Goal: Task Accomplishment & Management: Manage account settings

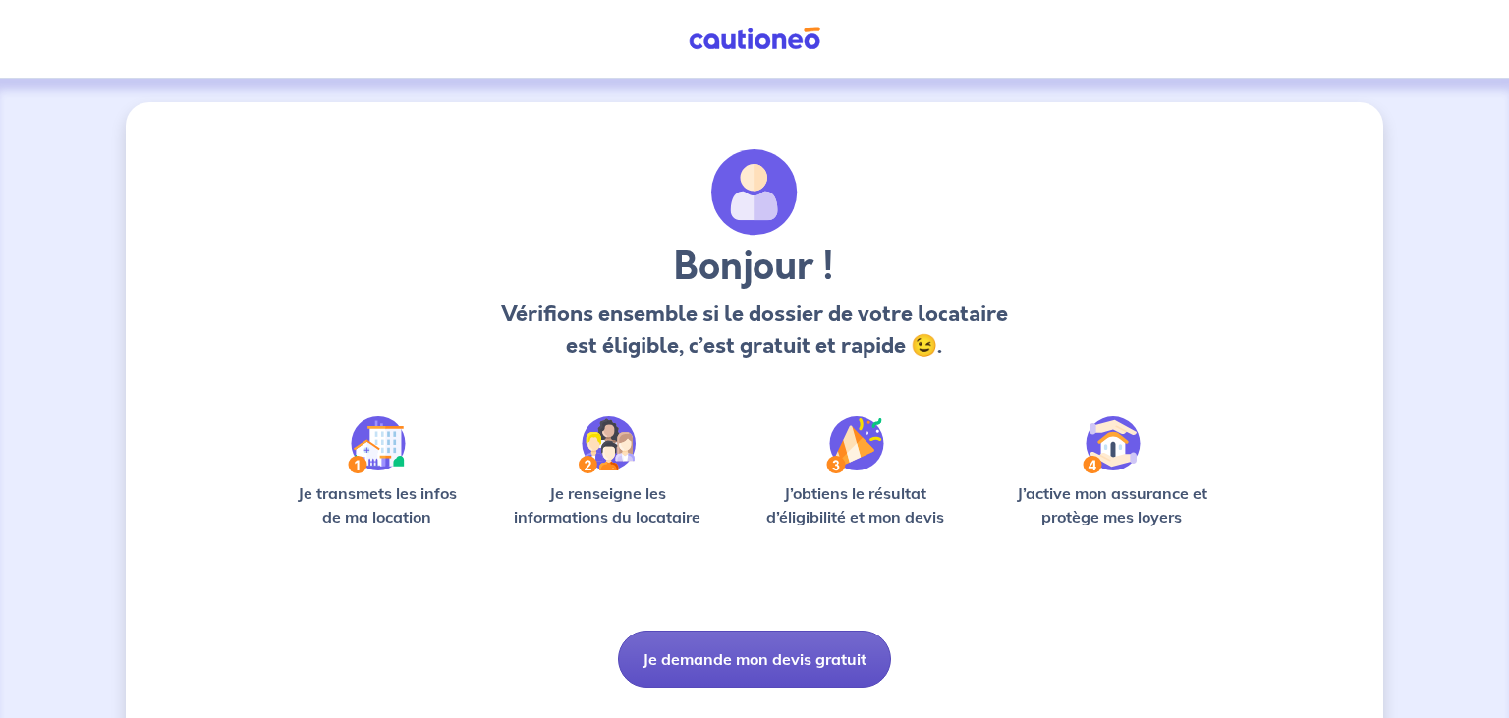
click at [755, 654] on button "Je demande mon devis gratuit" at bounding box center [754, 659] width 273 height 57
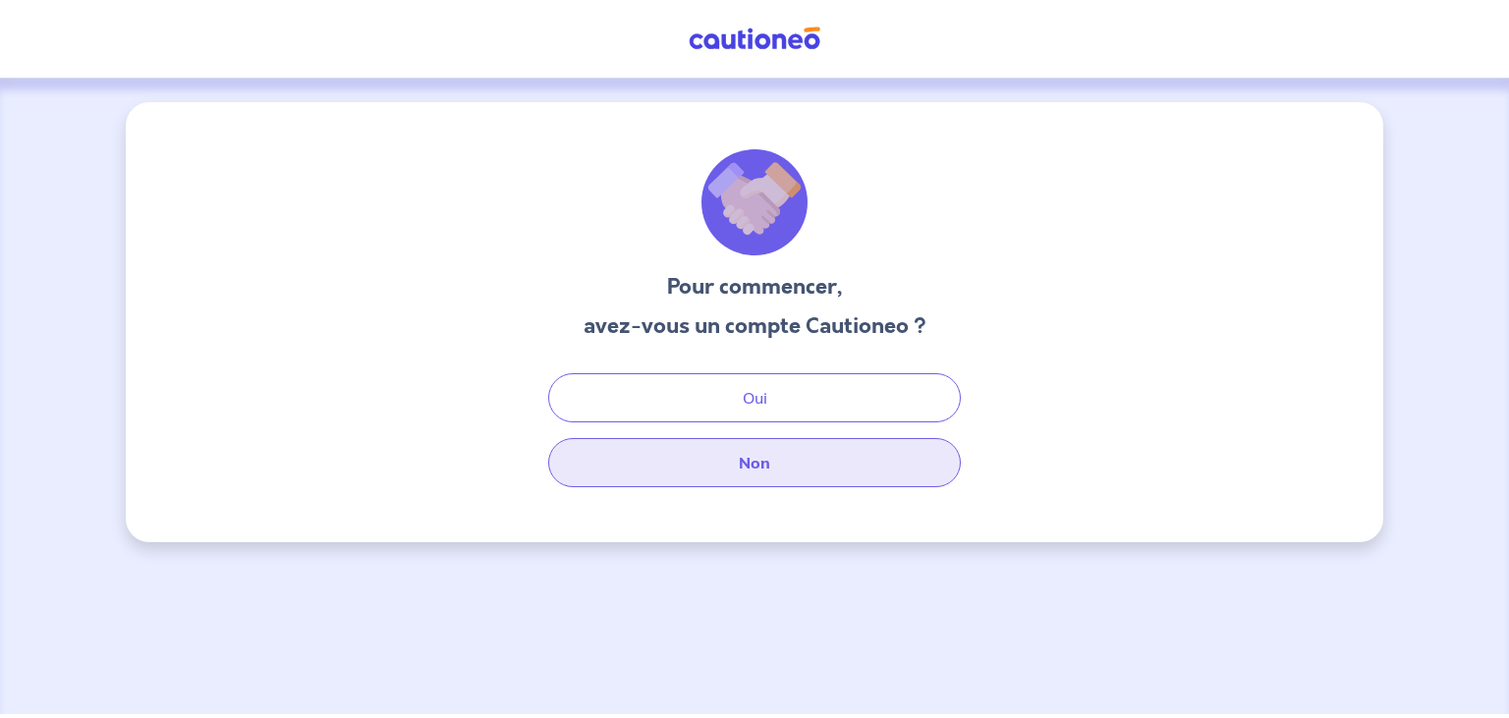
click at [781, 451] on button "Non" at bounding box center [754, 462] width 412 height 49
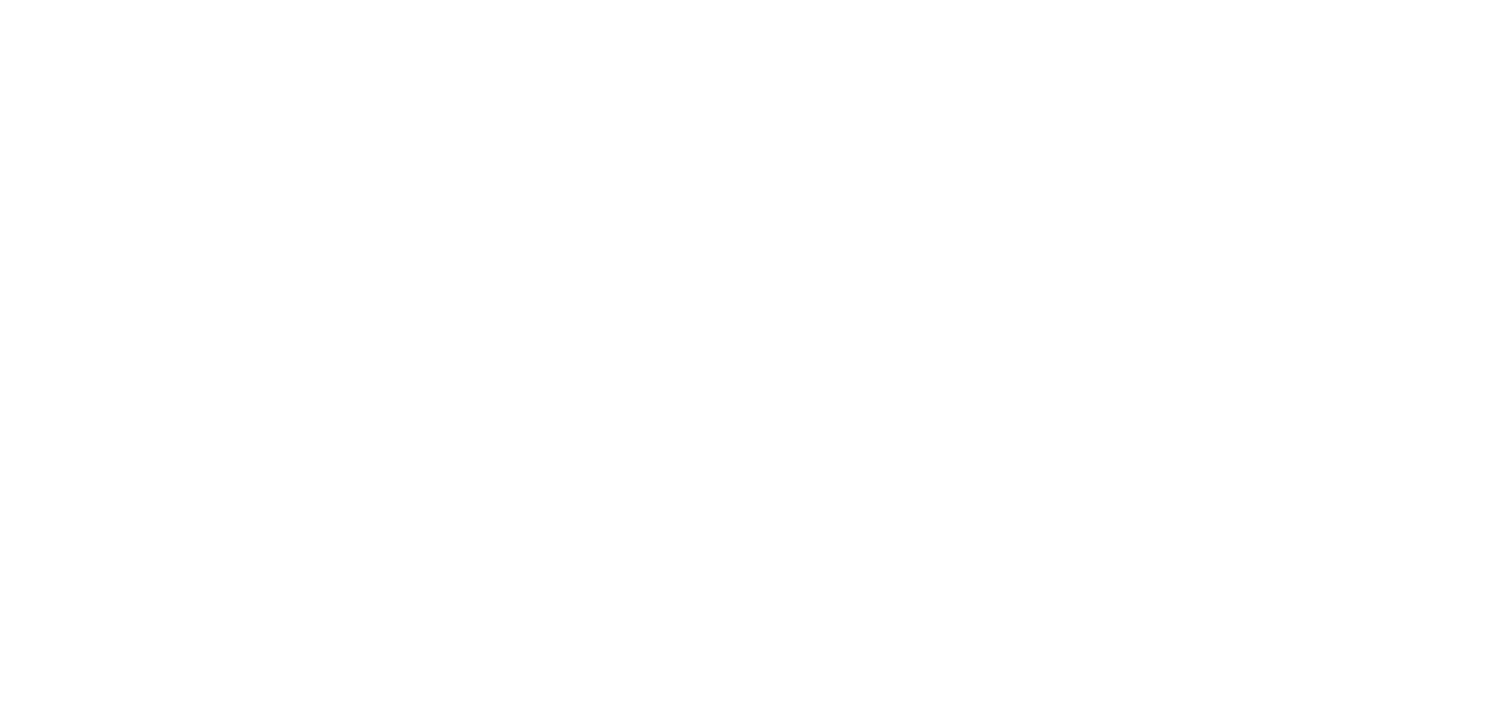
select select "FR"
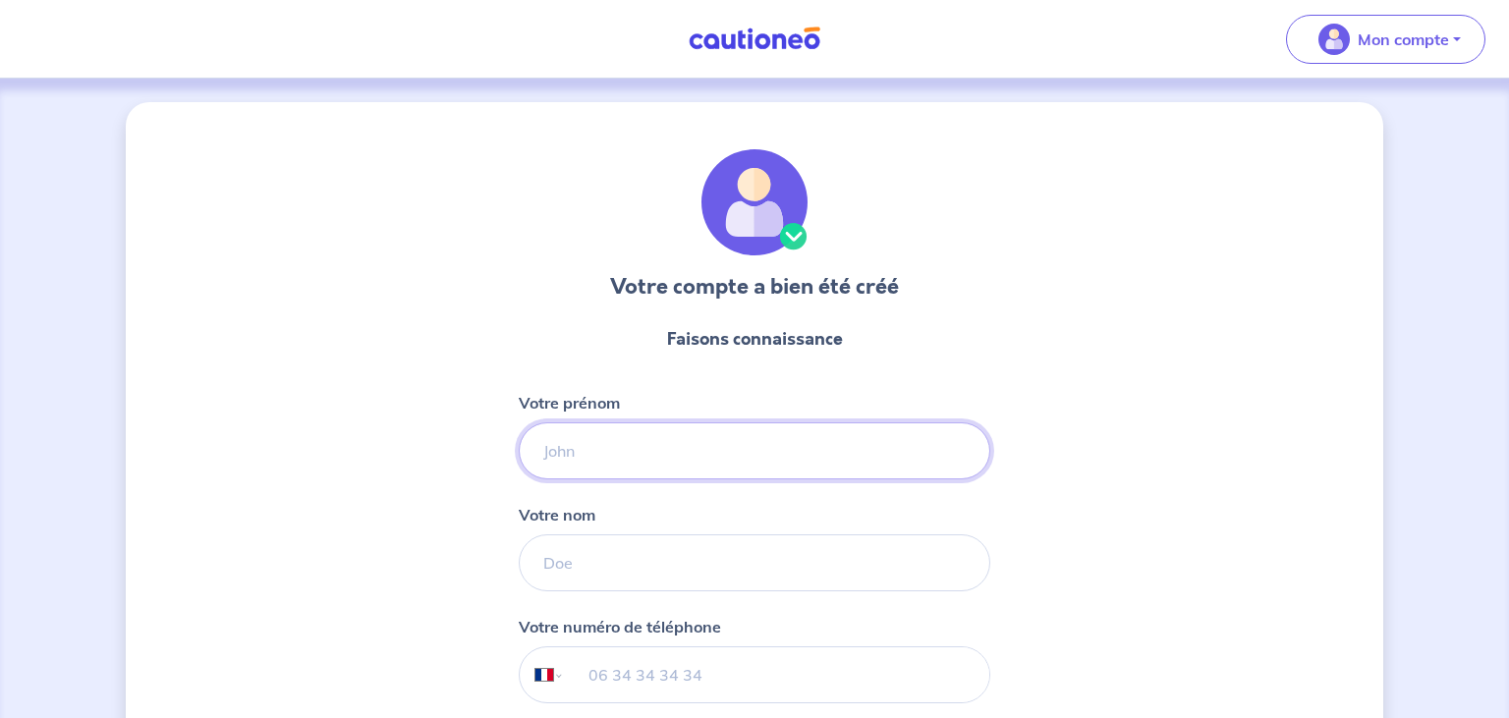
click at [699, 446] on input "Votre prénom" at bounding box center [754, 450] width 471 height 57
type input "valerie"
type input "I"
type input "GICQUELAY"
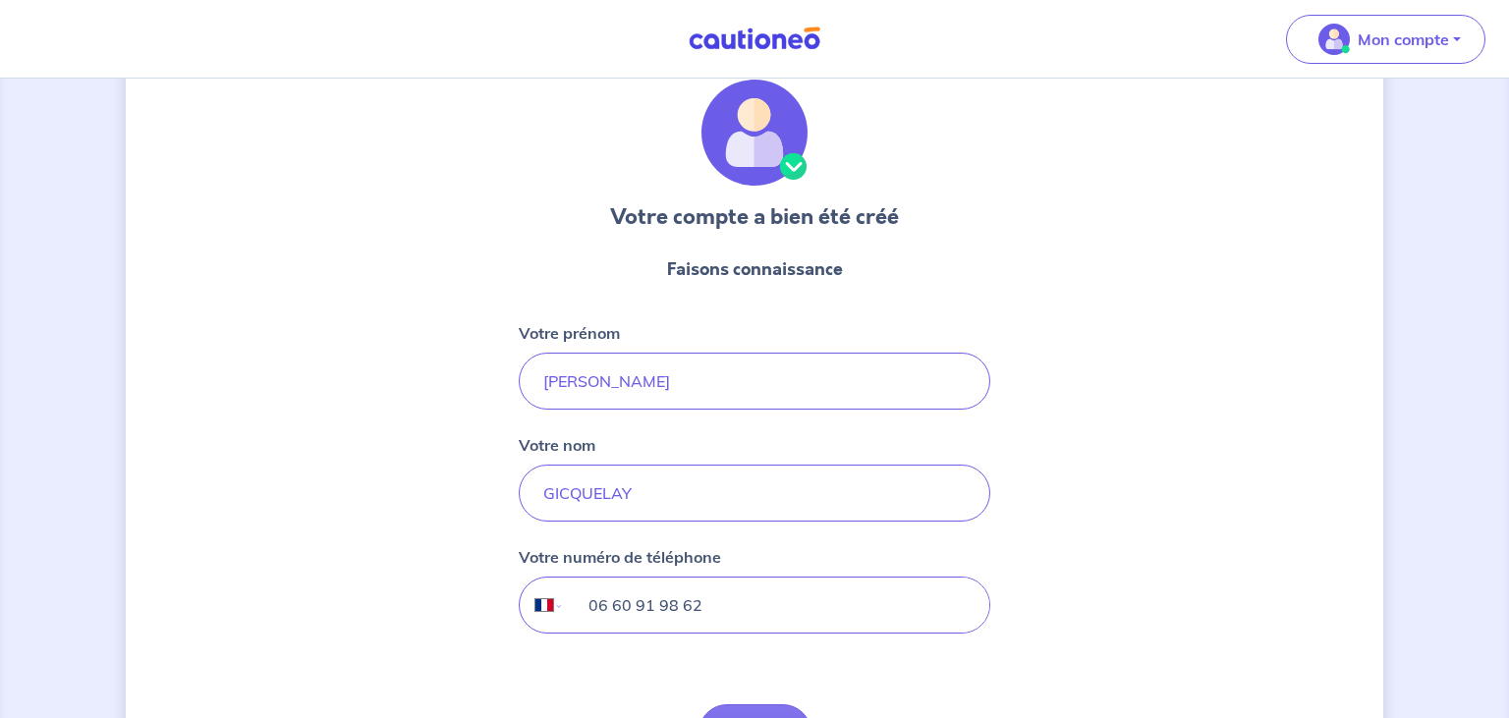
scroll to position [205, 0]
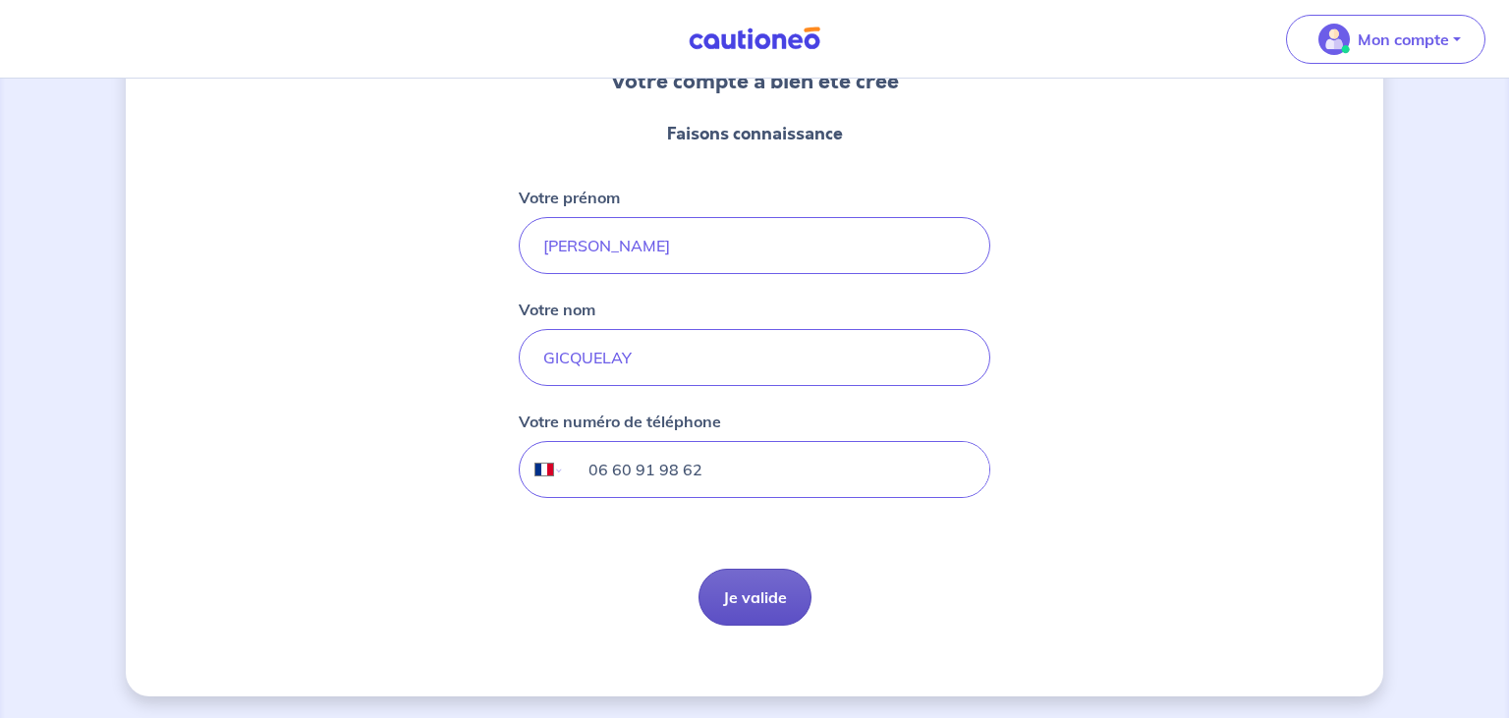
type input "06 60 91 98 62"
click at [759, 583] on button "Je valide" at bounding box center [754, 597] width 113 height 57
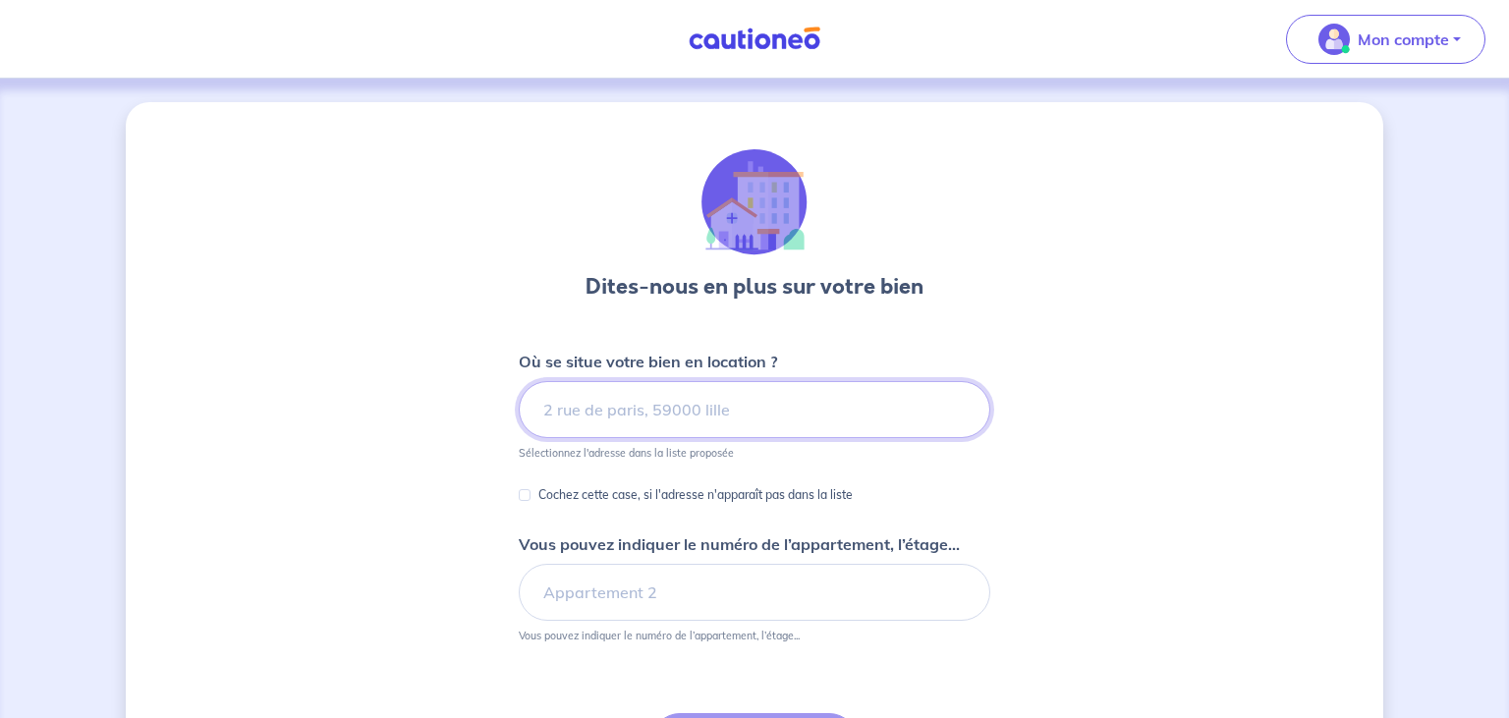
click at [615, 411] on input at bounding box center [754, 409] width 471 height 57
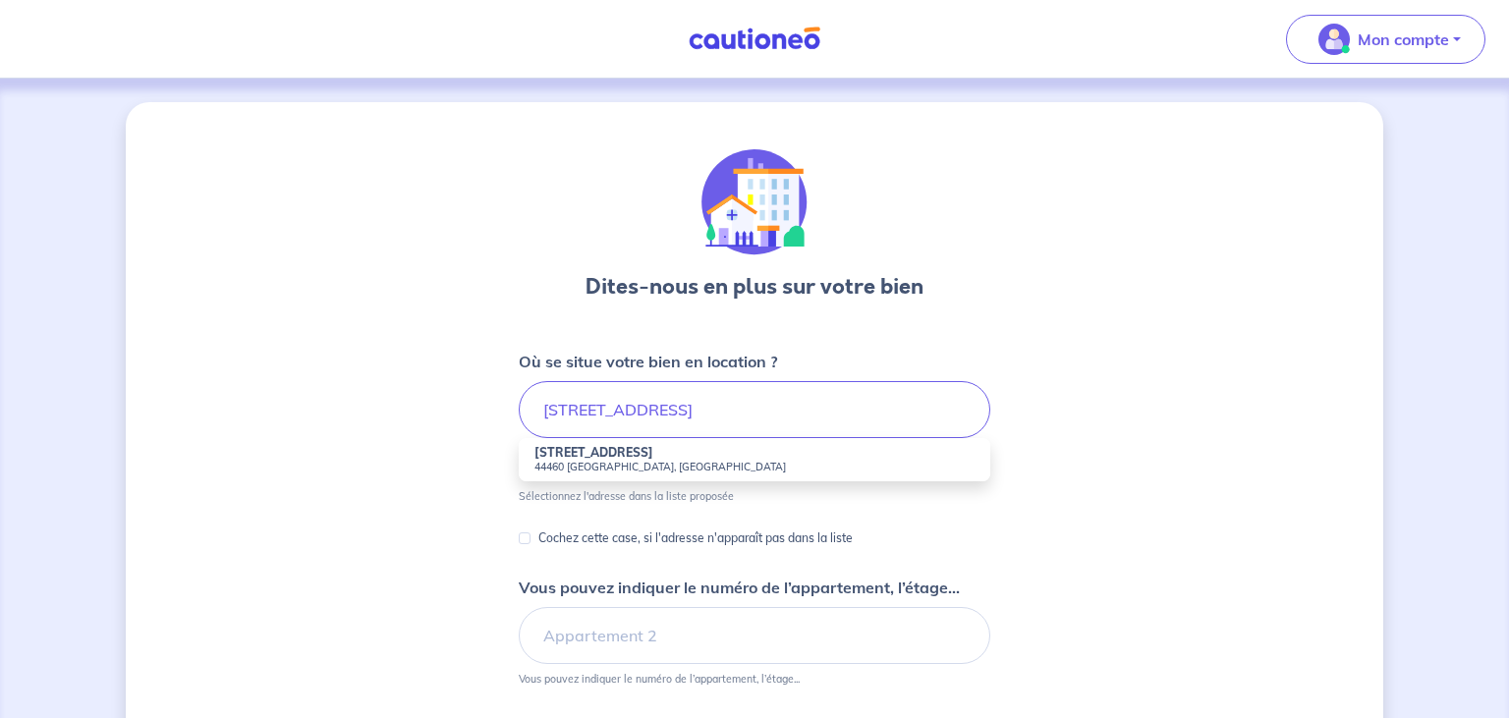
click at [616, 450] on strong "33 Rue de Châteaubriant" at bounding box center [593, 452] width 119 height 15
type input "33 Rue de Châteaubriant, 44460 Saint-Nicolas-de-Redon, France"
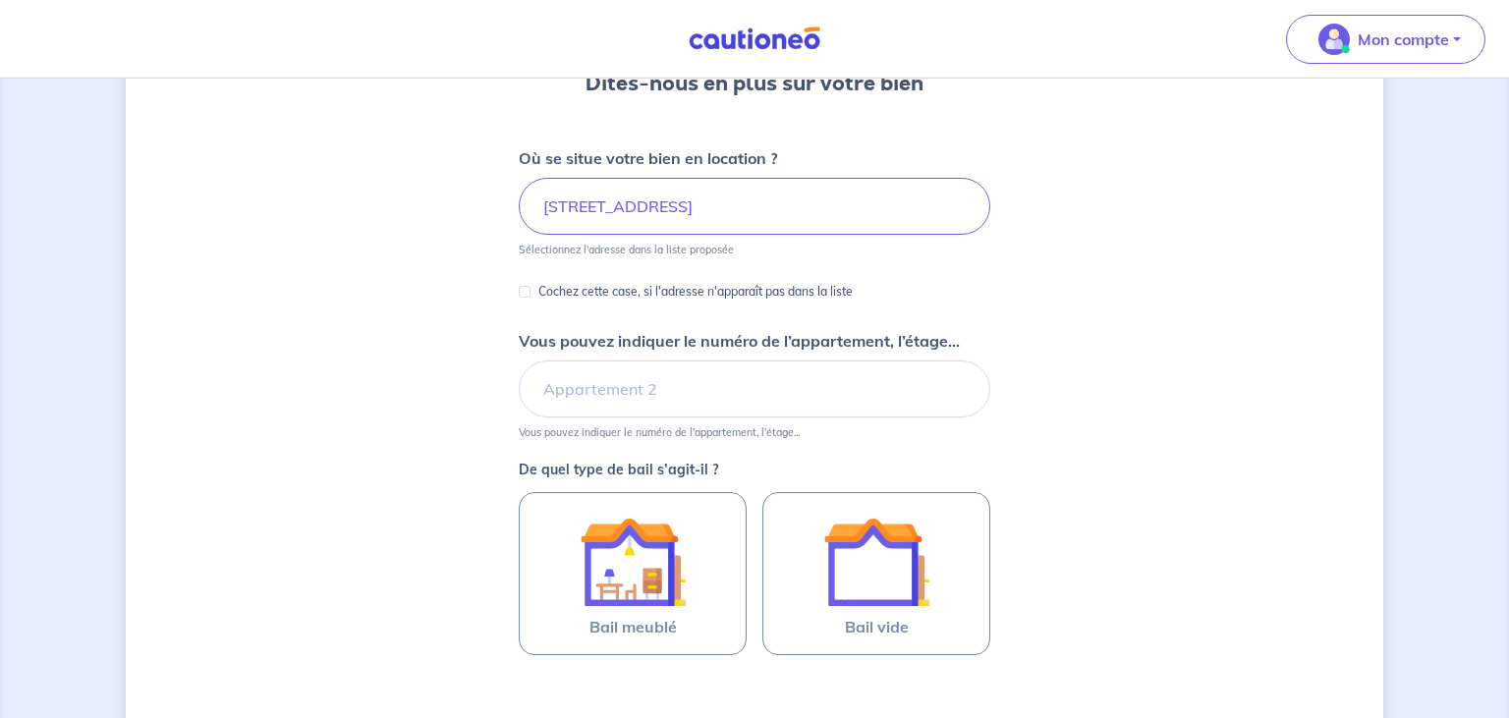
scroll to position [207, 0]
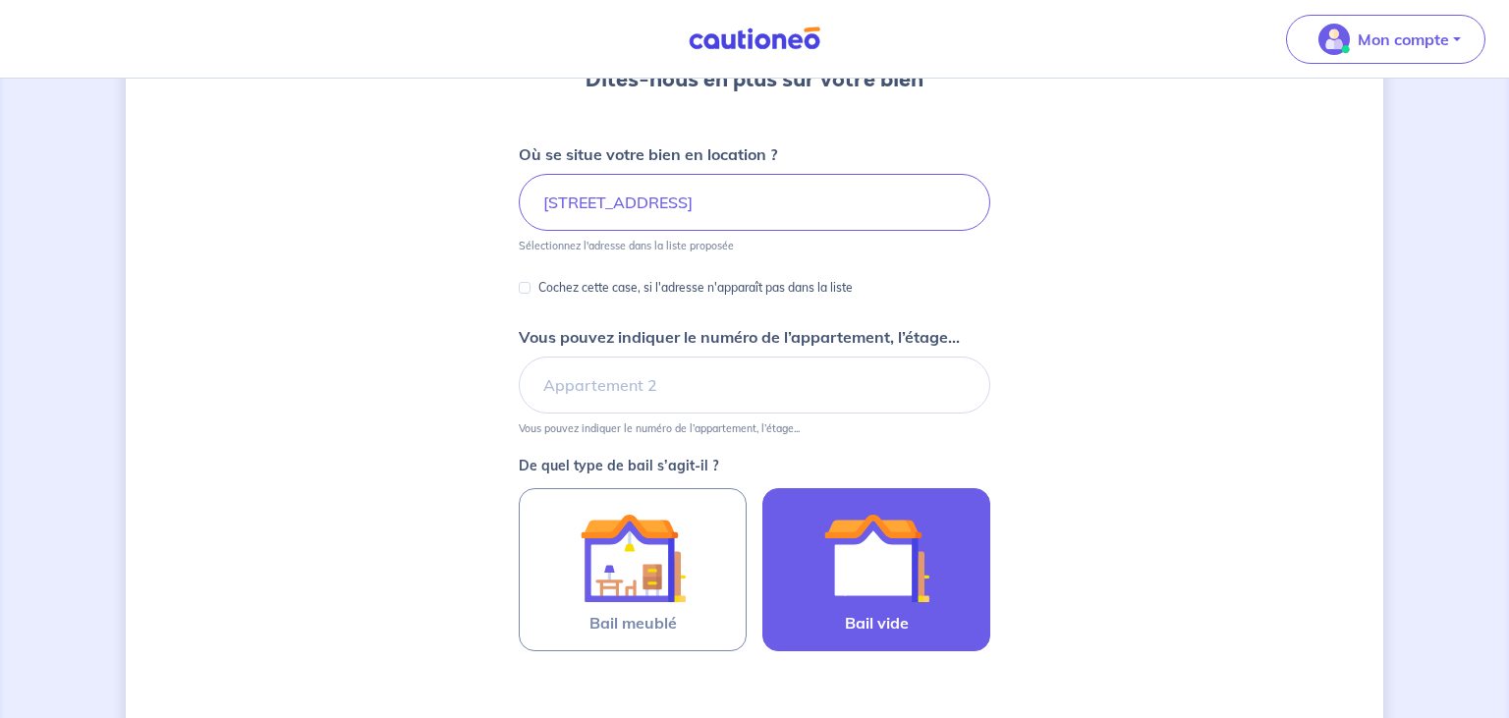
click at [881, 567] on img at bounding box center [876, 558] width 106 height 106
click at [0, 0] on input "Bail vide" at bounding box center [0, 0] width 0 height 0
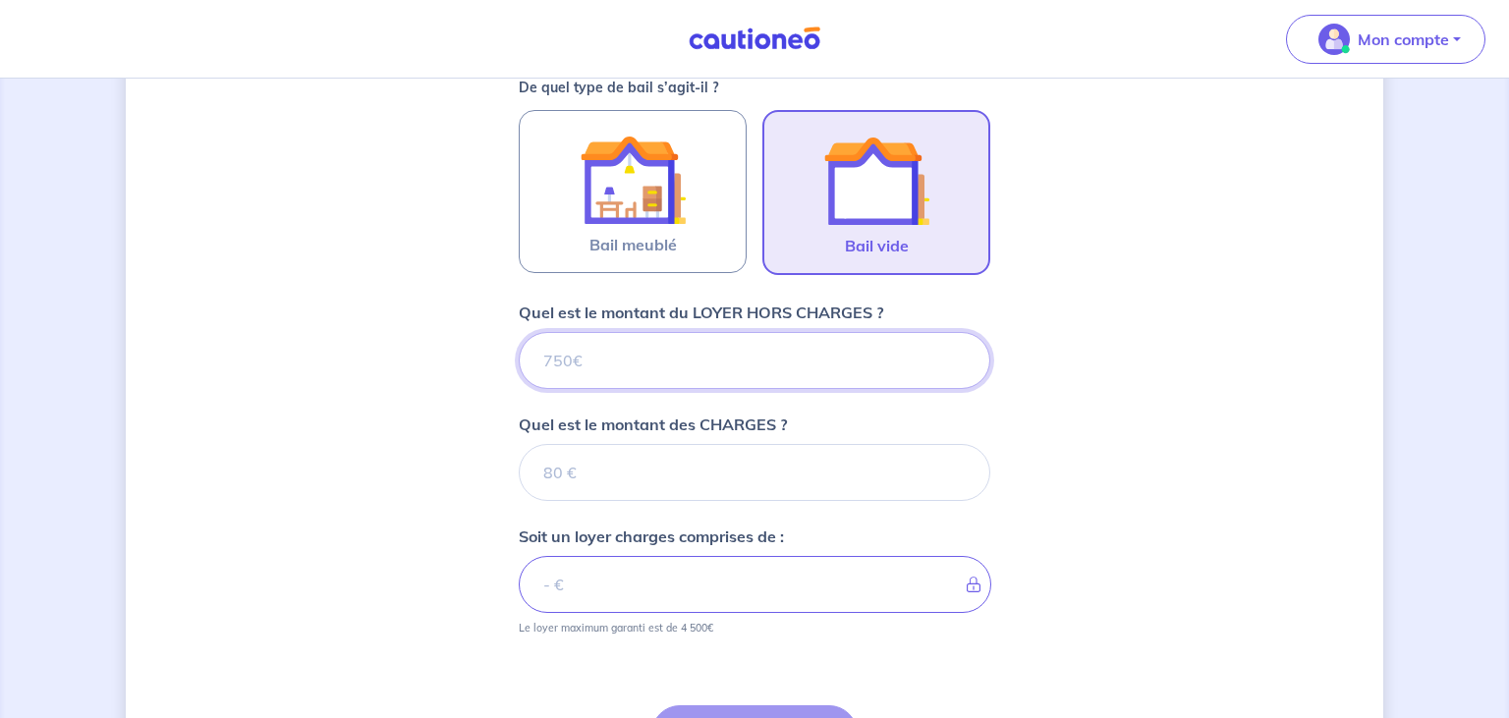
scroll to position [688, 0]
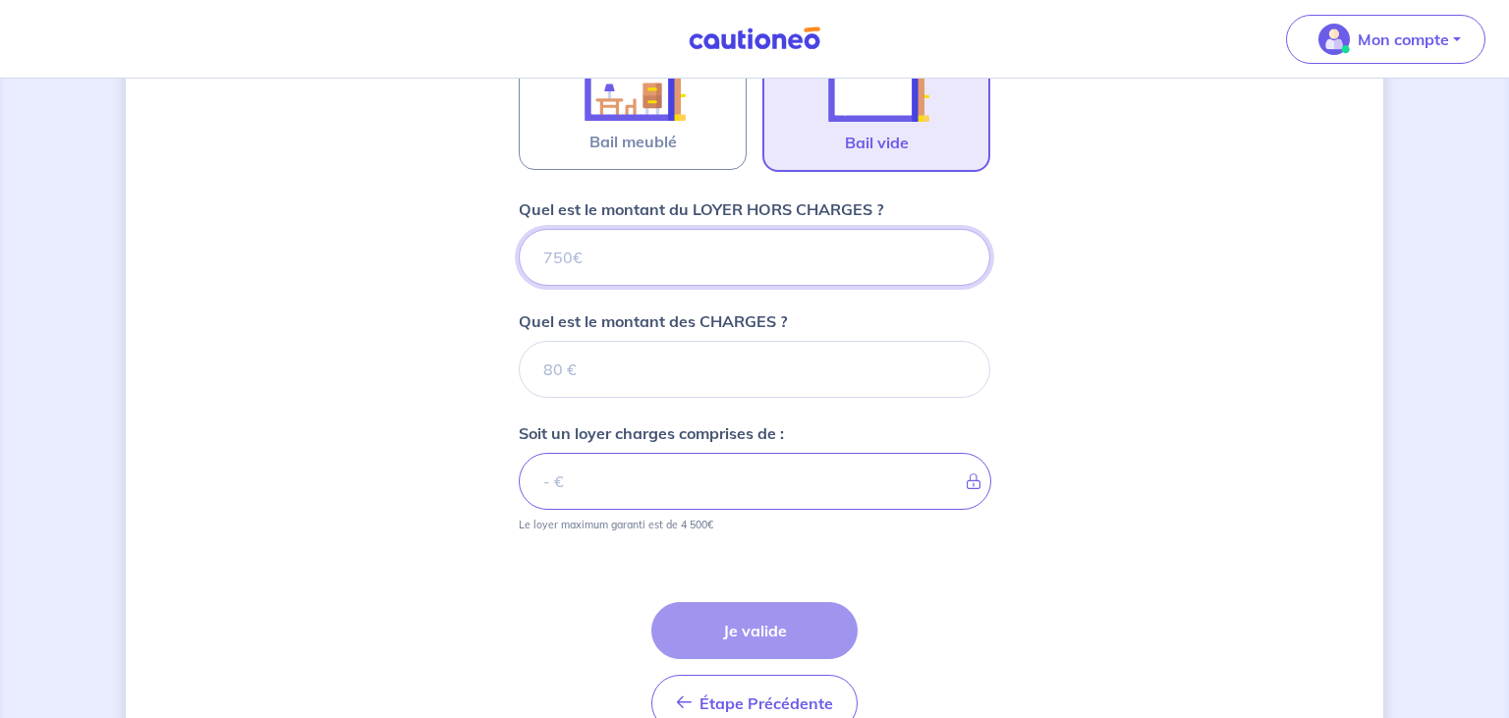
click at [674, 238] on input "Quel est le montant du LOYER HORS CHARGES ?" at bounding box center [754, 257] width 471 height 57
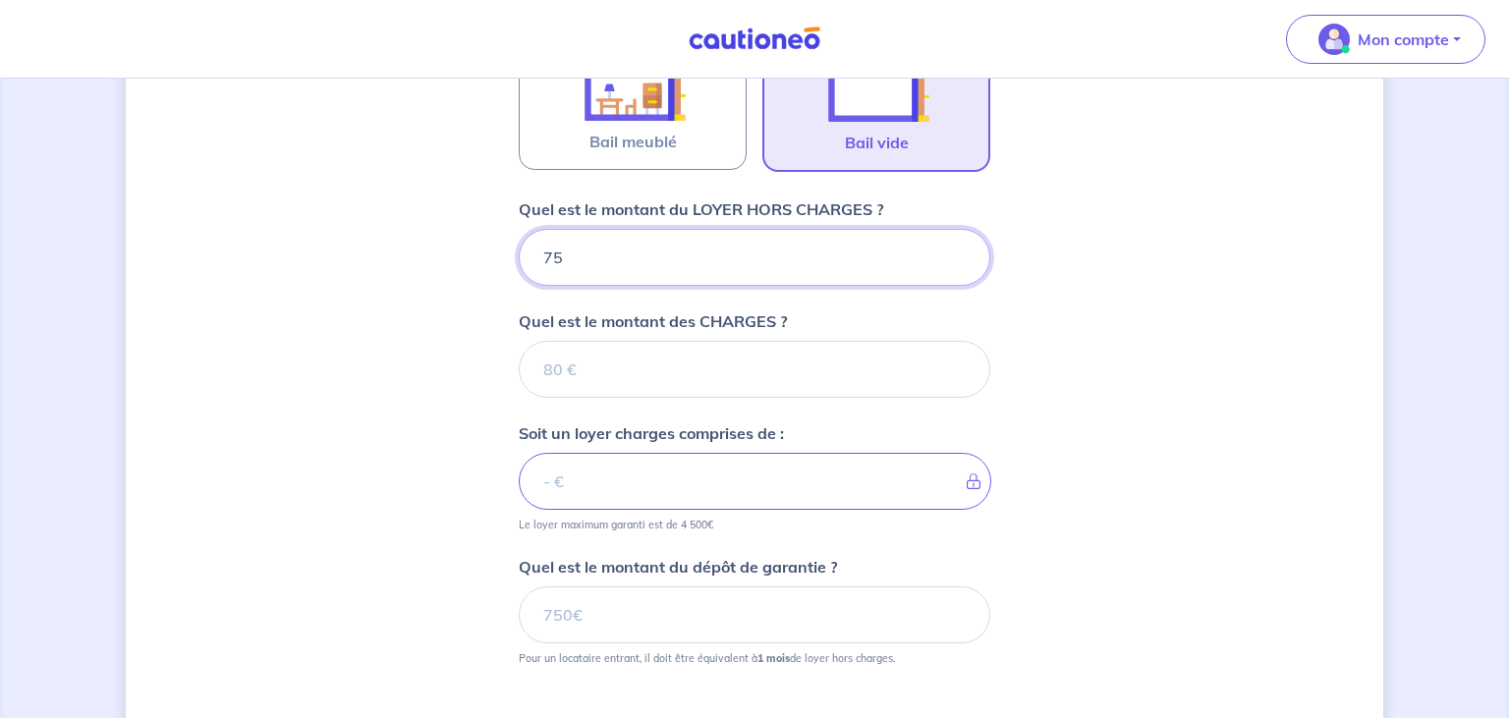
type input "750"
type input "0"
type input "750"
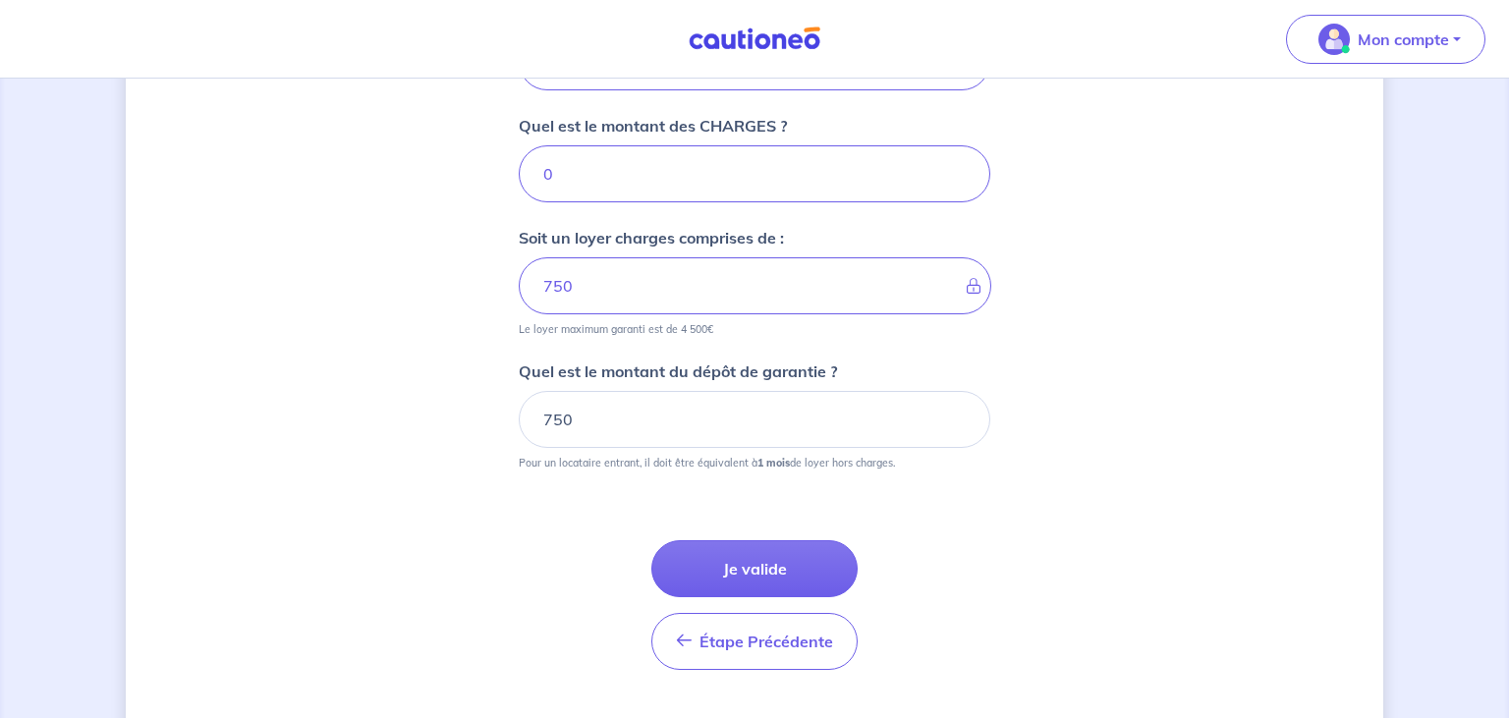
scroll to position [896, 0]
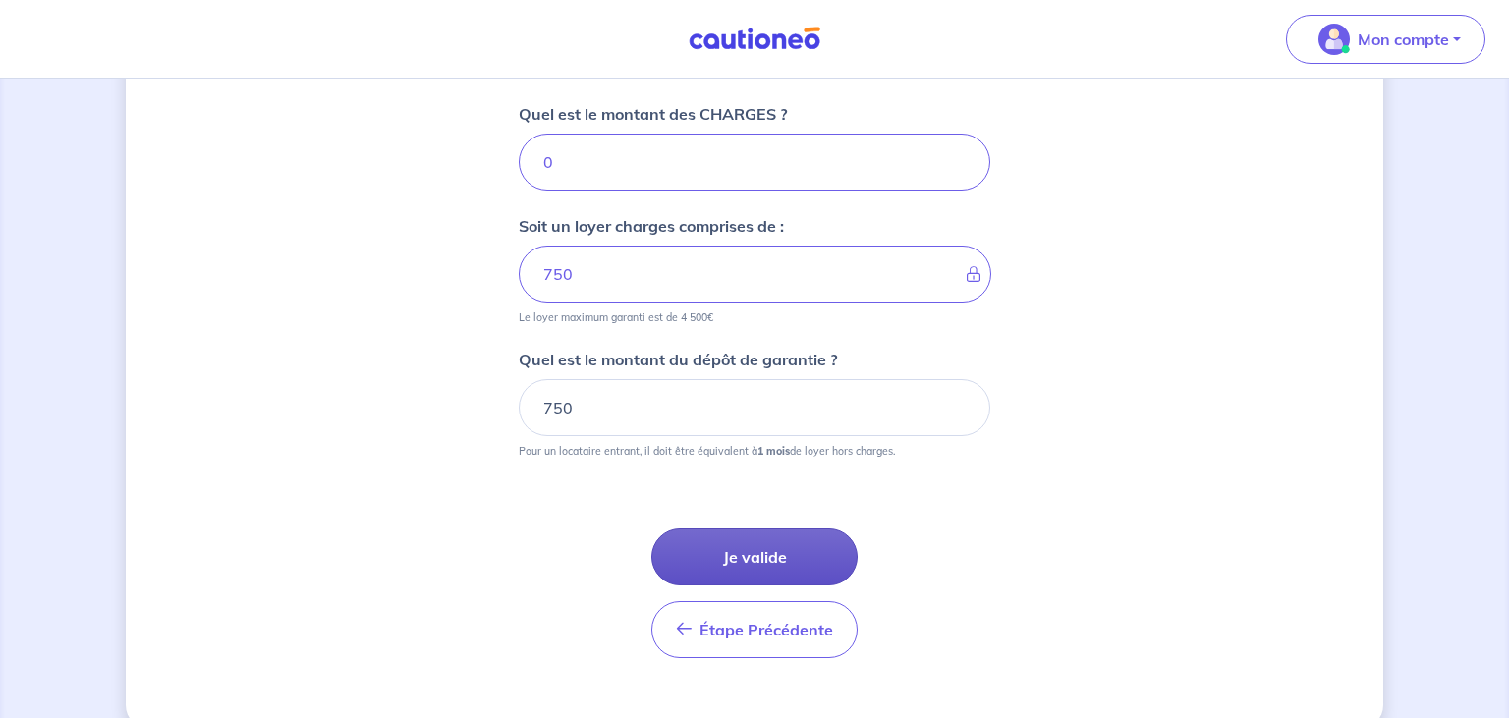
click at [737, 549] on button "Je valide" at bounding box center [754, 556] width 206 height 57
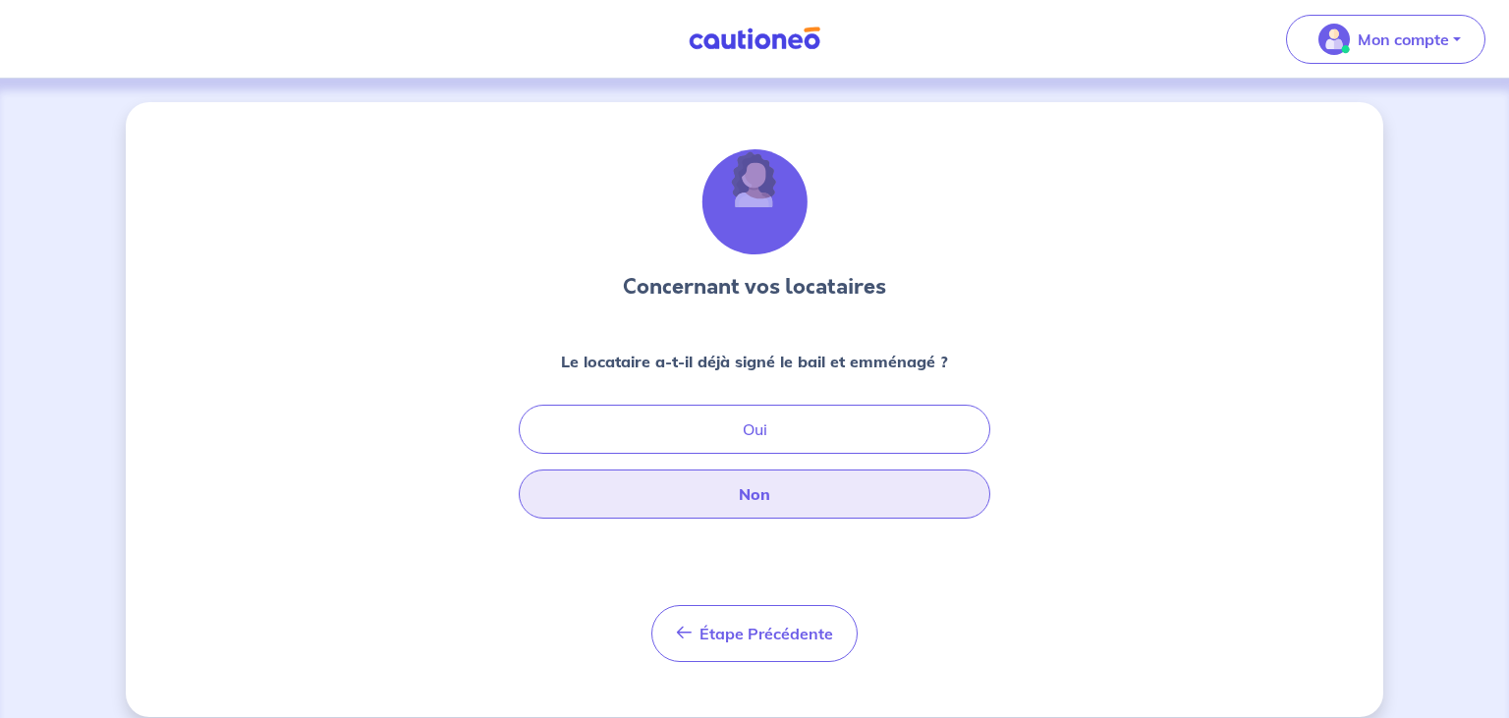
click at [761, 497] on button "Non" at bounding box center [754, 493] width 471 height 49
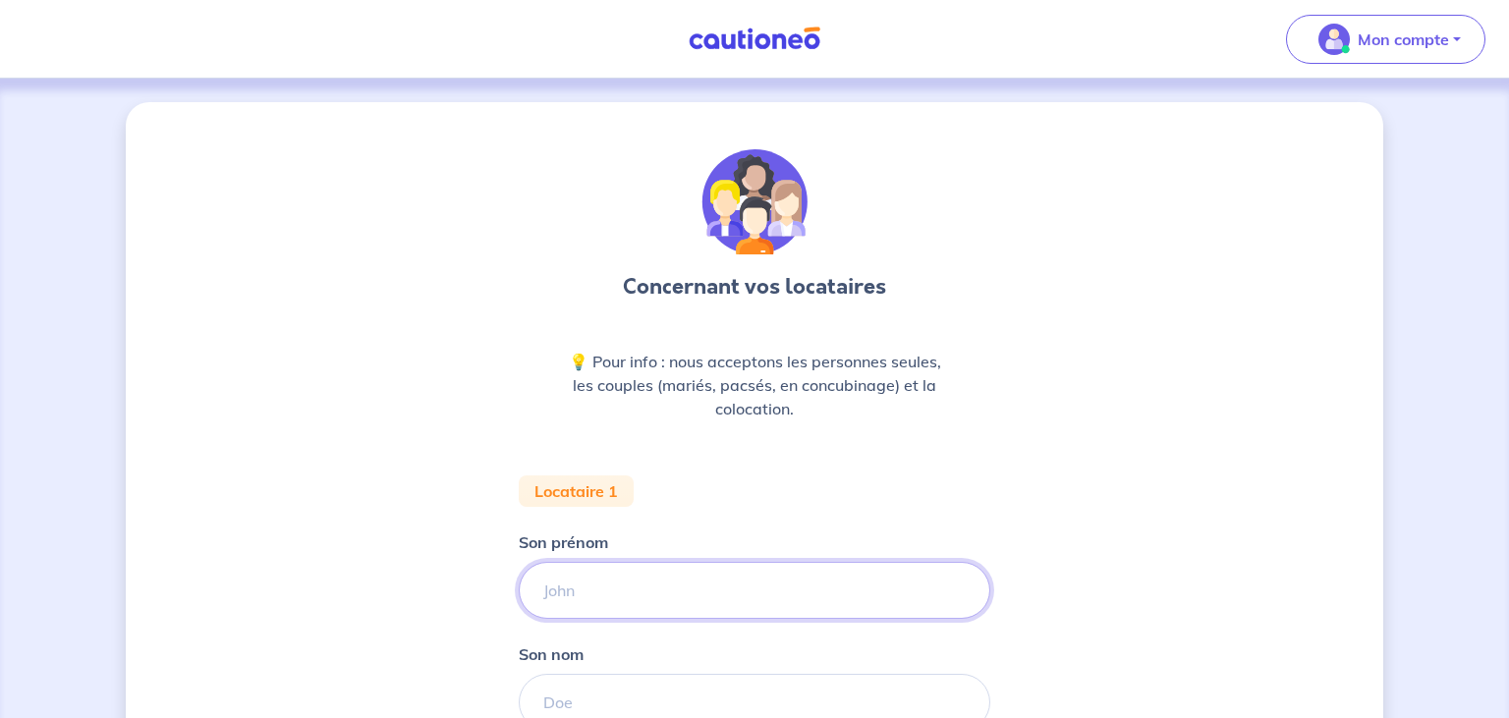
click at [675, 578] on input "Son prénom" at bounding box center [754, 590] width 471 height 57
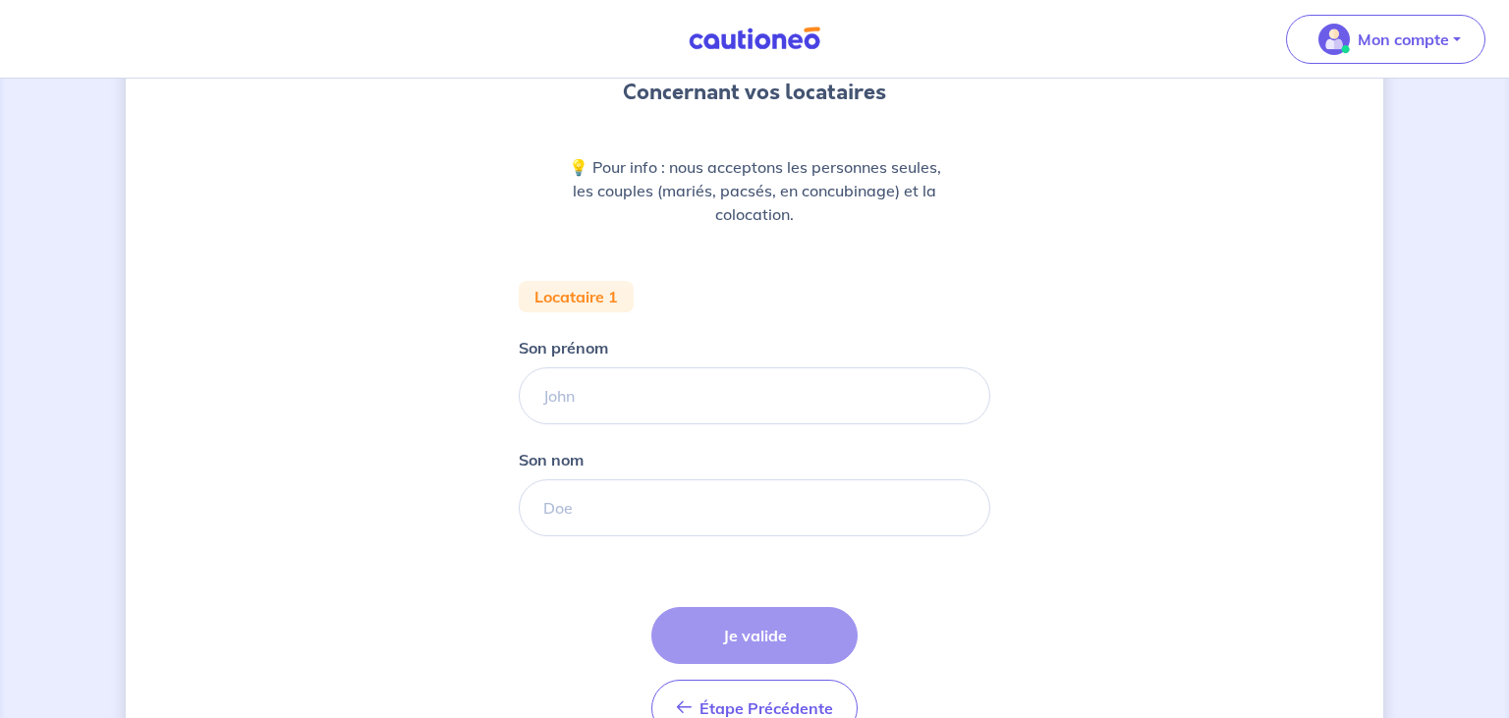
scroll to position [305, 0]
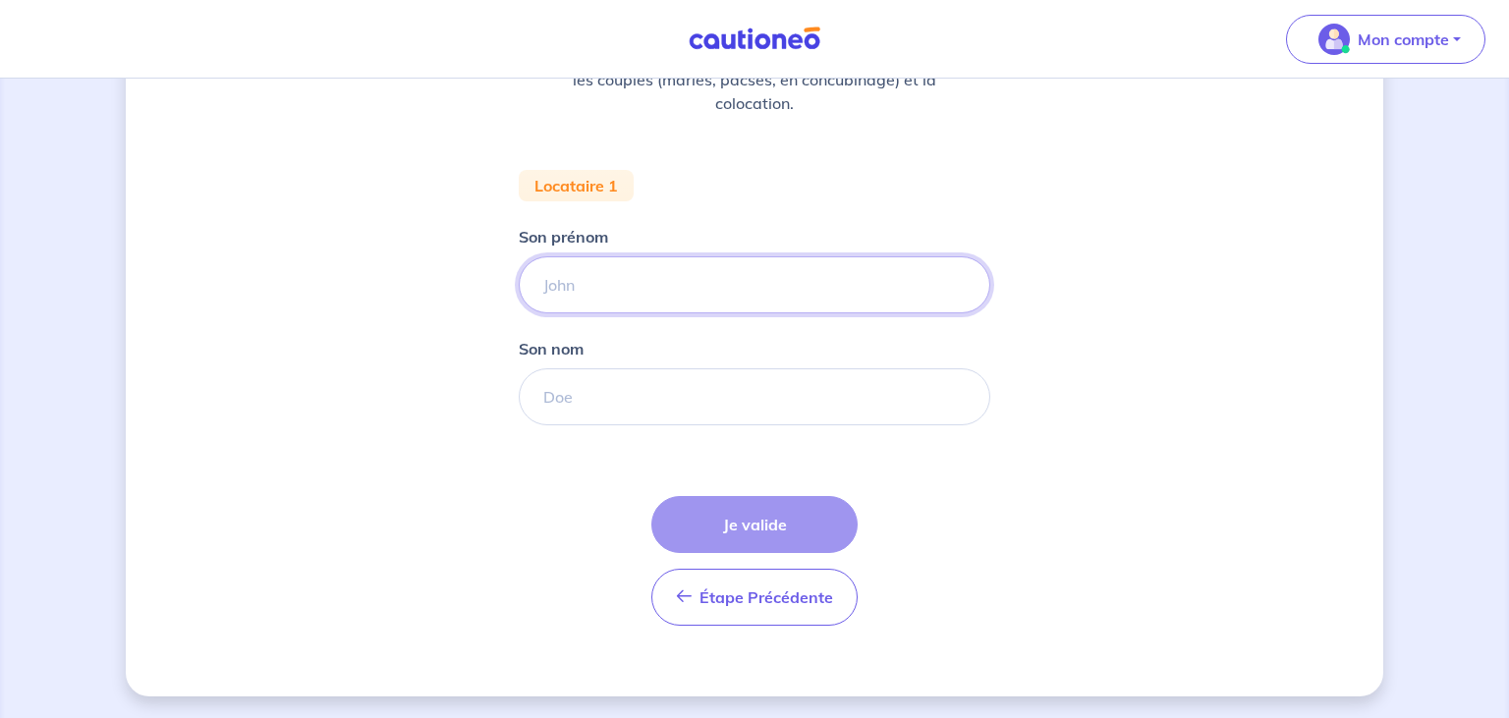
click at [624, 281] on input "Son prénom" at bounding box center [754, 284] width 471 height 57
type input "am"
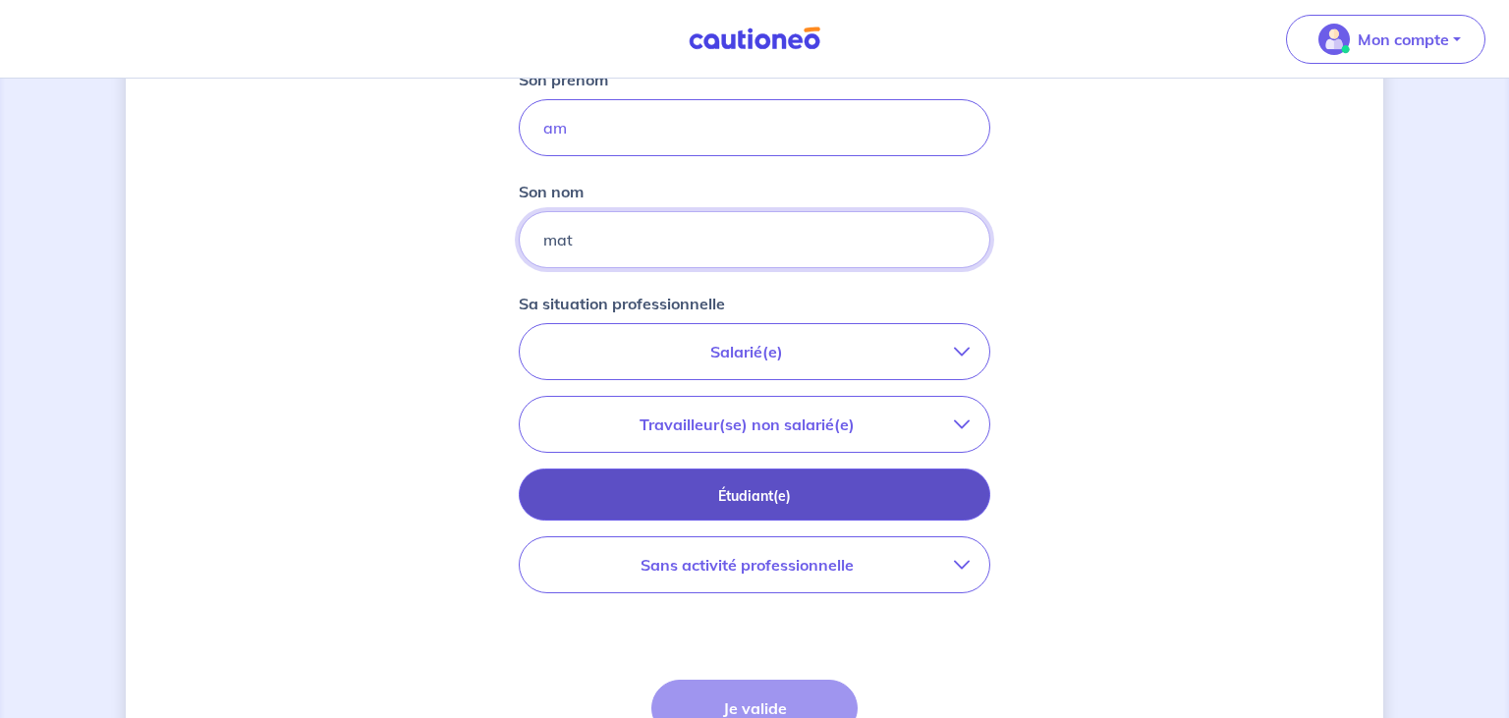
scroll to position [513, 0]
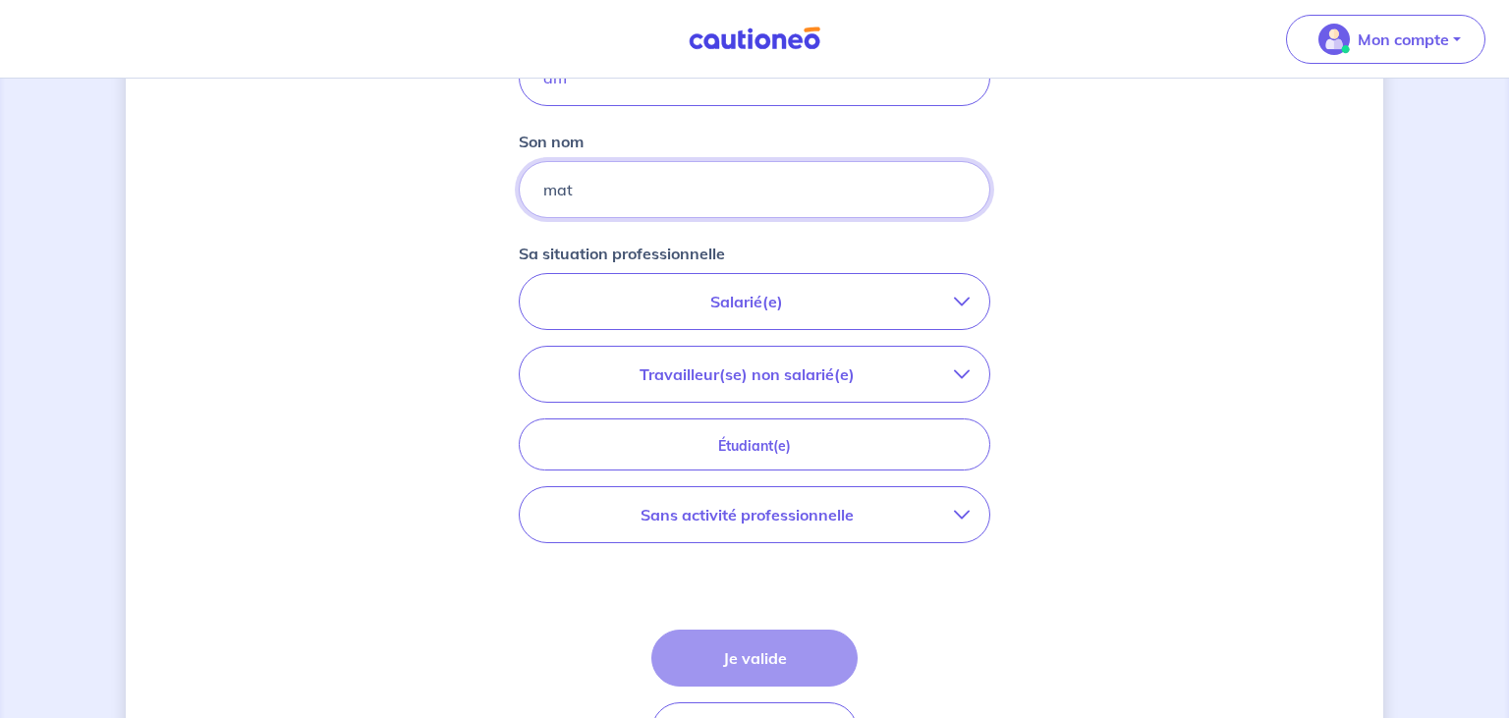
type input "mat"
click at [784, 297] on p "Salarié(e)" at bounding box center [746, 302] width 414 height 24
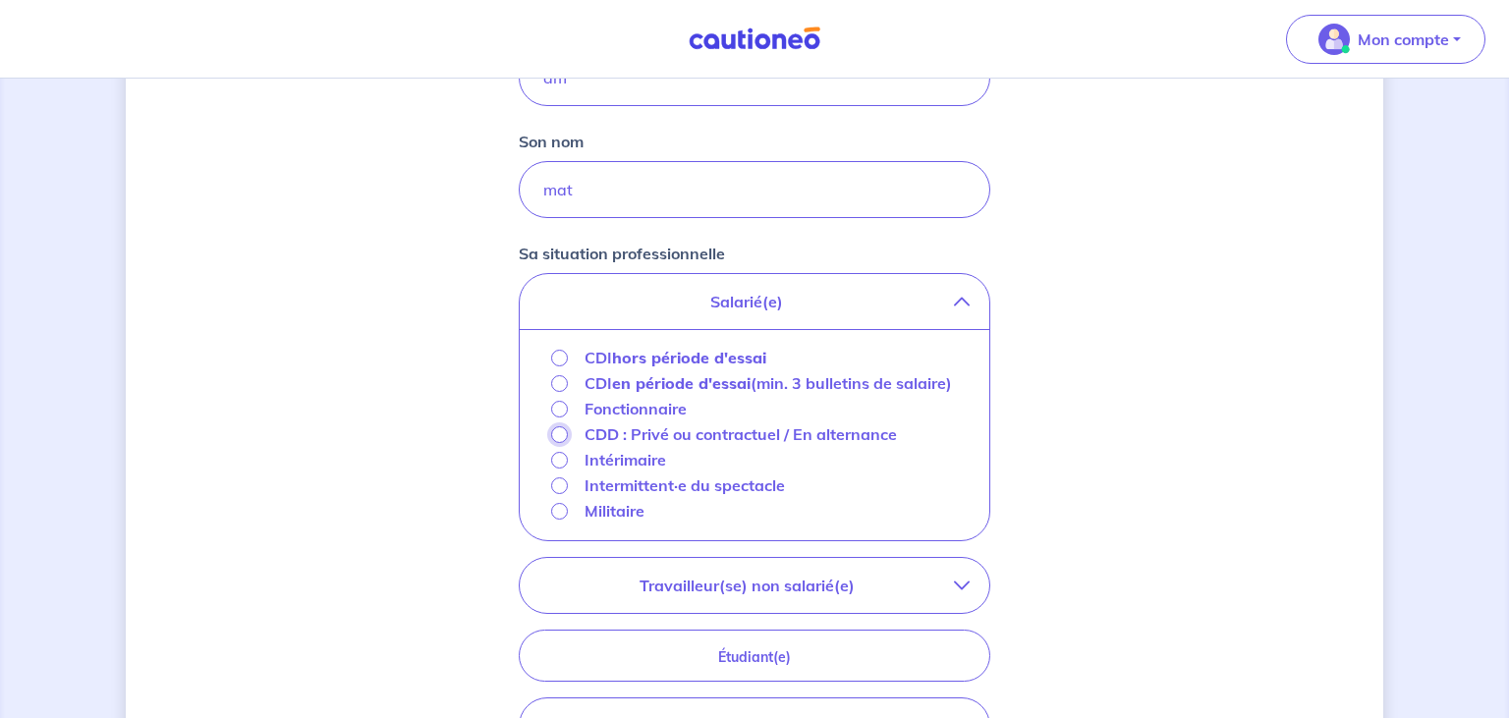
click at [556, 432] on input "CDD : Privé ou contractuel / En alternance" at bounding box center [559, 434] width 17 height 17
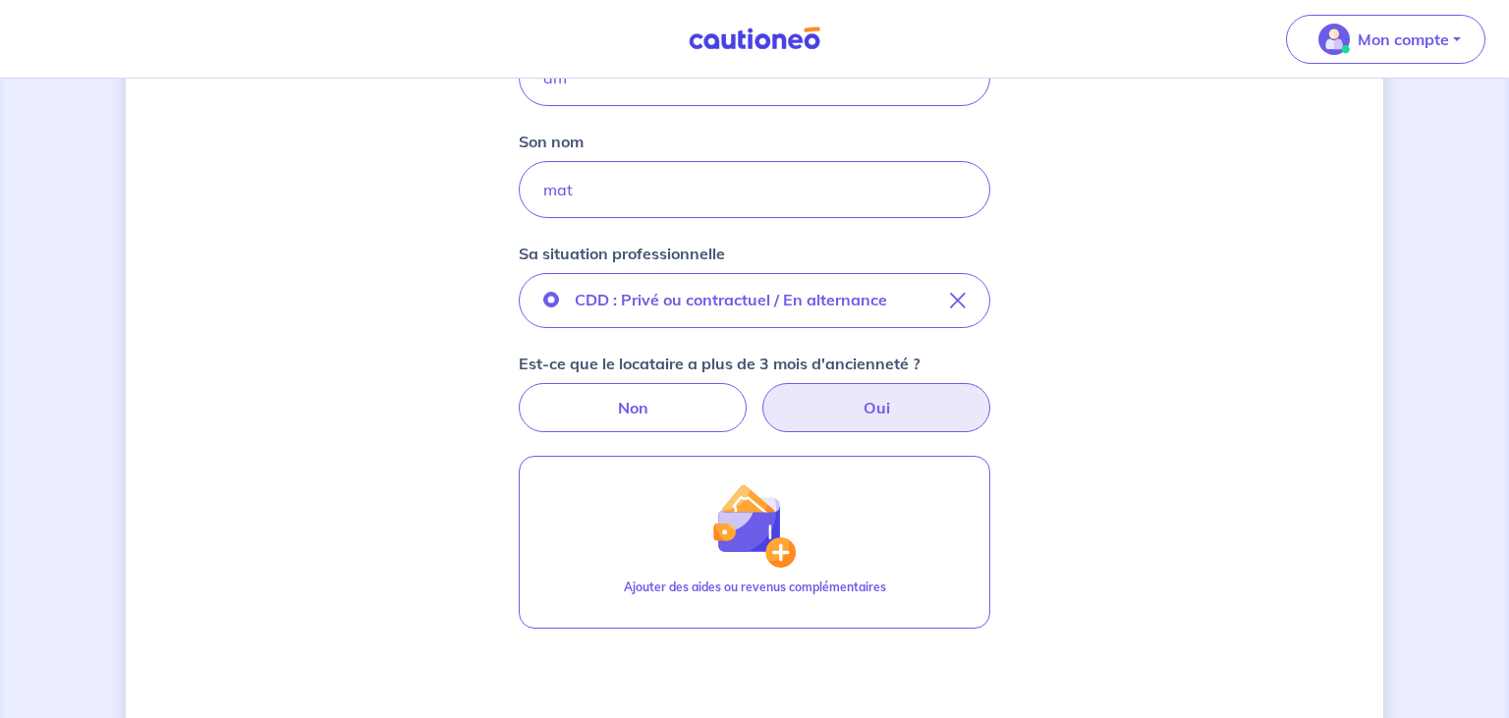
click at [887, 421] on label "Oui" at bounding box center [876, 407] width 228 height 49
click at [761, 396] on input "Oui" at bounding box center [754, 389] width 13 height 13
radio input "true"
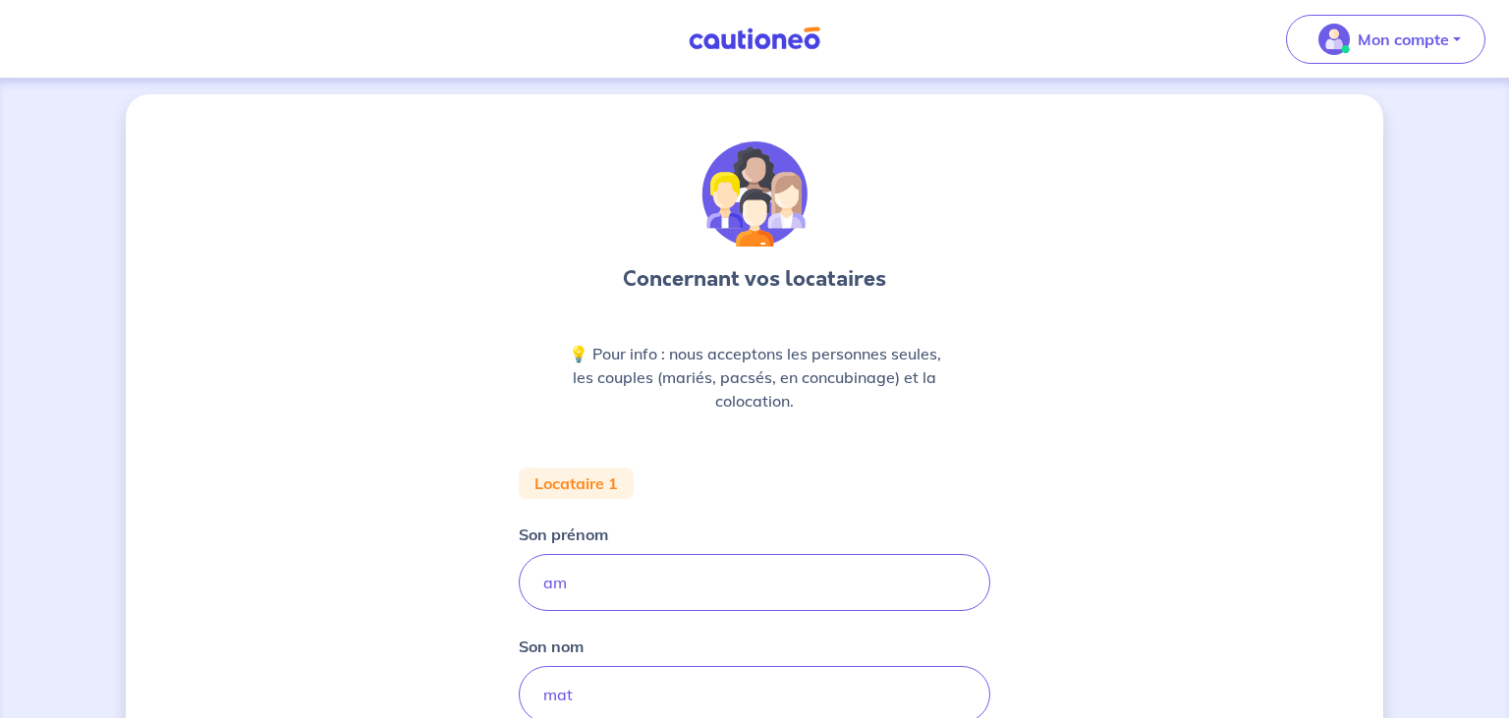
scroll to position [0, 0]
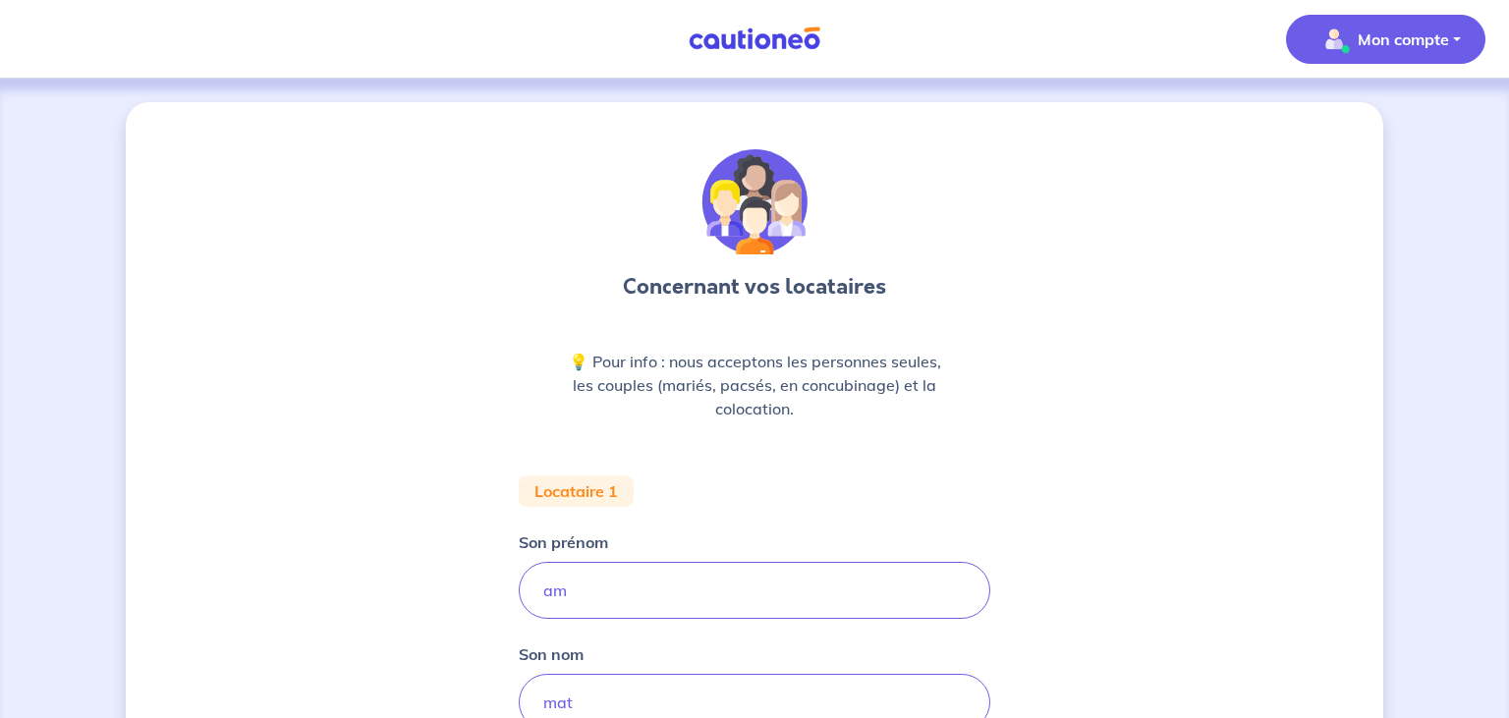
click at [1409, 33] on p "Mon compte" at bounding box center [1402, 39] width 91 height 24
click at [1357, 116] on link "Mes informations" at bounding box center [1366, 121] width 158 height 31
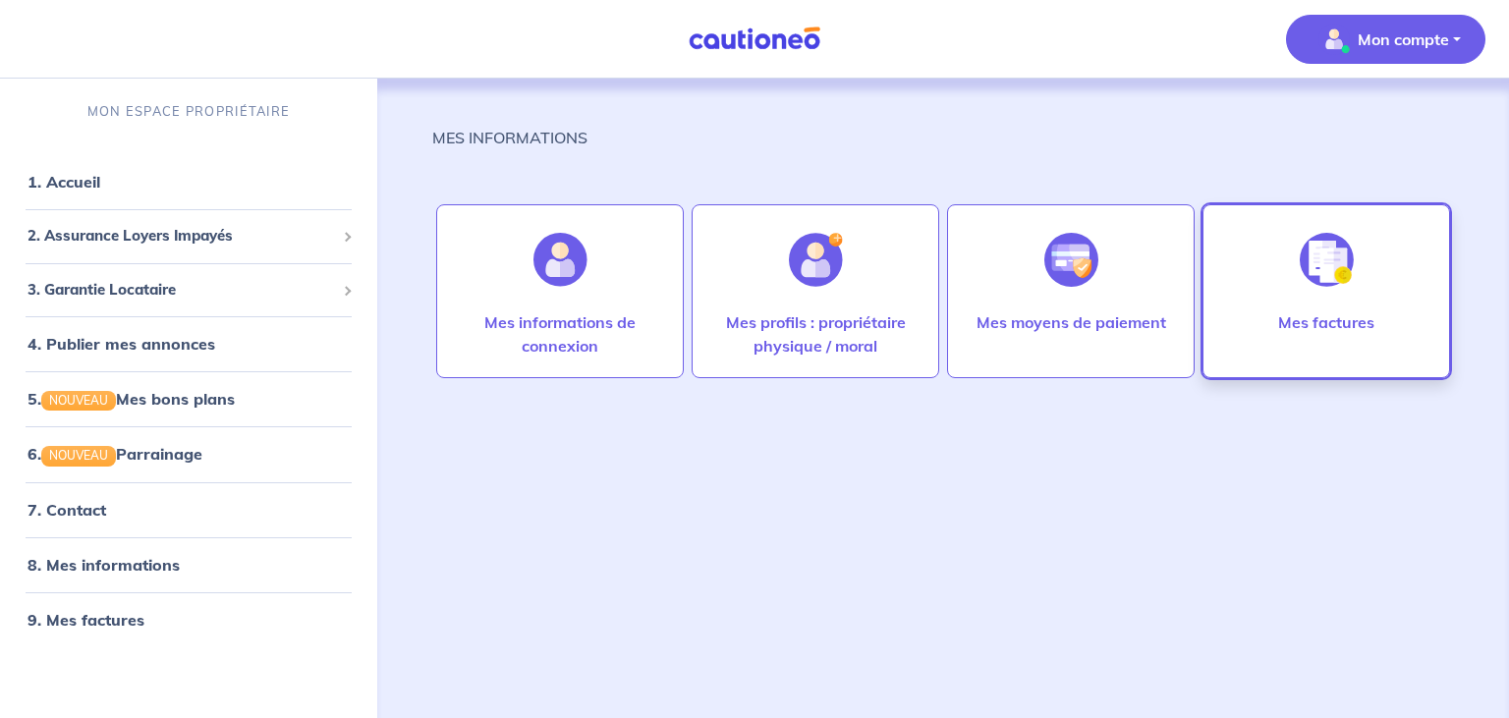
click at [1305, 271] on img at bounding box center [1326, 260] width 54 height 54
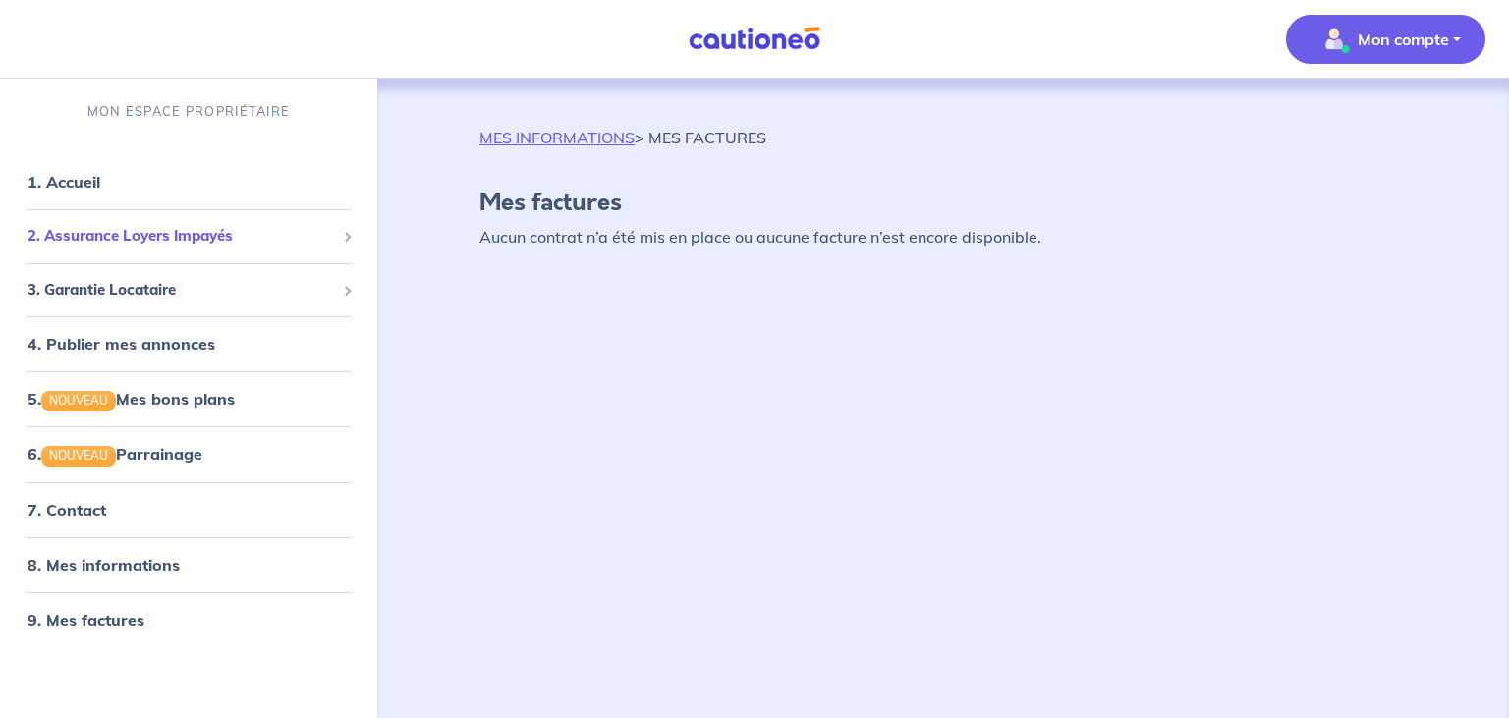
click at [196, 221] on div "2. Assurance Loyers Impayés" at bounding box center [188, 236] width 361 height 38
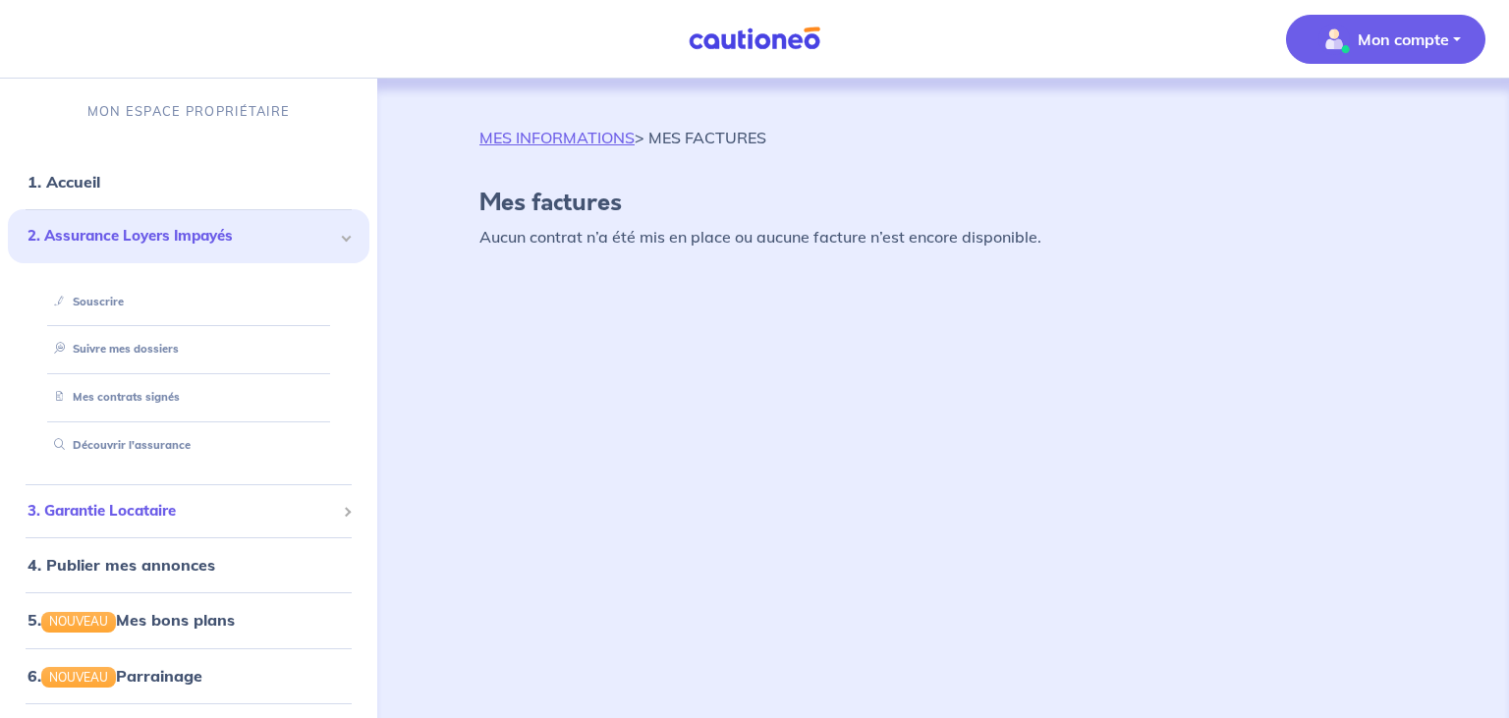
click at [187, 502] on span "3. Garantie Locataire" at bounding box center [180, 511] width 307 height 23
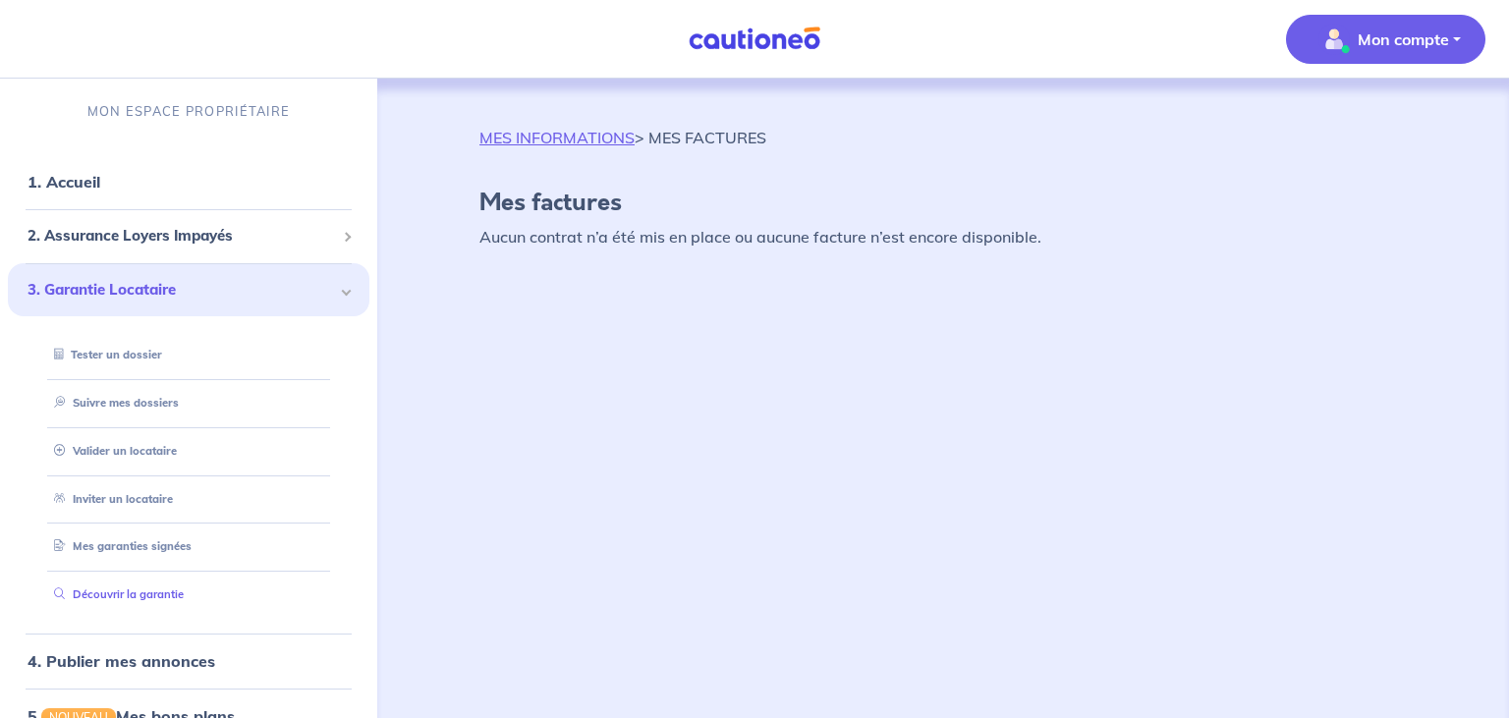
click at [166, 591] on link "Découvrir la garantie" at bounding box center [114, 594] width 137 height 14
click at [143, 497] on link "Inviter un locataire" at bounding box center [108, 499] width 125 height 14
select select "FR"
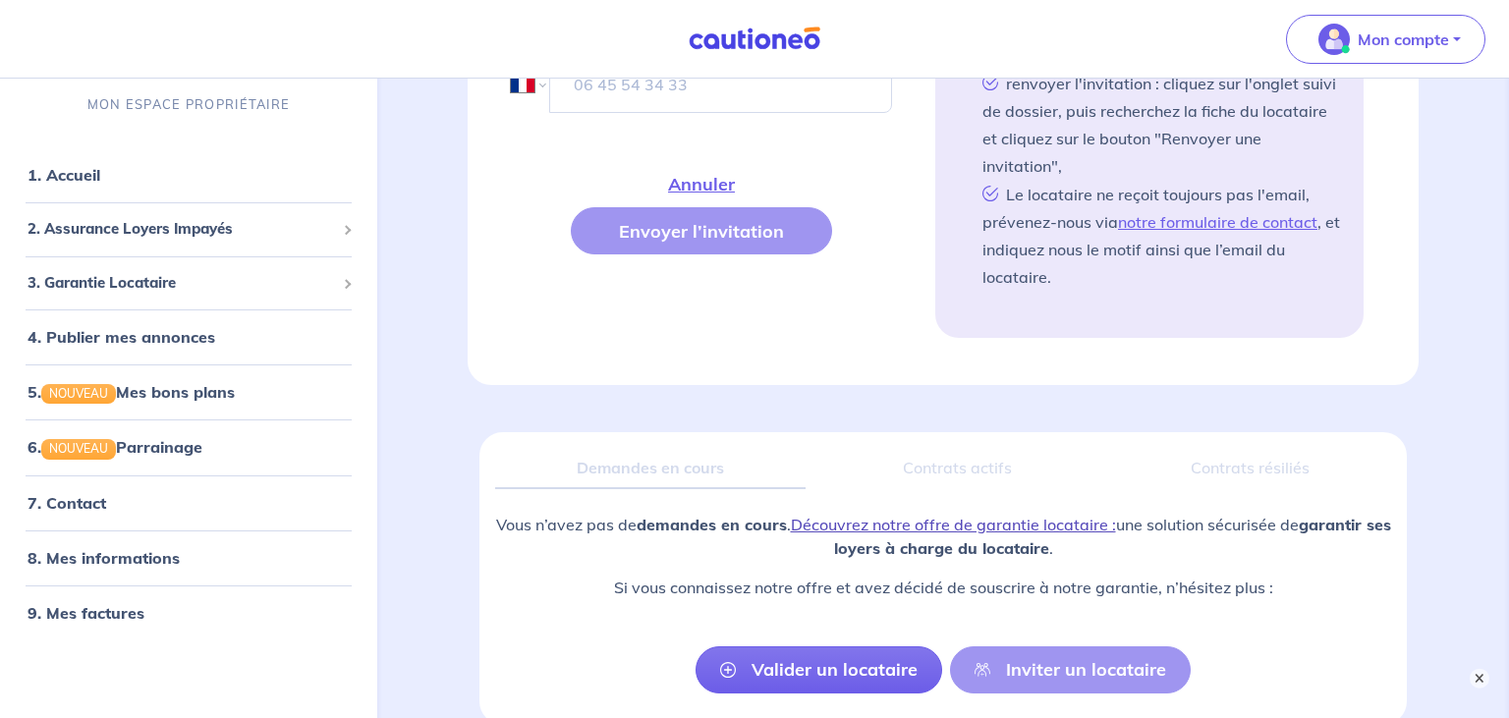
scroll to position [1225, 0]
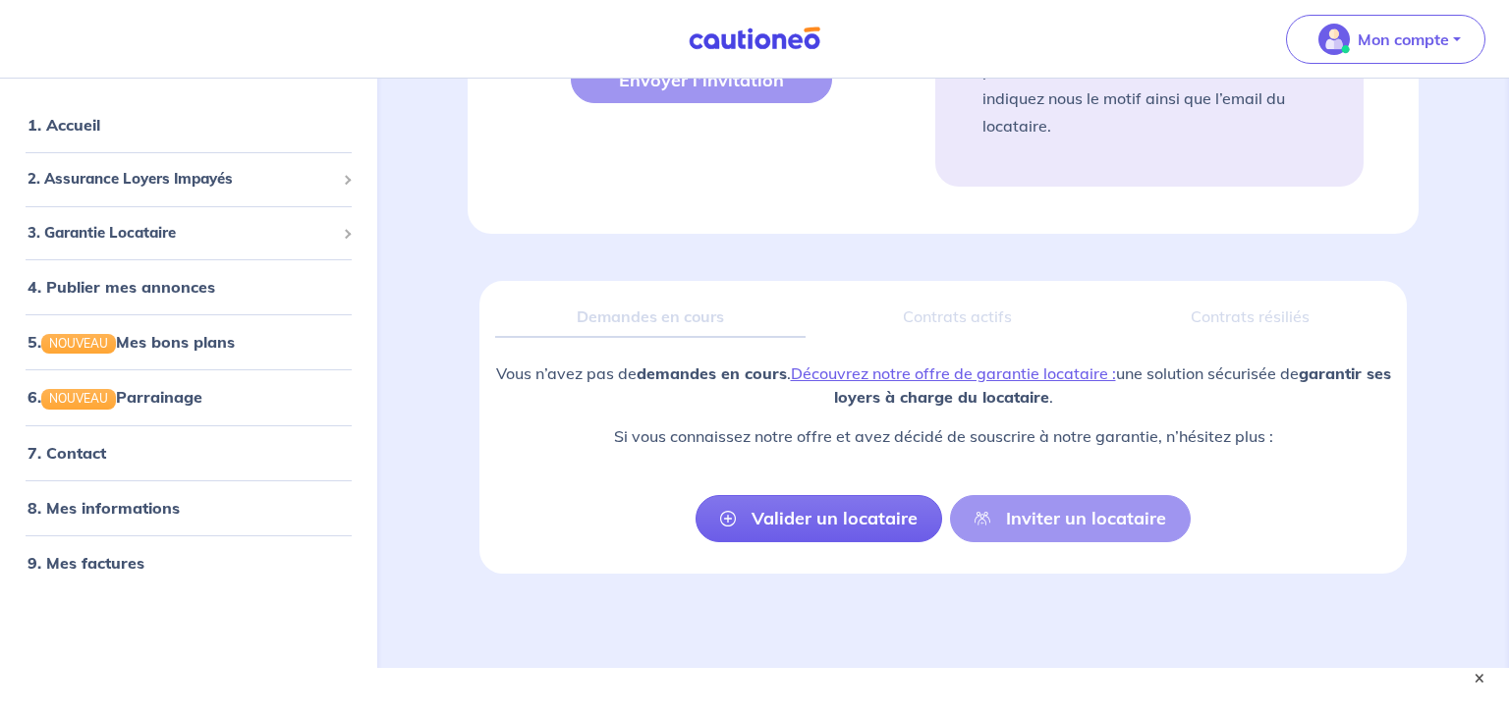
click at [1110, 495] on div "Valider un locataire Inviter un locataire" at bounding box center [942, 518] width 495 height 47
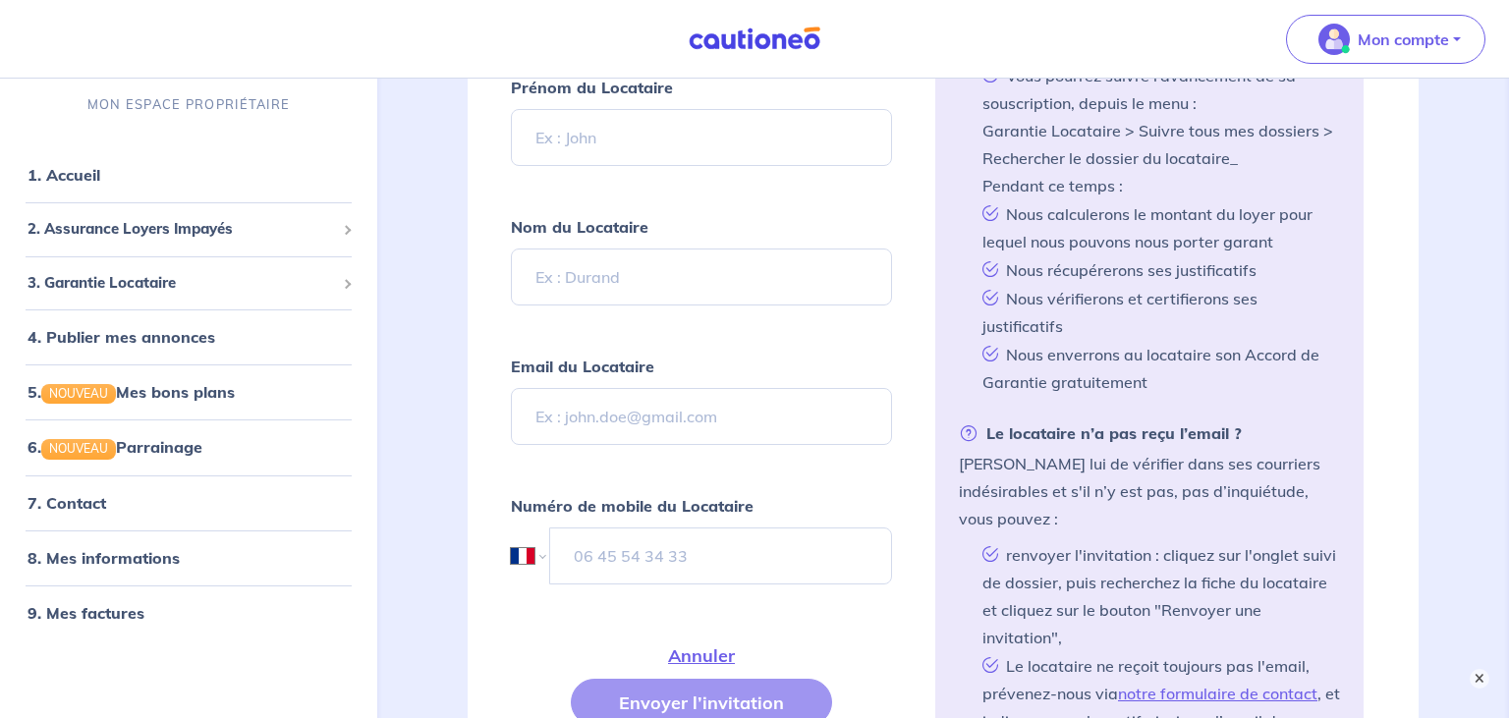
scroll to position [395, 0]
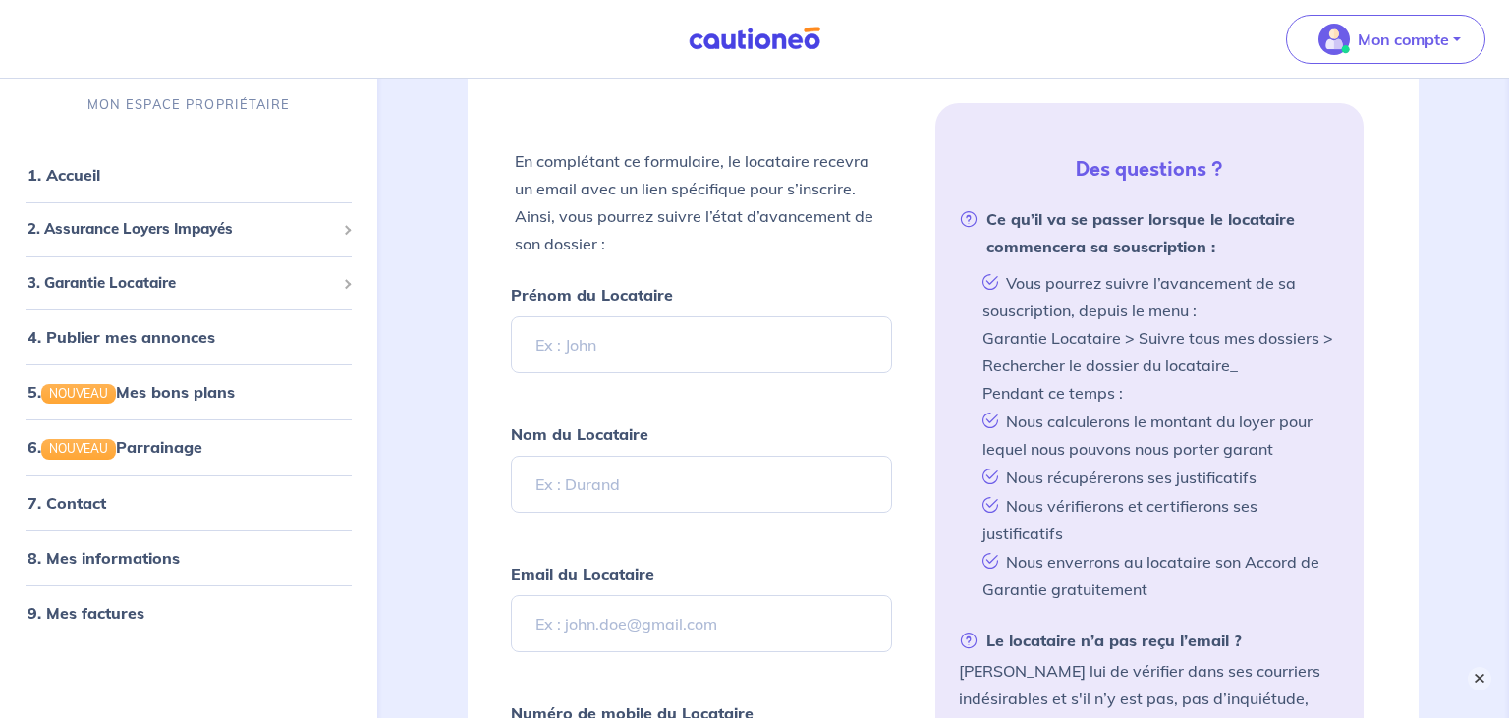
click at [1483, 681] on button "×" at bounding box center [1479, 679] width 24 height 24
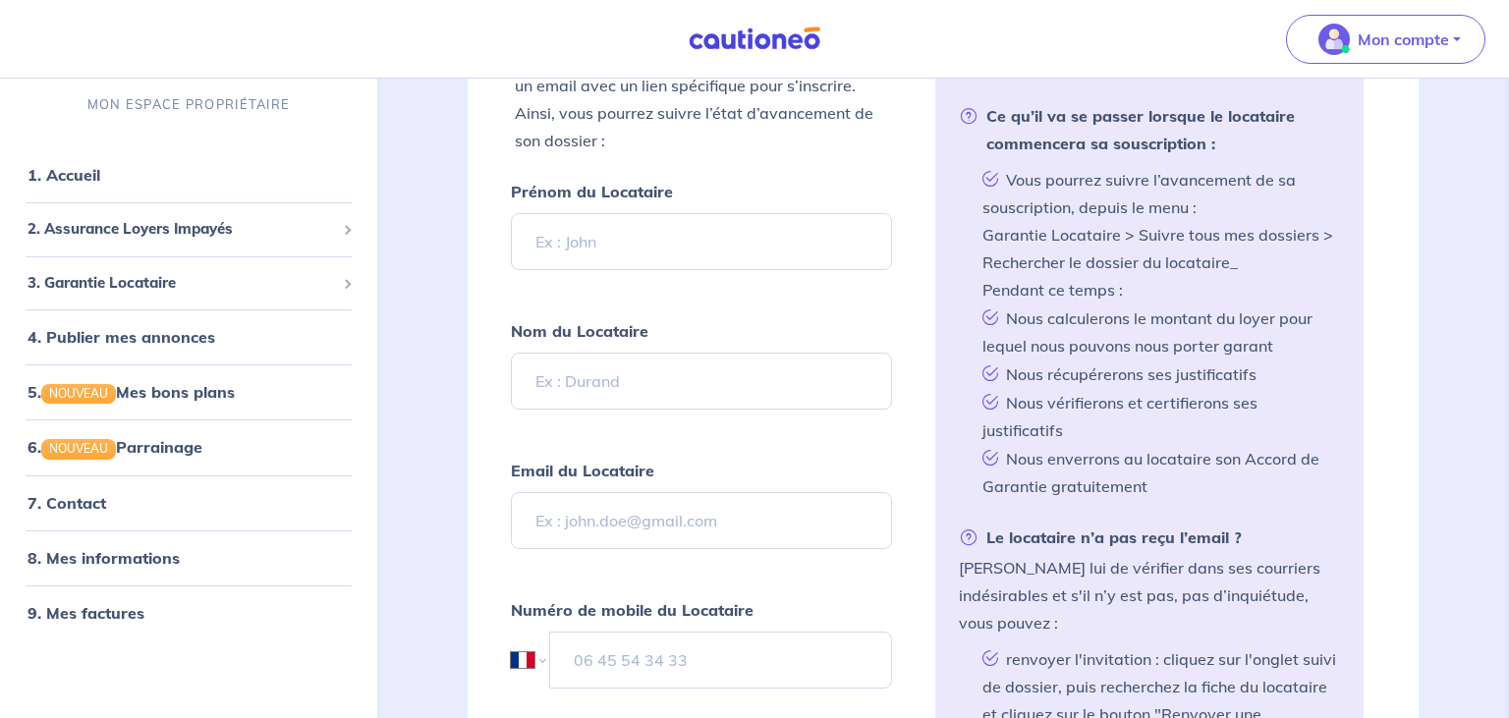
scroll to position [499, 0]
click at [348, 286] on span at bounding box center [347, 284] width 10 height 10
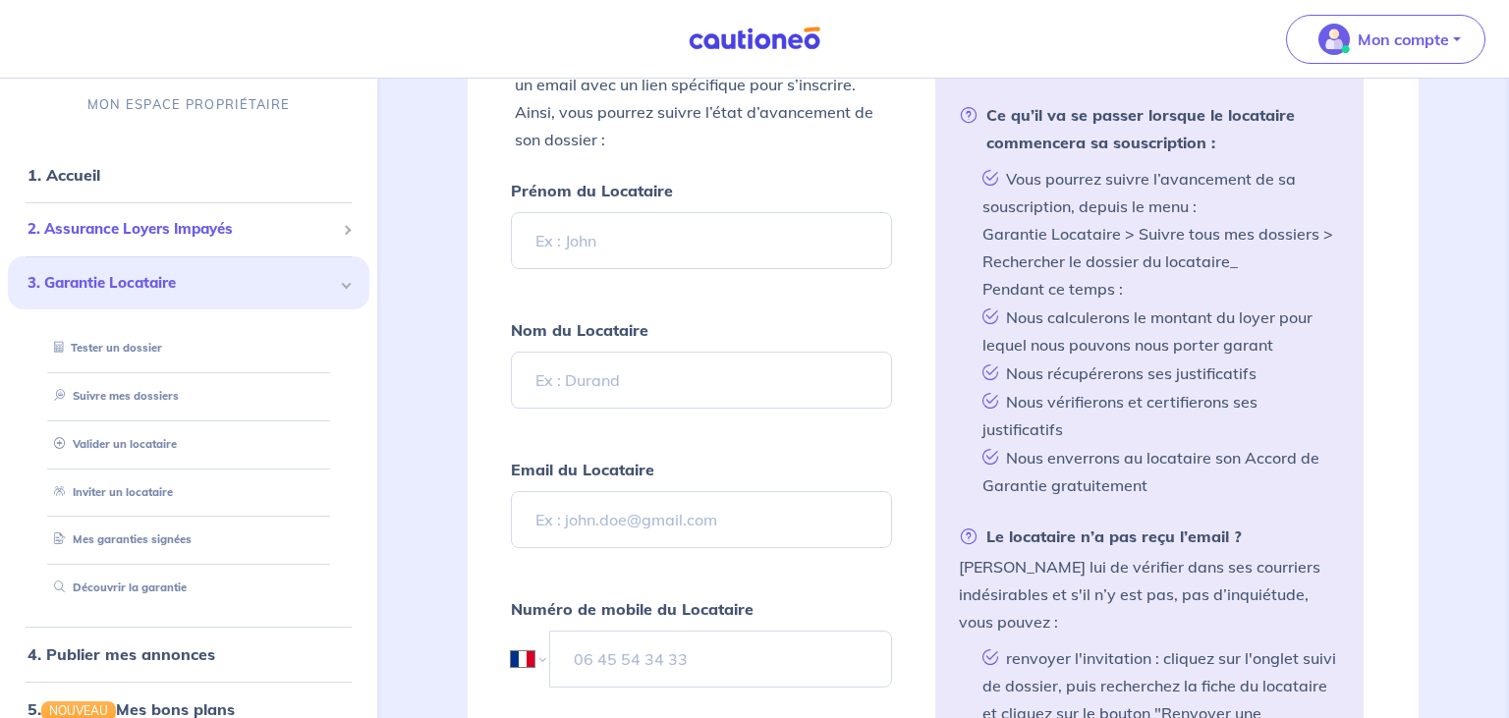
click at [341, 234] on div "2. Assurance Loyers Impayés" at bounding box center [188, 229] width 361 height 38
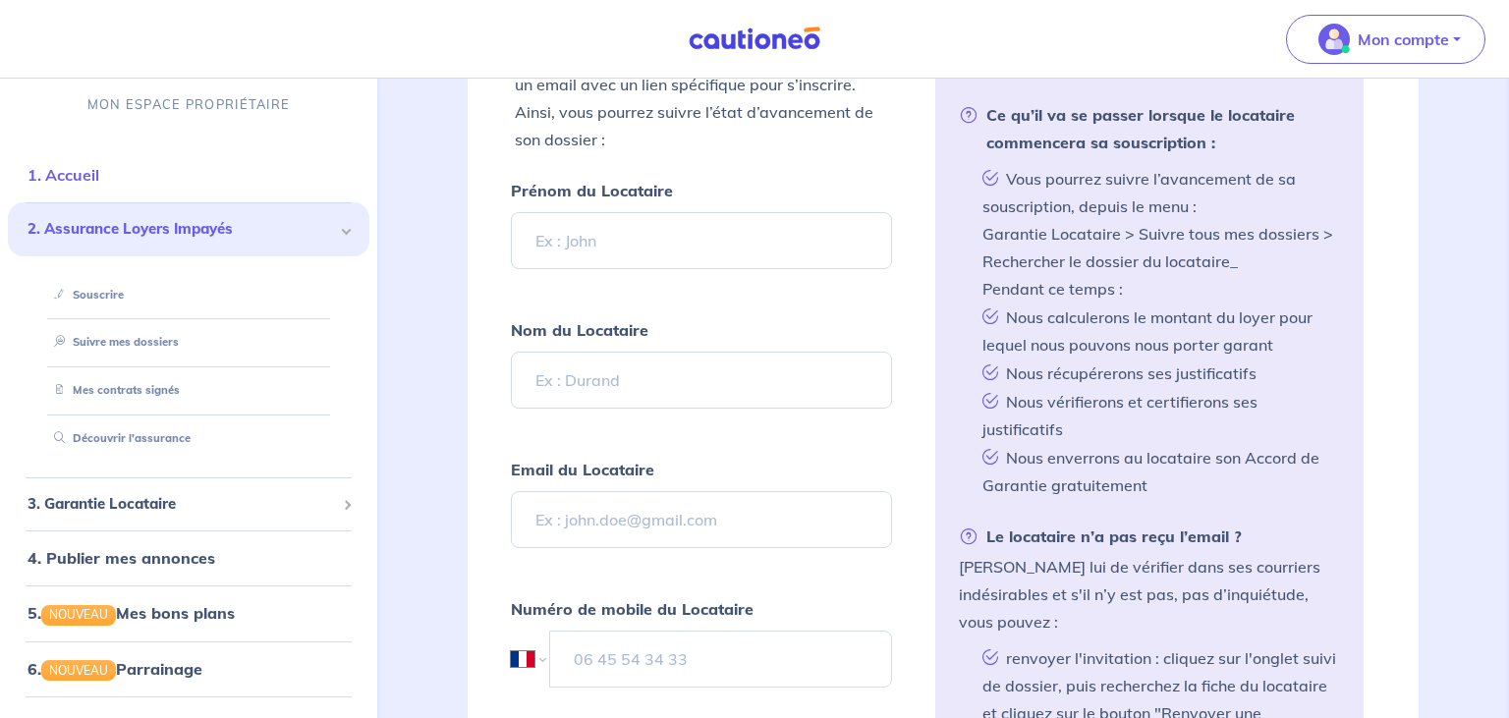
click at [87, 174] on link "1. Accueil" at bounding box center [63, 175] width 72 height 20
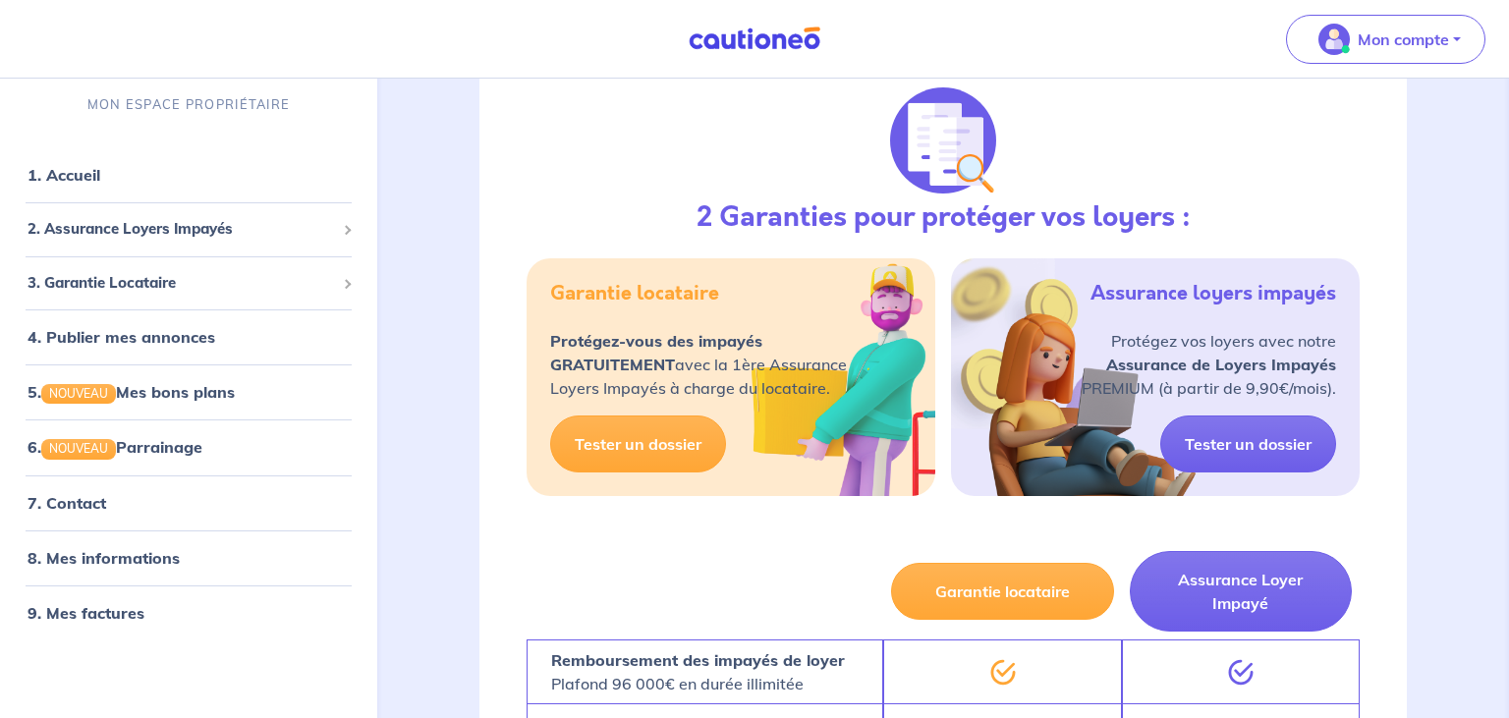
scroll to position [310, 0]
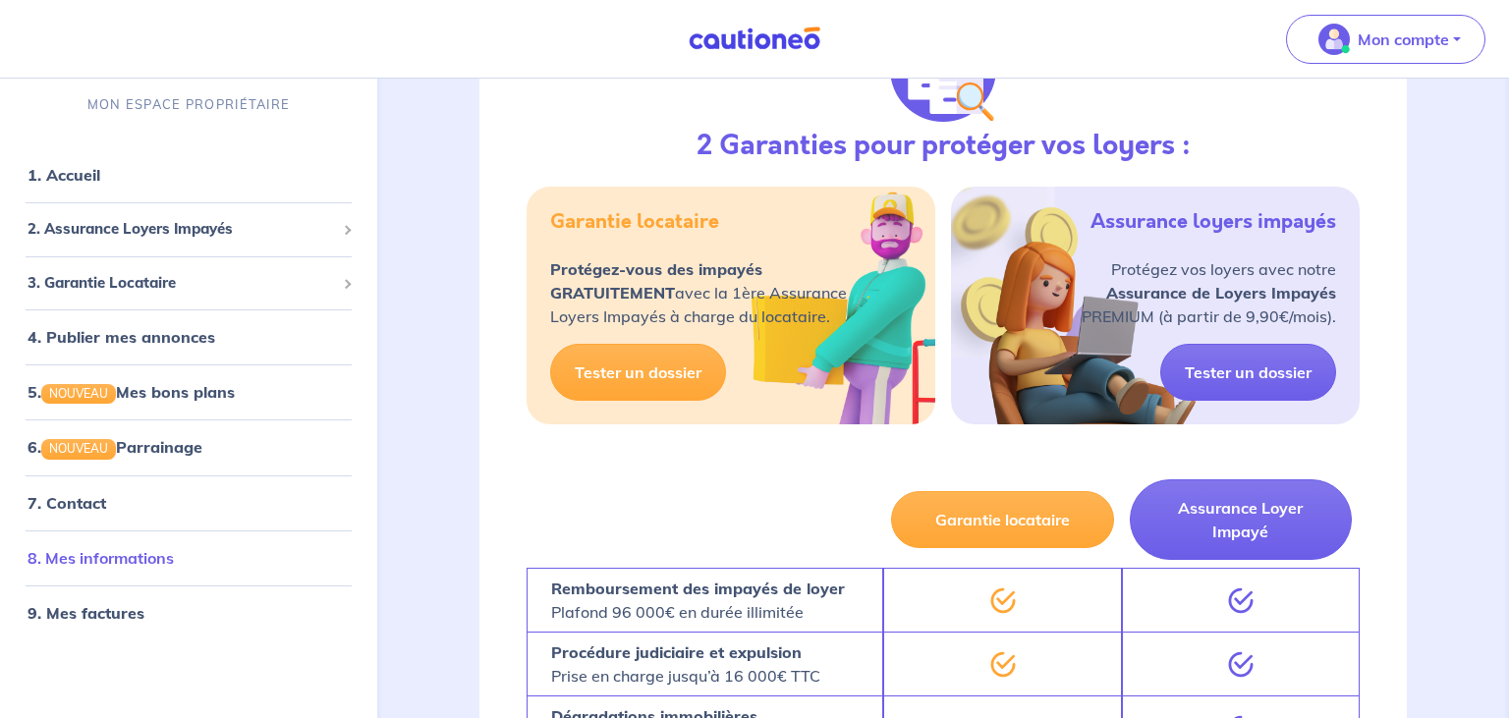
click at [143, 557] on link "8. Mes informations" at bounding box center [100, 558] width 146 height 20
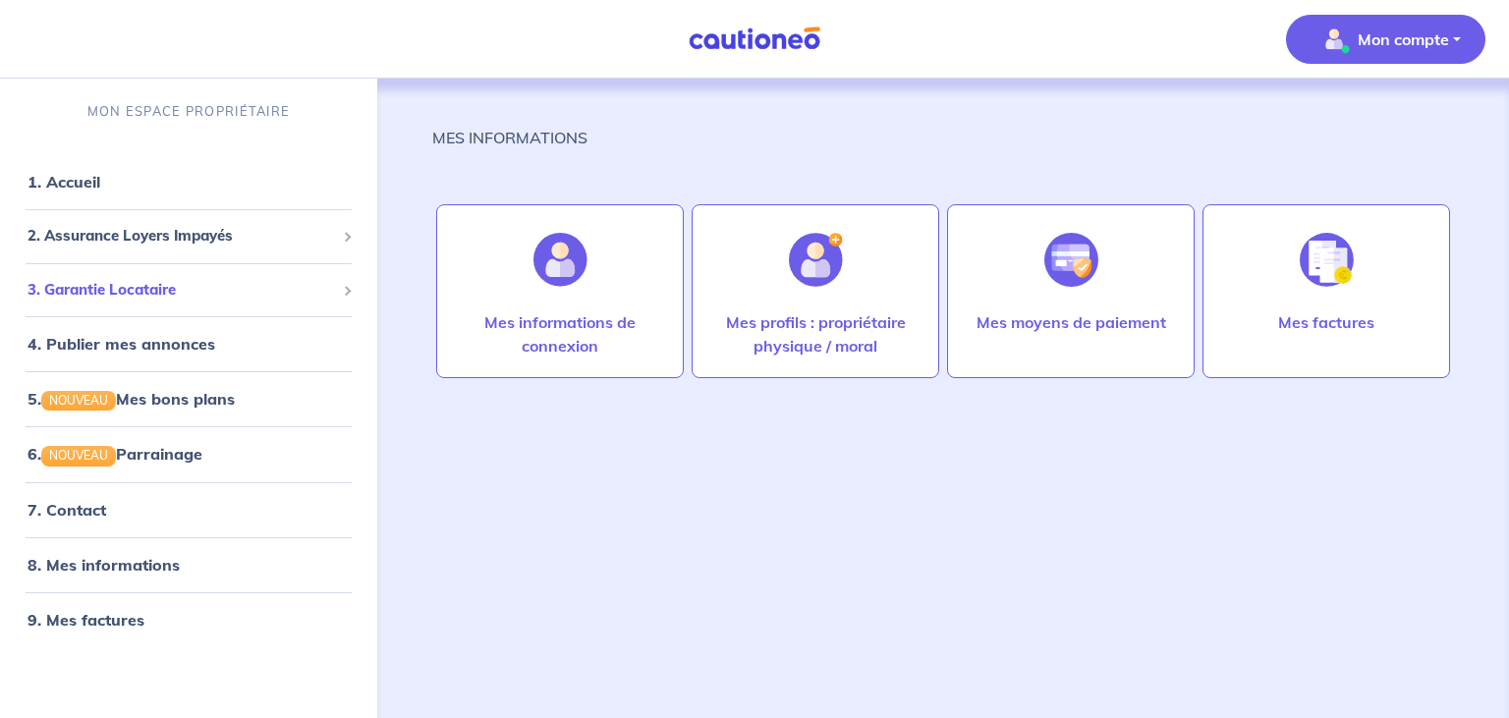
click at [344, 289] on span at bounding box center [346, 290] width 7 height 23
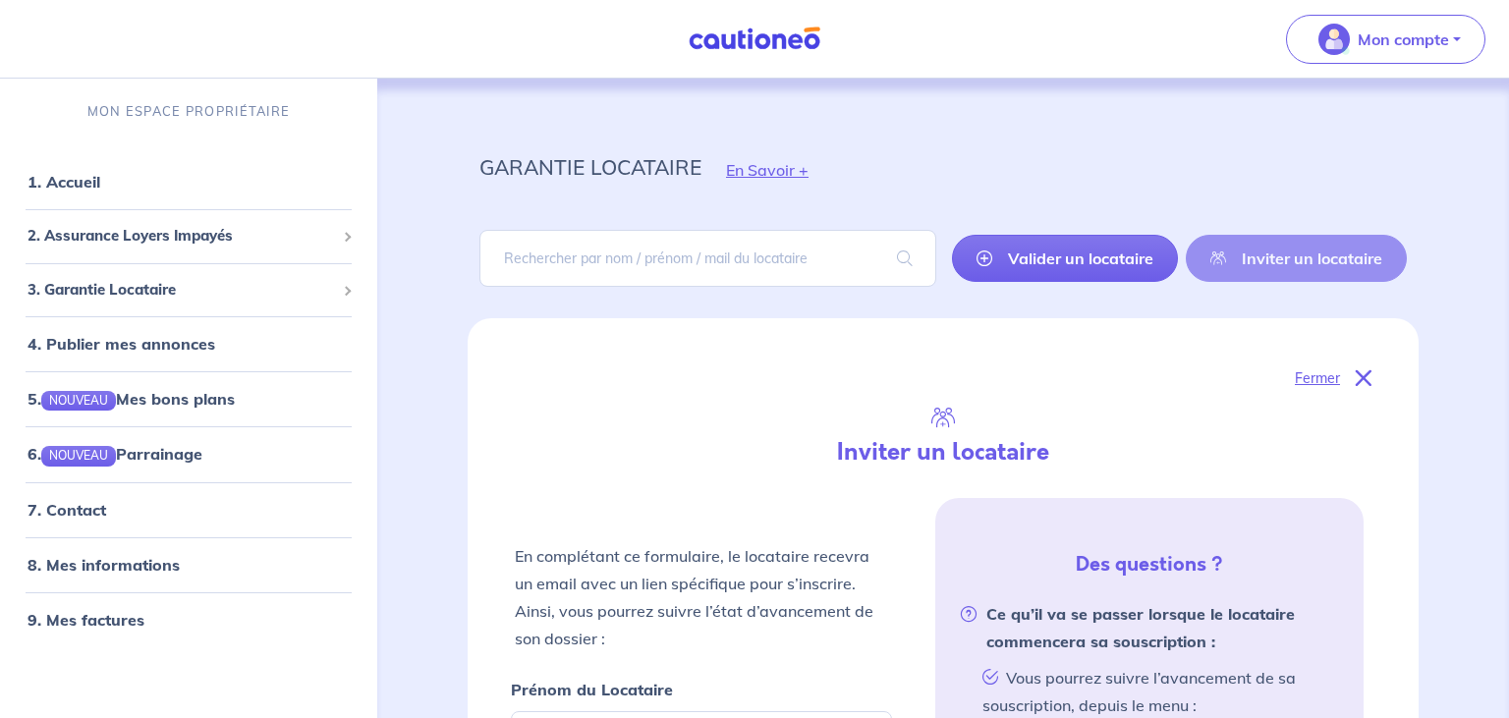
select select "FR"
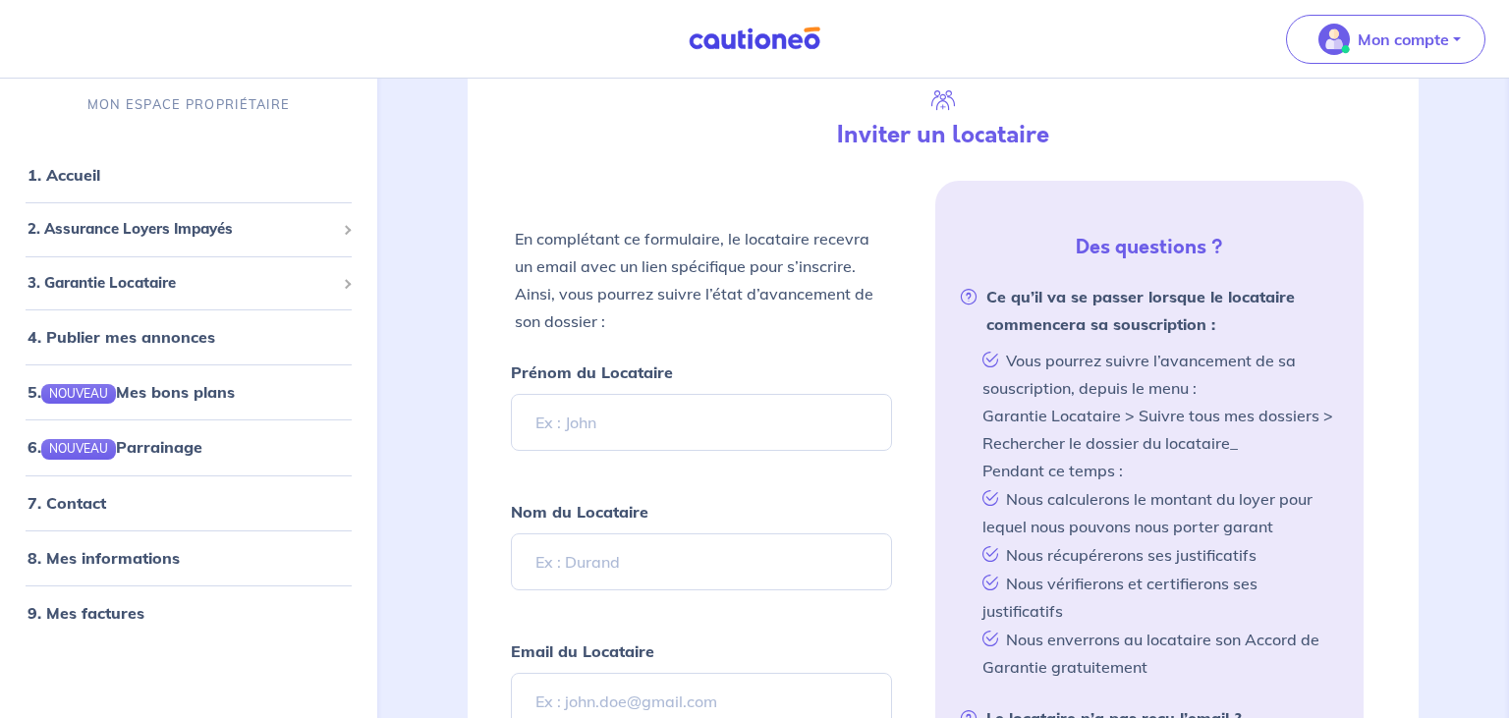
click at [1391, 14] on div "Mon compte" at bounding box center [1393, 39] width 231 height 81
click at [1456, 39] on button "Mon compte" at bounding box center [1385, 39] width 199 height 49
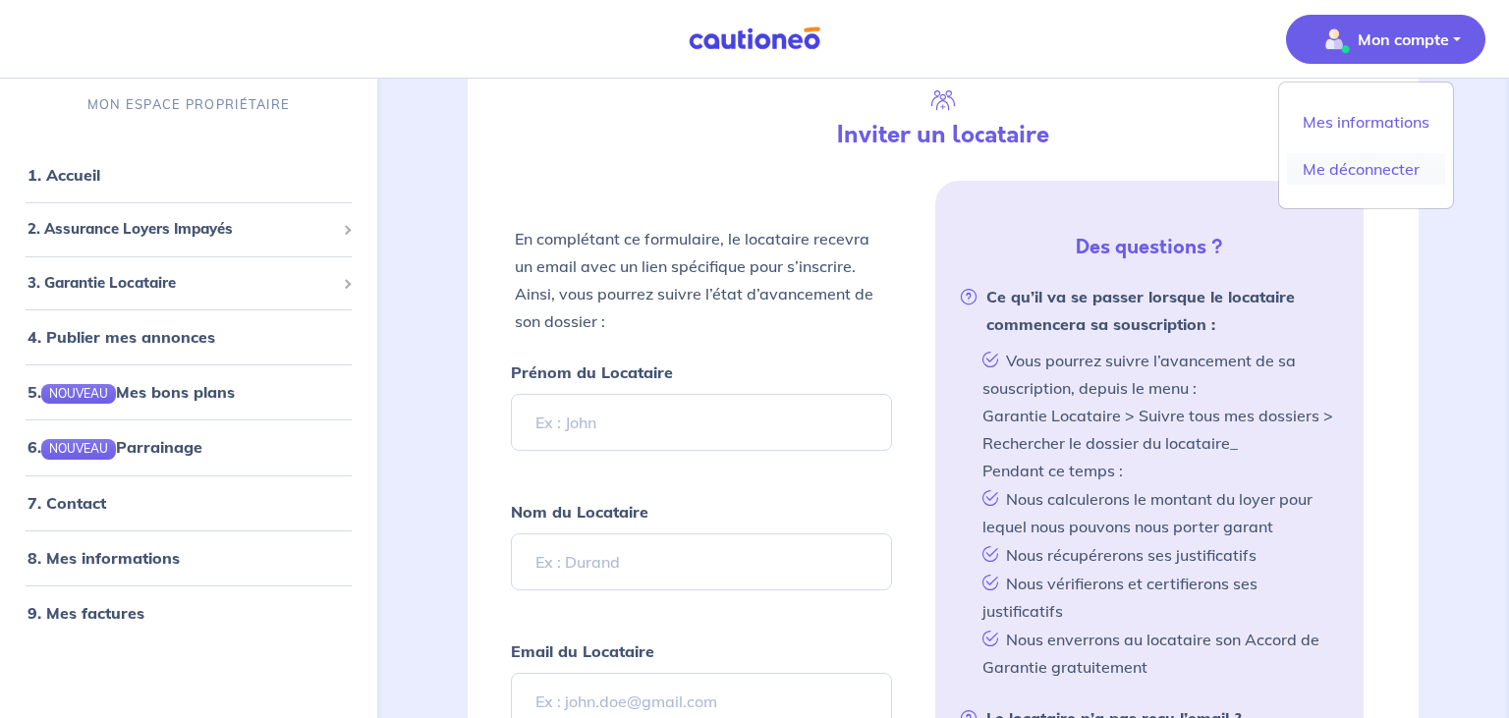
click at [1346, 159] on link "Me déconnecter" at bounding box center [1366, 168] width 158 height 31
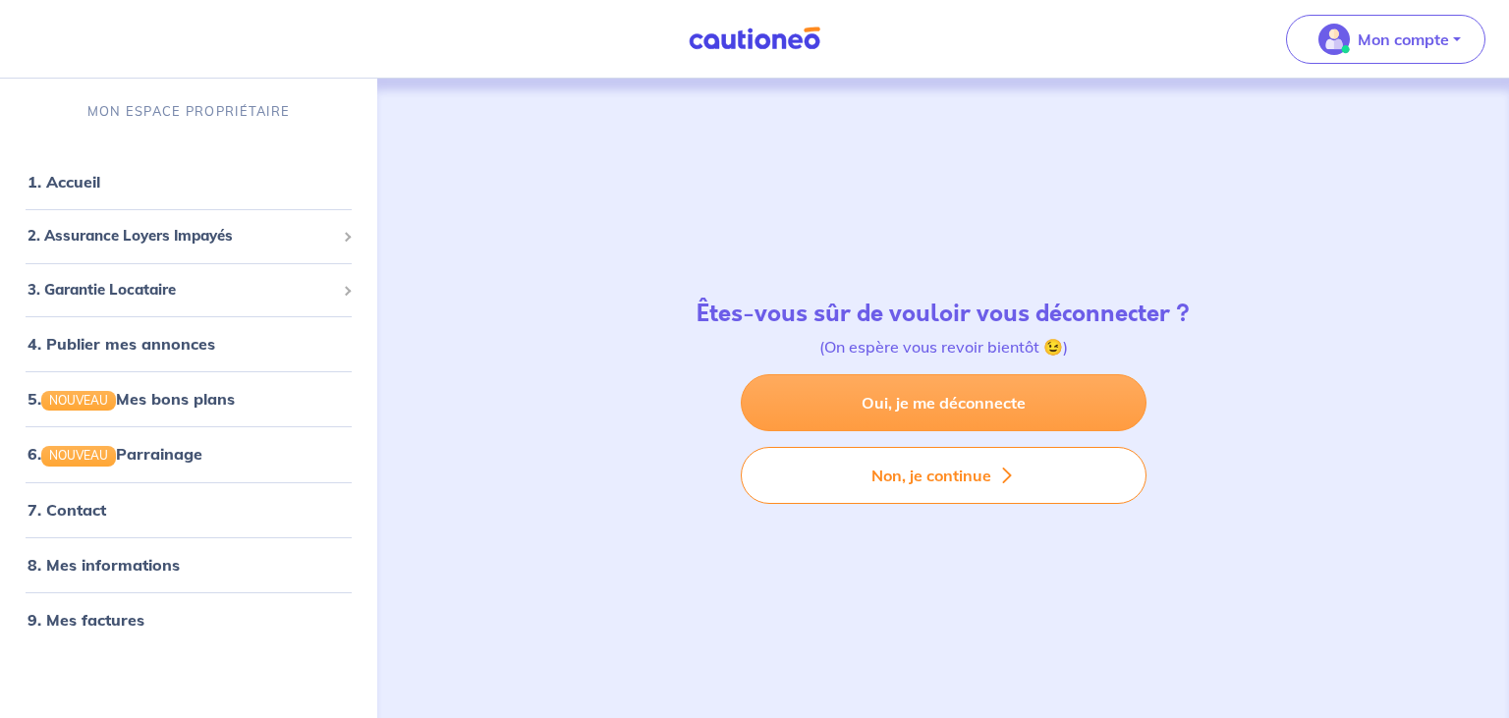
click at [1025, 414] on link "Oui, je me déconnecte" at bounding box center [944, 402] width 406 height 57
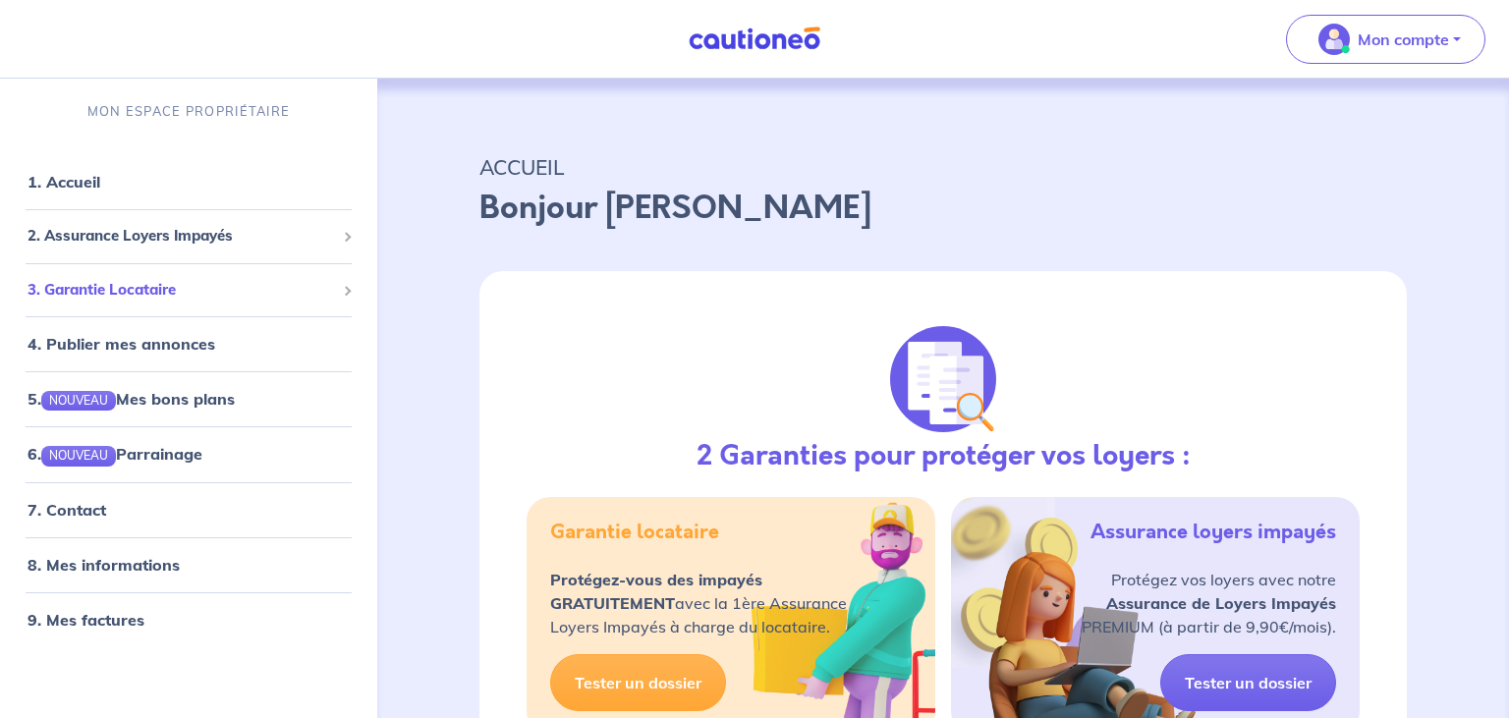
click at [340, 285] on div "3. Garantie Locataire" at bounding box center [188, 290] width 361 height 38
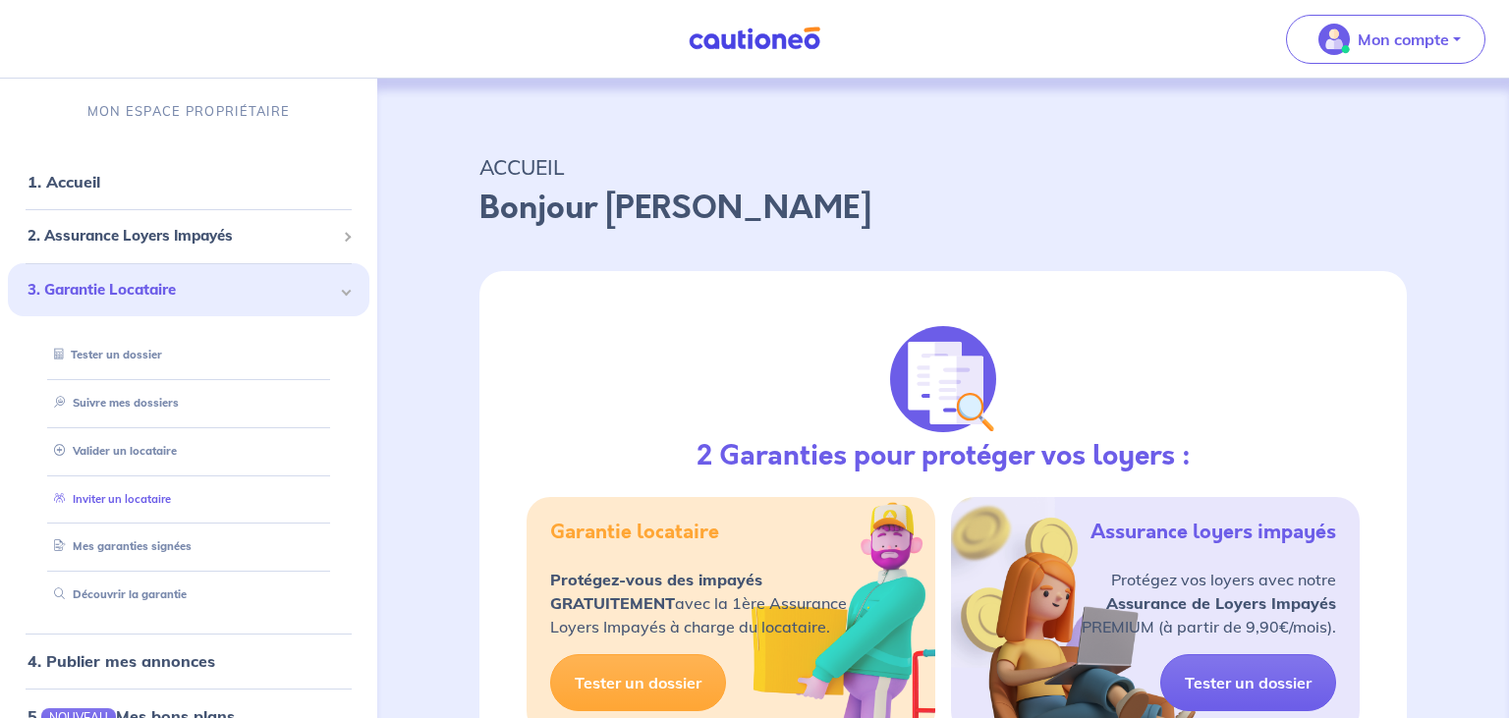
click at [136, 492] on link "Inviter un locataire" at bounding box center [108, 499] width 125 height 14
select select "FR"
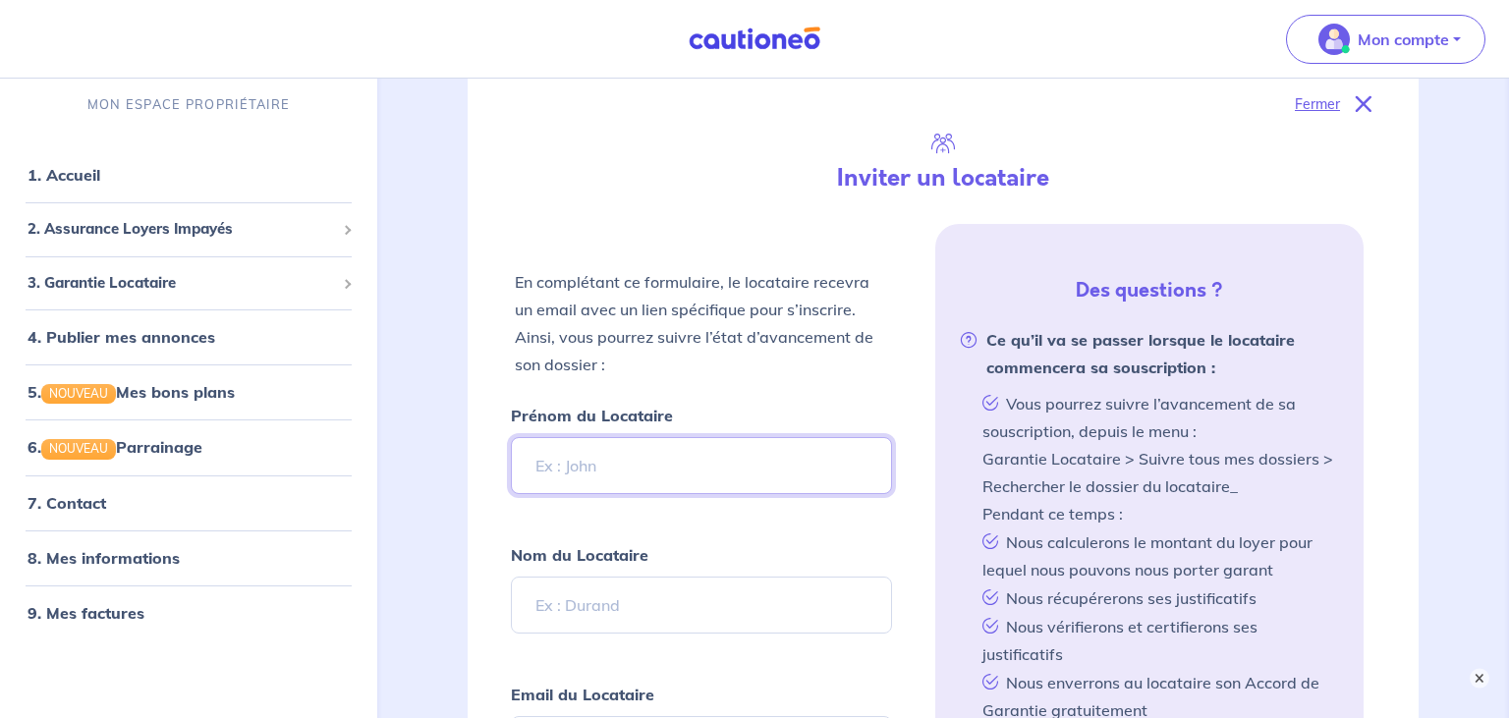
scroll to position [310, 0]
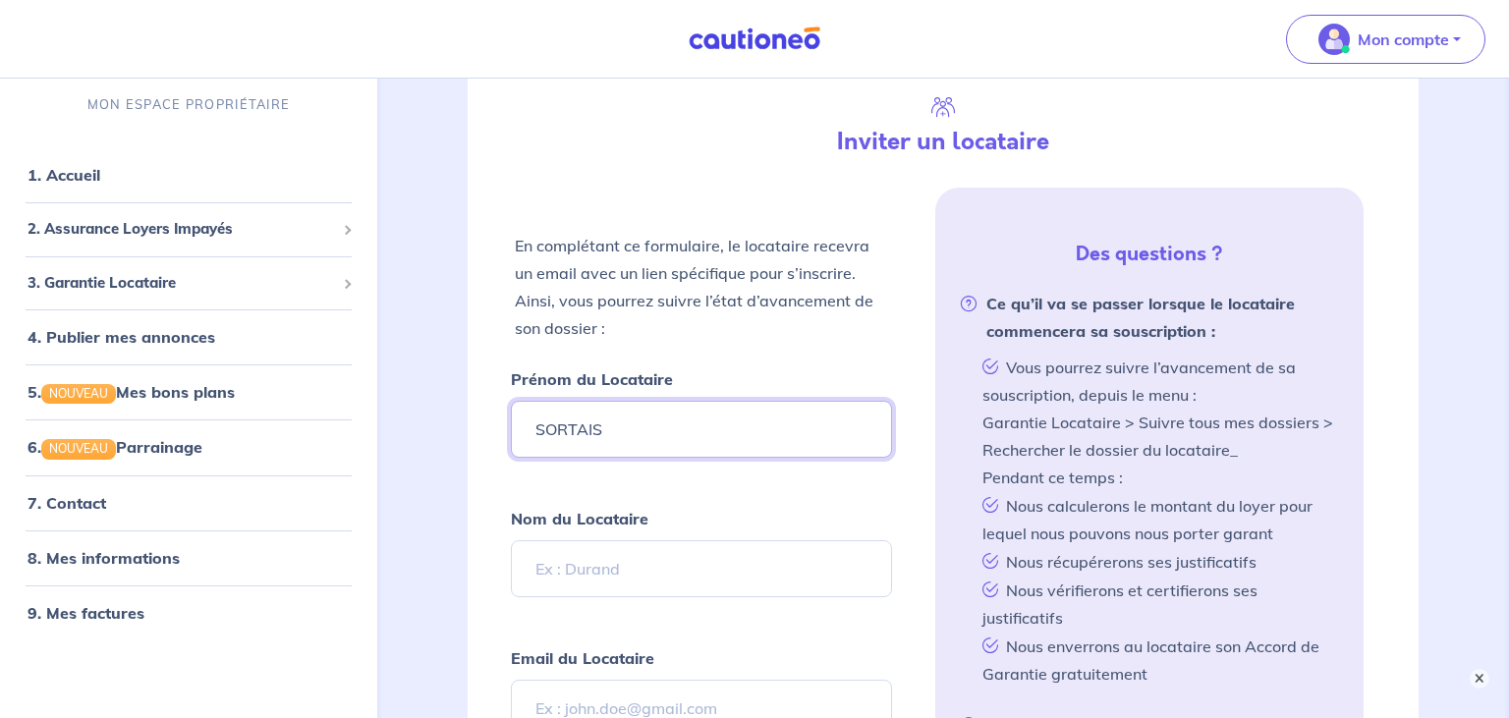
type input "SORTAIS"
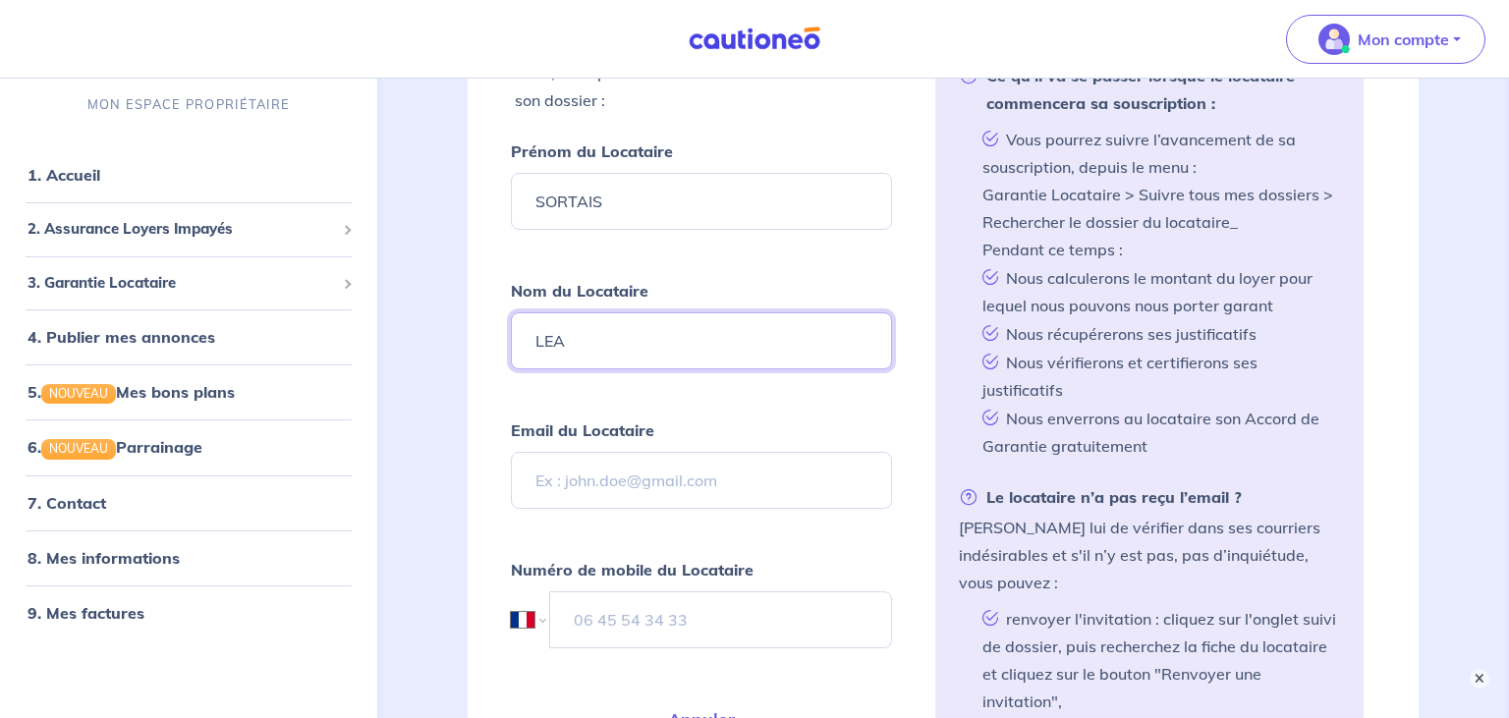
scroll to position [622, 0]
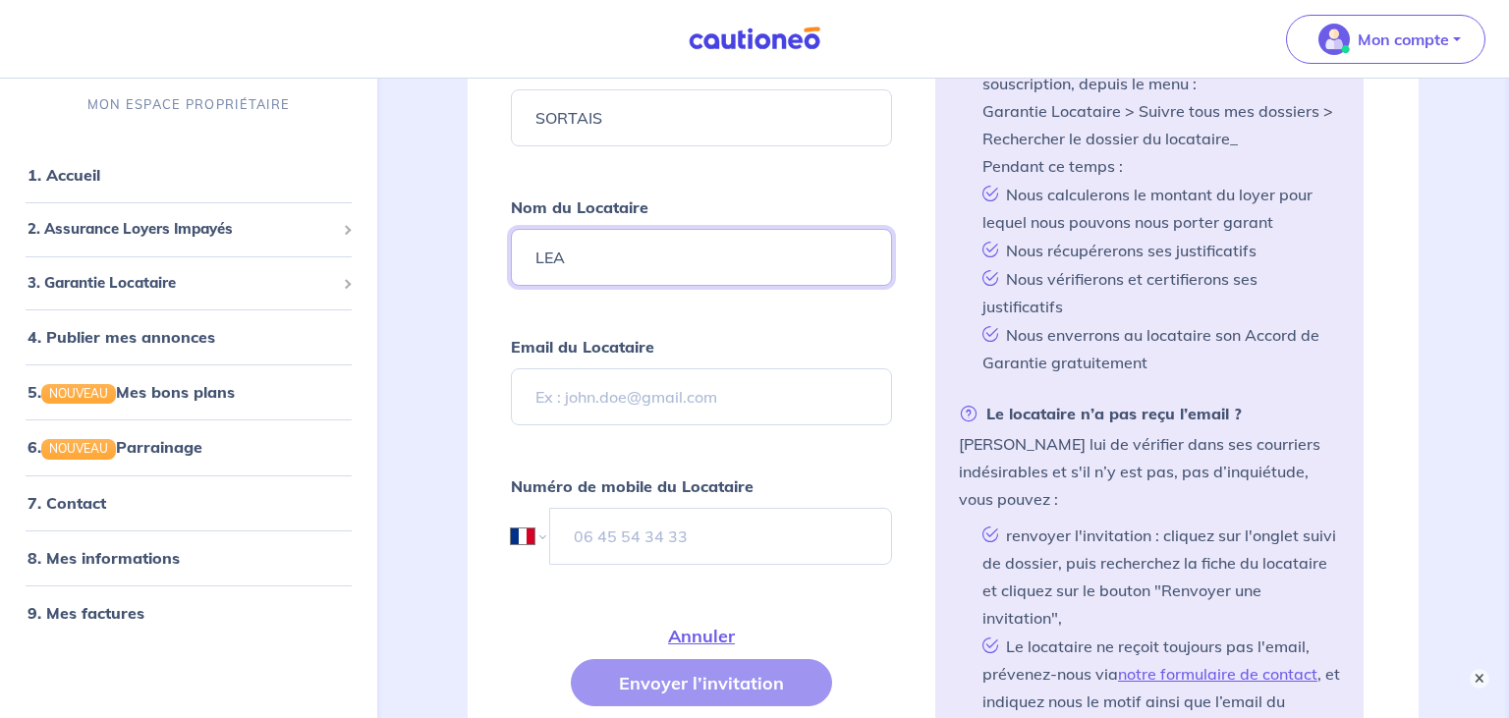
type input "LEA"
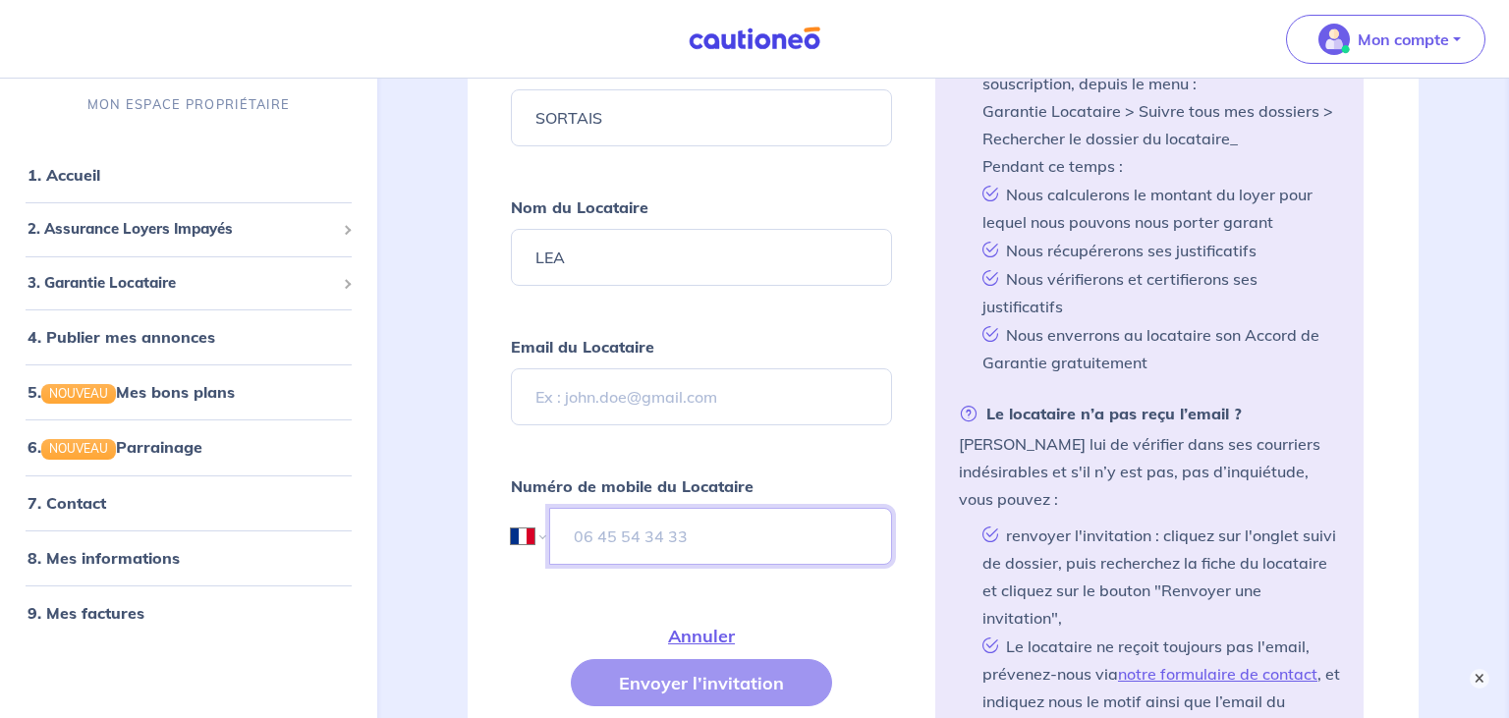
click at [644, 526] on input "tel" at bounding box center [720, 536] width 343 height 57
click at [658, 517] on input "tel" at bounding box center [721, 536] width 342 height 57
paste input "06 44 30 52 21"
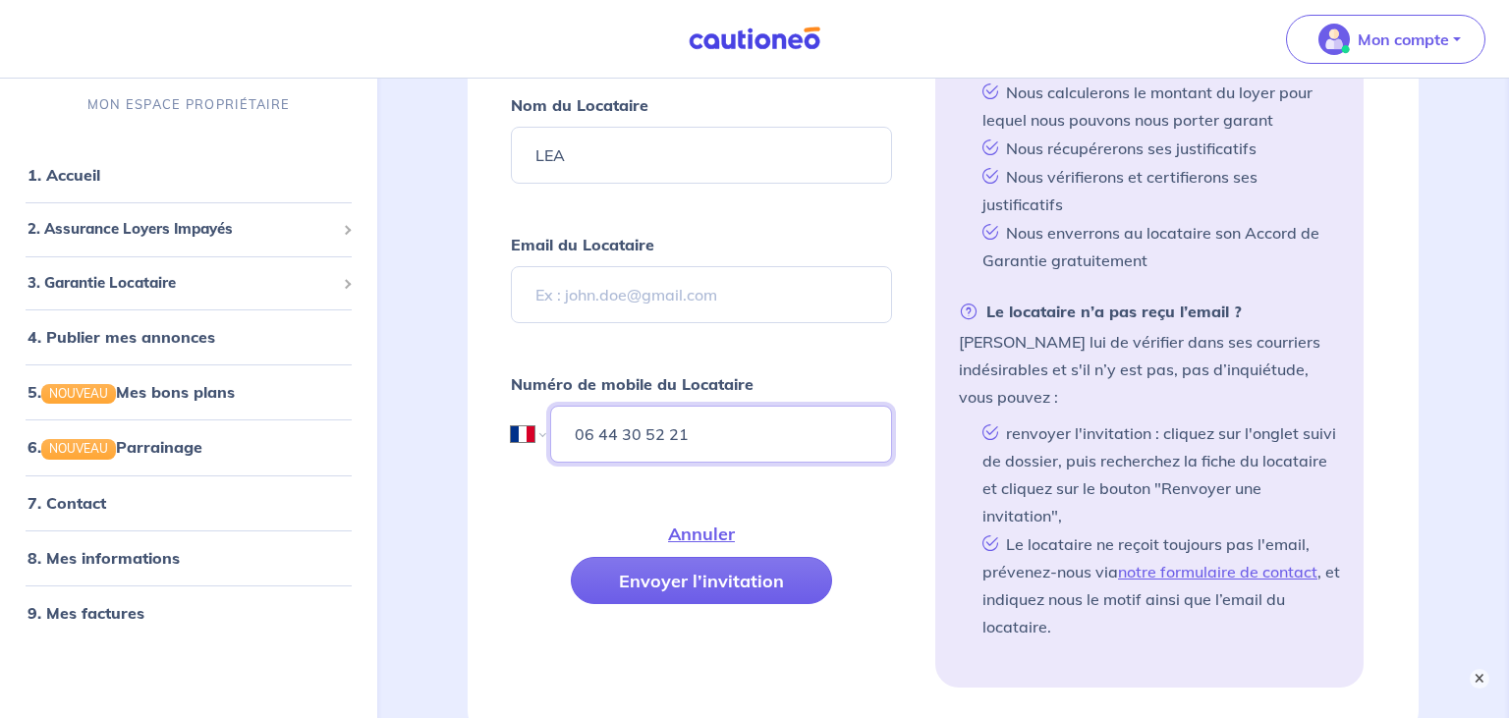
scroll to position [829, 0]
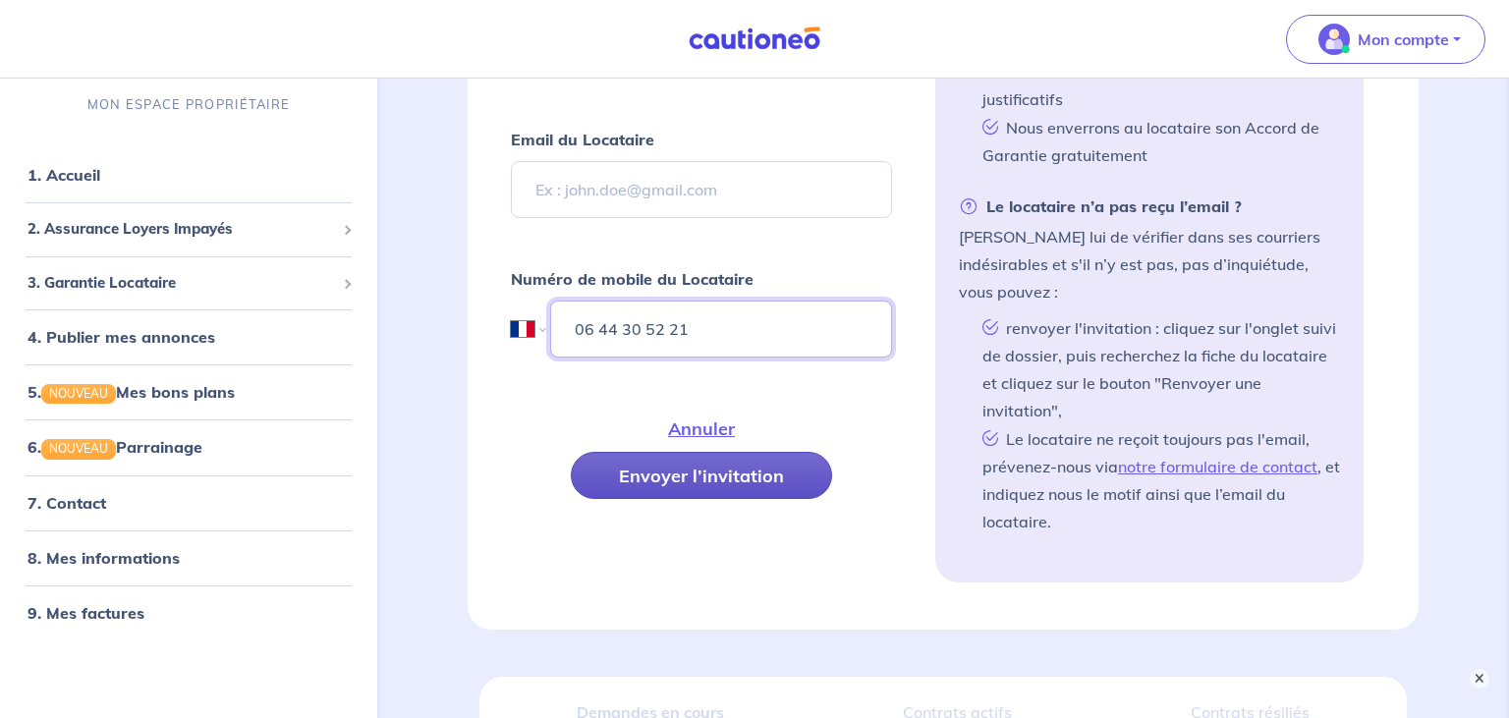
type input "06 44 30 52 21"
click at [693, 468] on button "Envoyer l’invitation" at bounding box center [701, 475] width 261 height 47
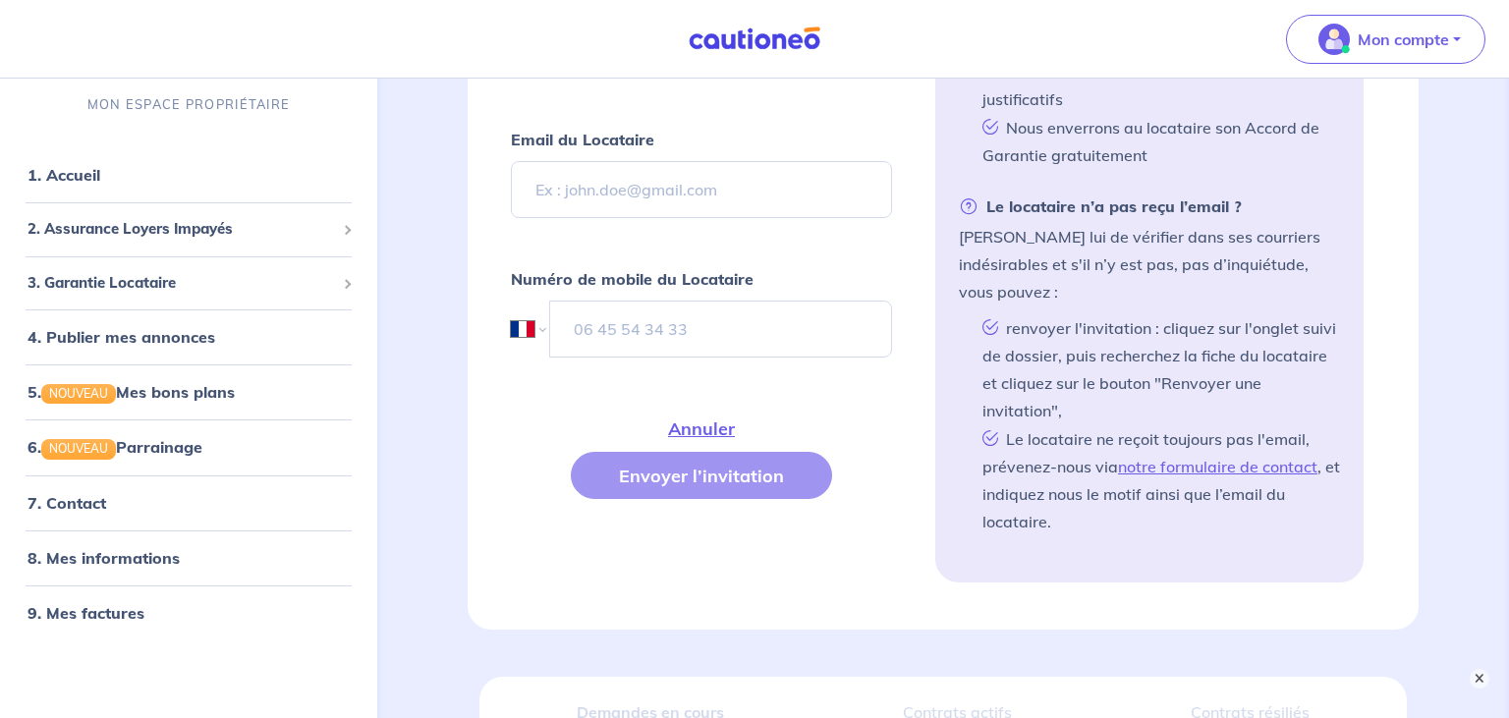
scroll to position [85, 0]
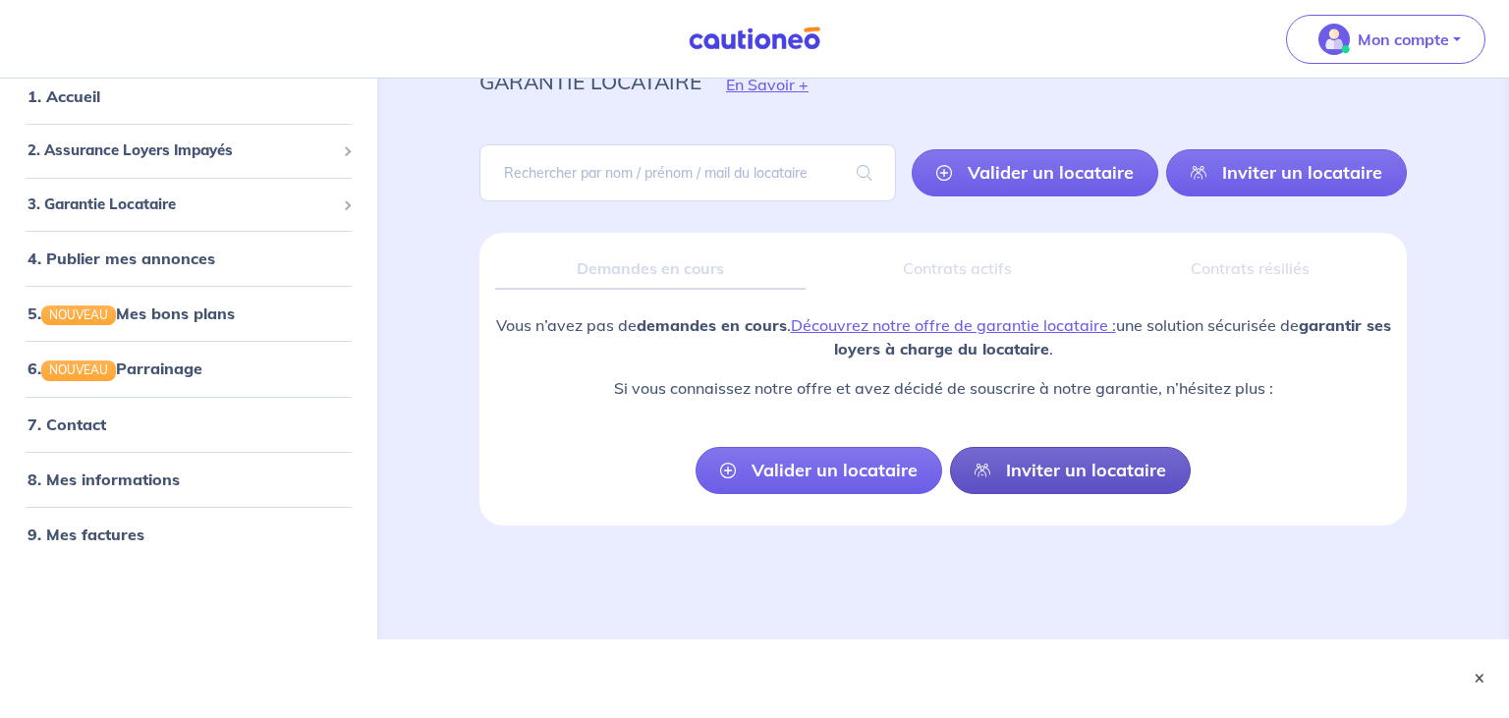
click at [1125, 475] on link "Inviter un locataire" at bounding box center [1070, 470] width 241 height 47
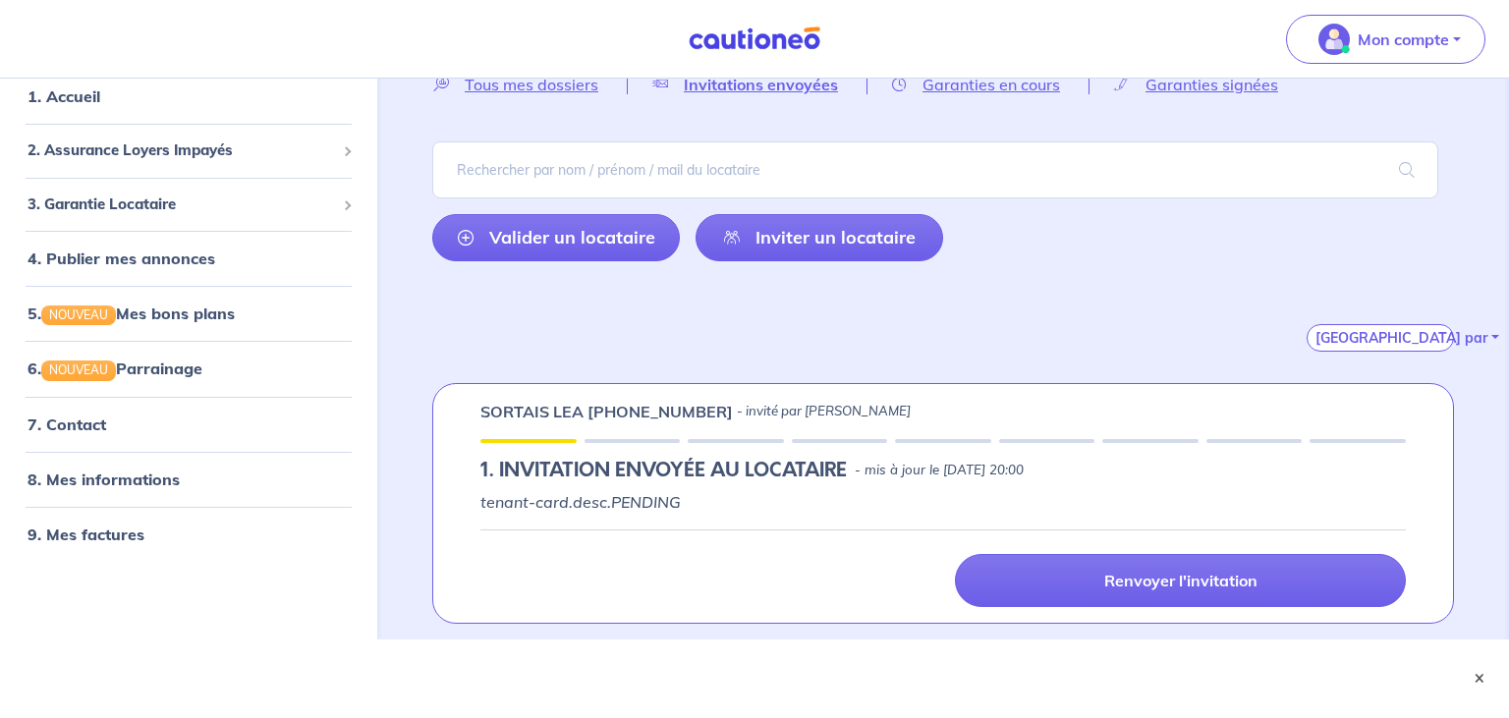
scroll to position [93, 0]
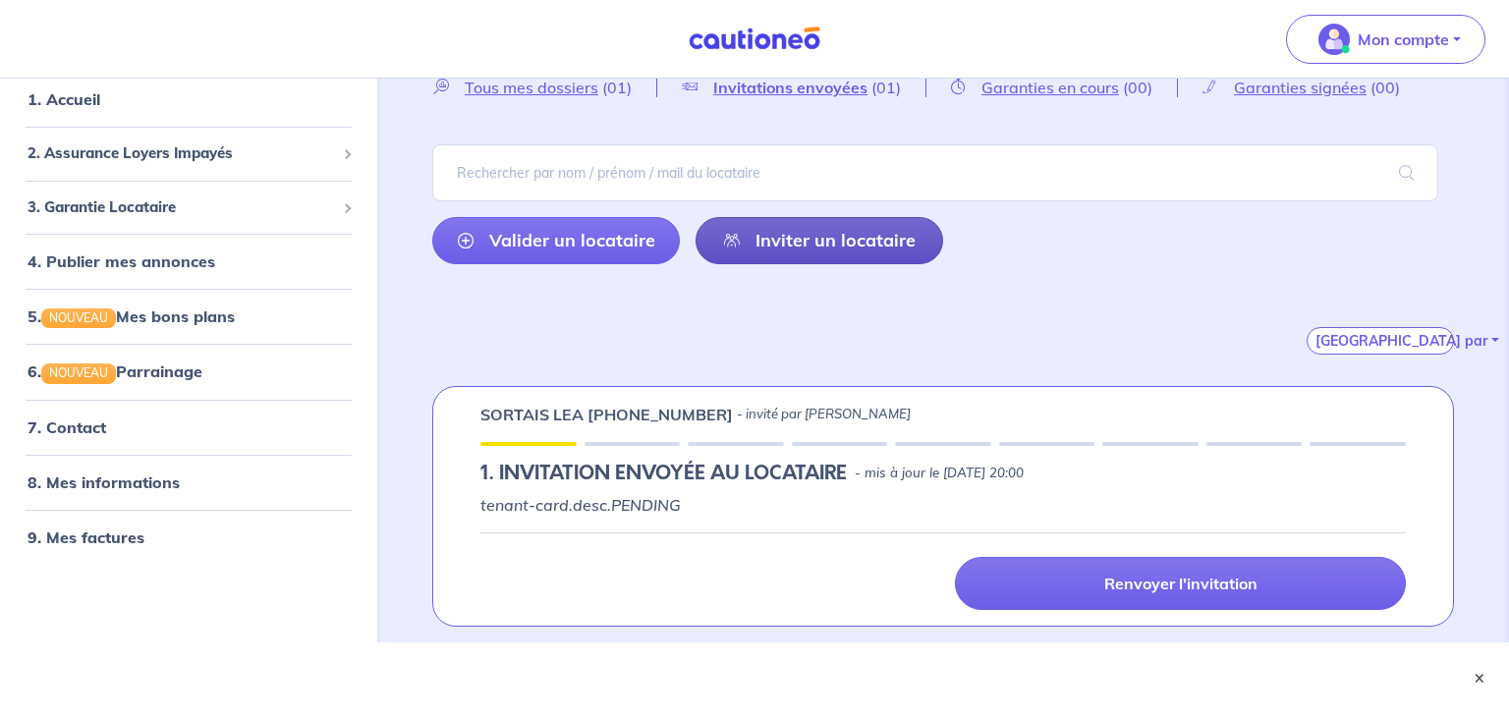
click at [799, 252] on link "Inviter un locataire" at bounding box center [818, 240] width 247 height 47
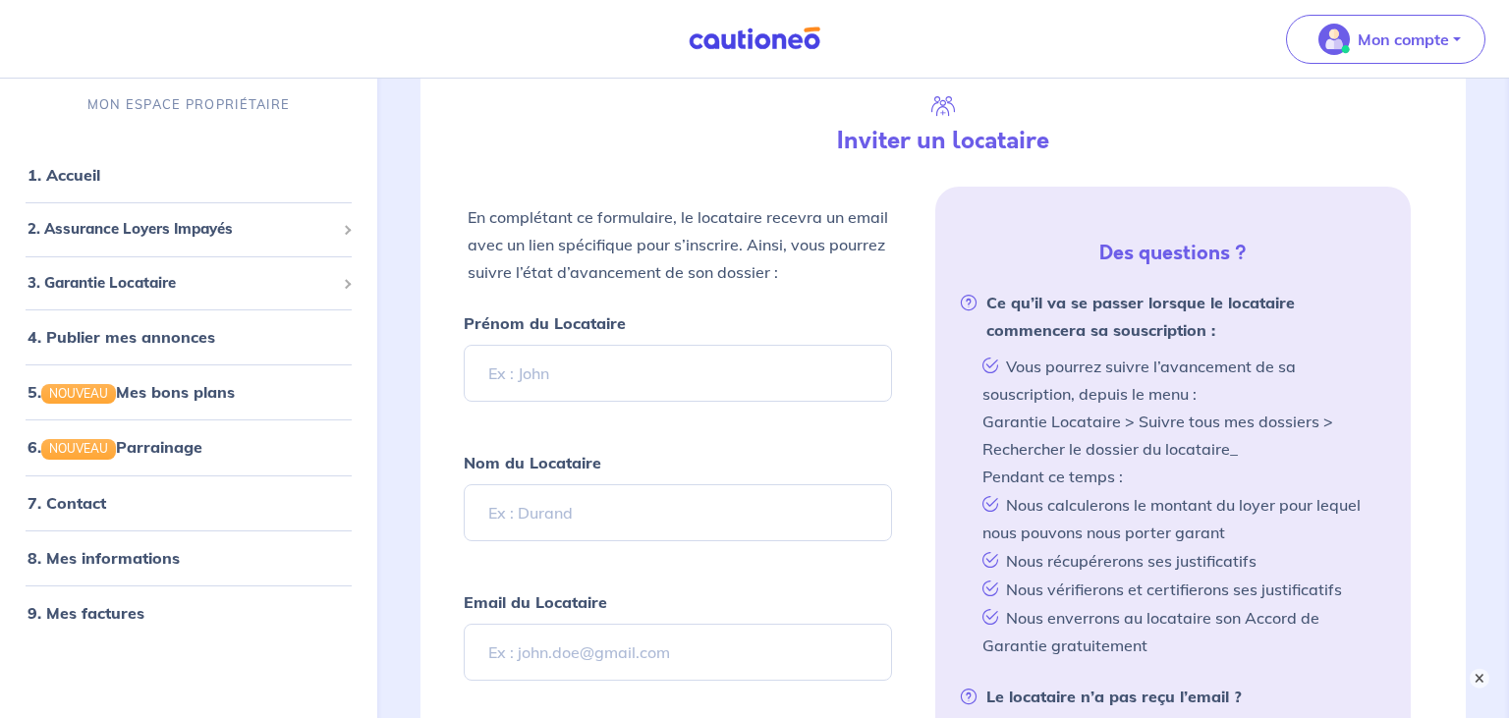
scroll to position [462, 0]
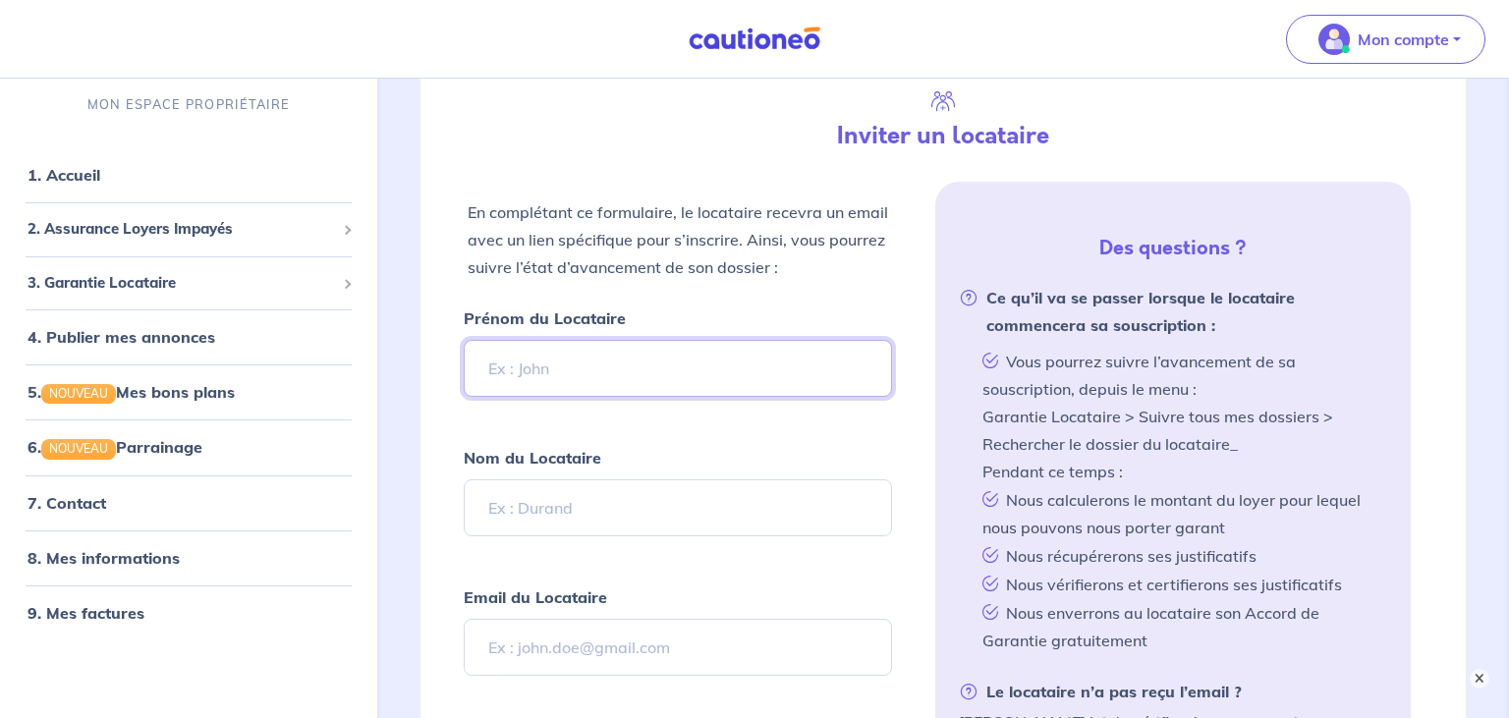
click at [618, 375] on input "Prénom du Locataire" at bounding box center [678, 368] width 428 height 57
paste input "Hasnia"
type input "Hasnia"
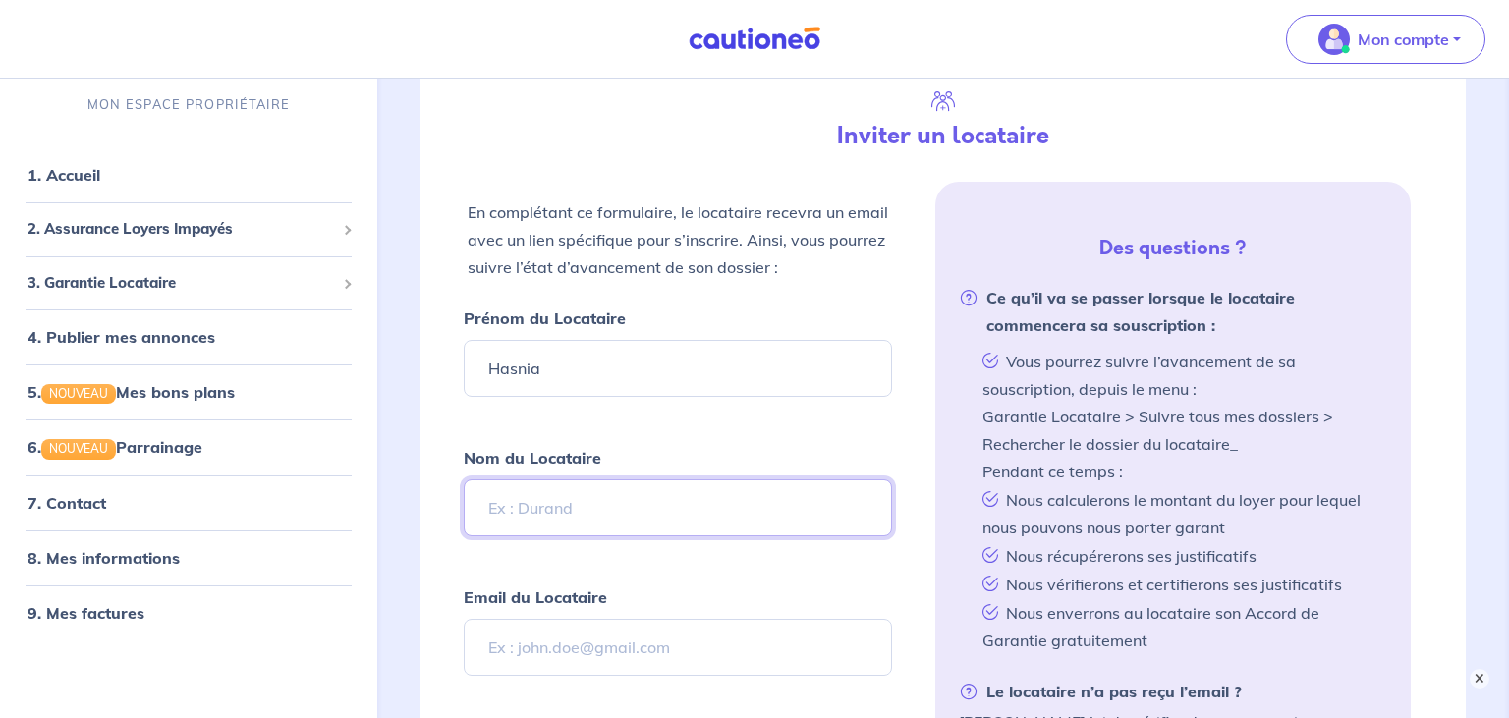
click at [544, 494] on input "Nom du Locataire" at bounding box center [678, 507] width 428 height 57
paste input "NOURI"
type input "NOURI"
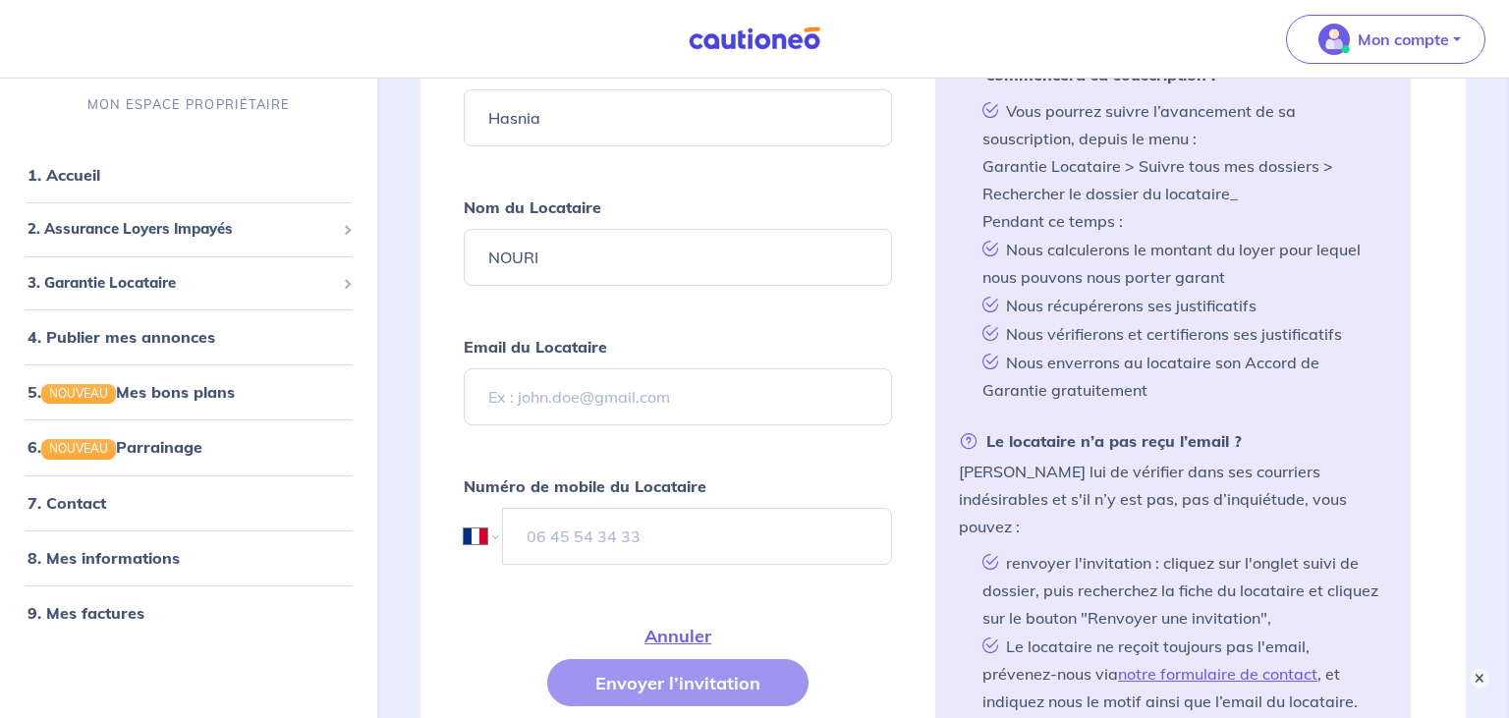
scroll to position [773, 0]
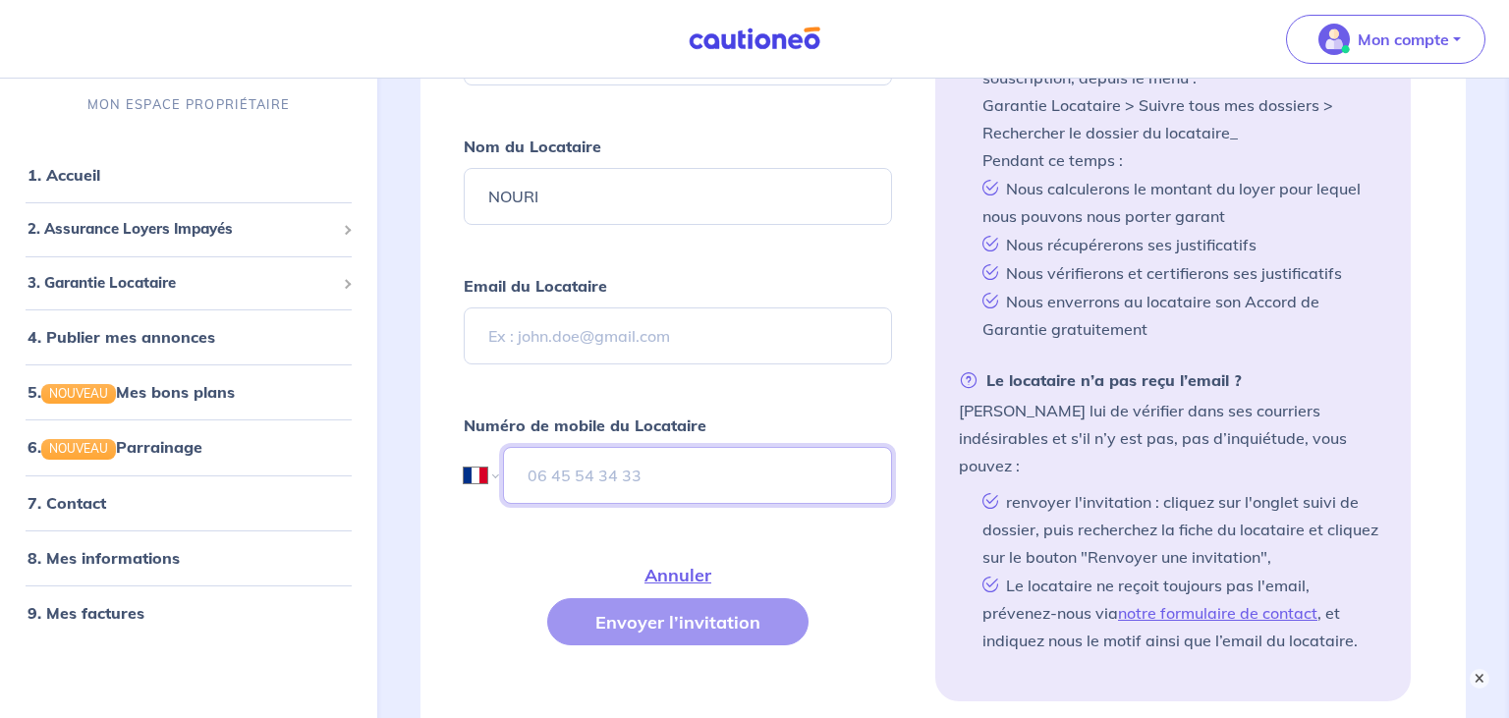
click at [616, 467] on input "tel" at bounding box center [697, 475] width 389 height 57
paste input "06 12 77 38 79"
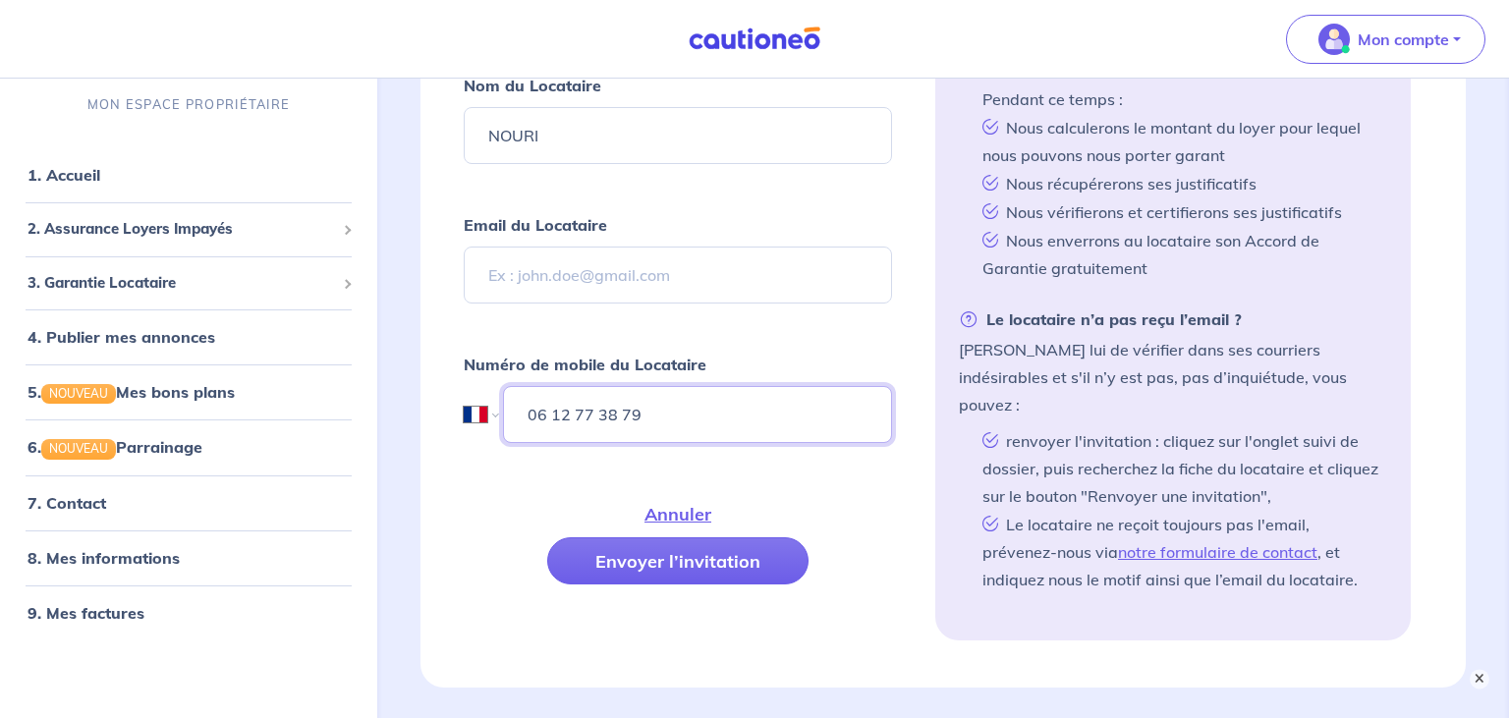
scroll to position [876, 0]
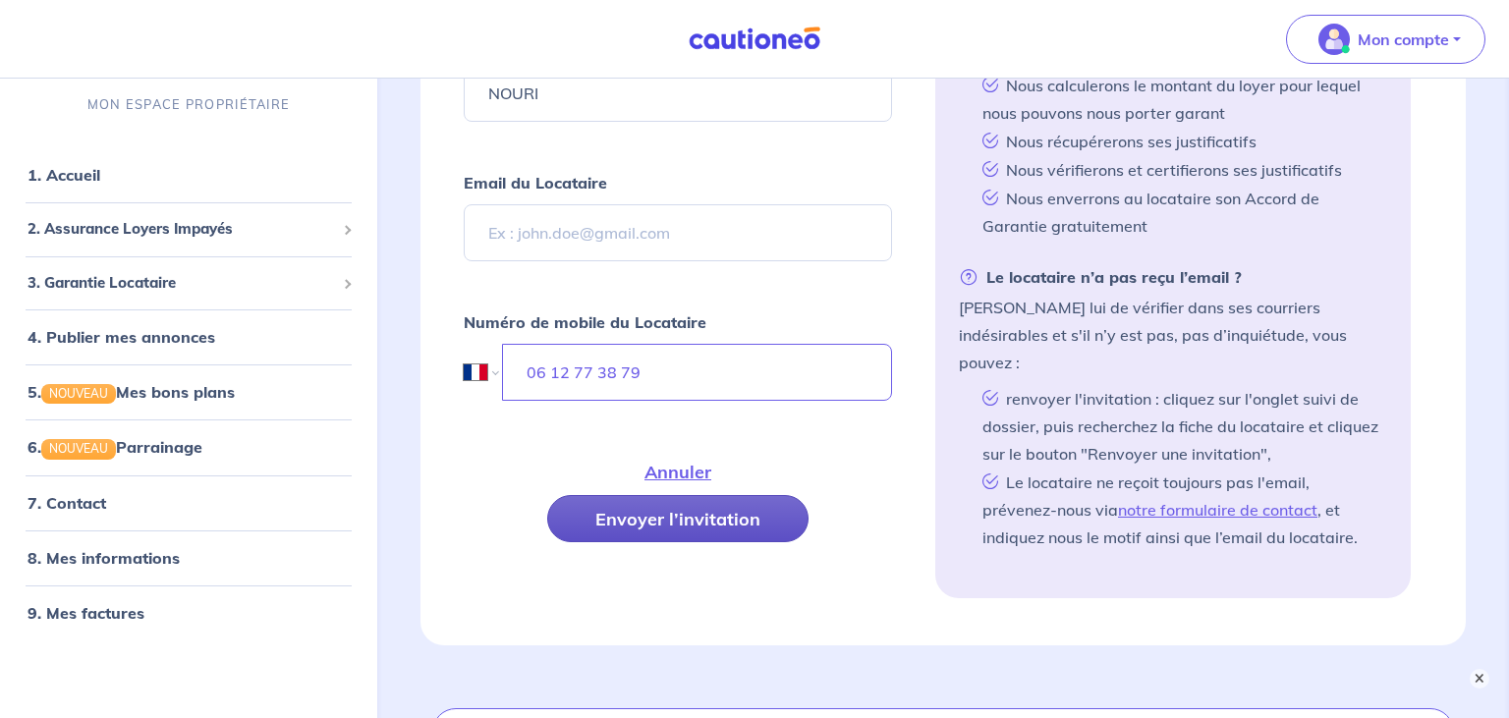
click at [717, 504] on button "Envoyer l’invitation" at bounding box center [677, 518] width 261 height 47
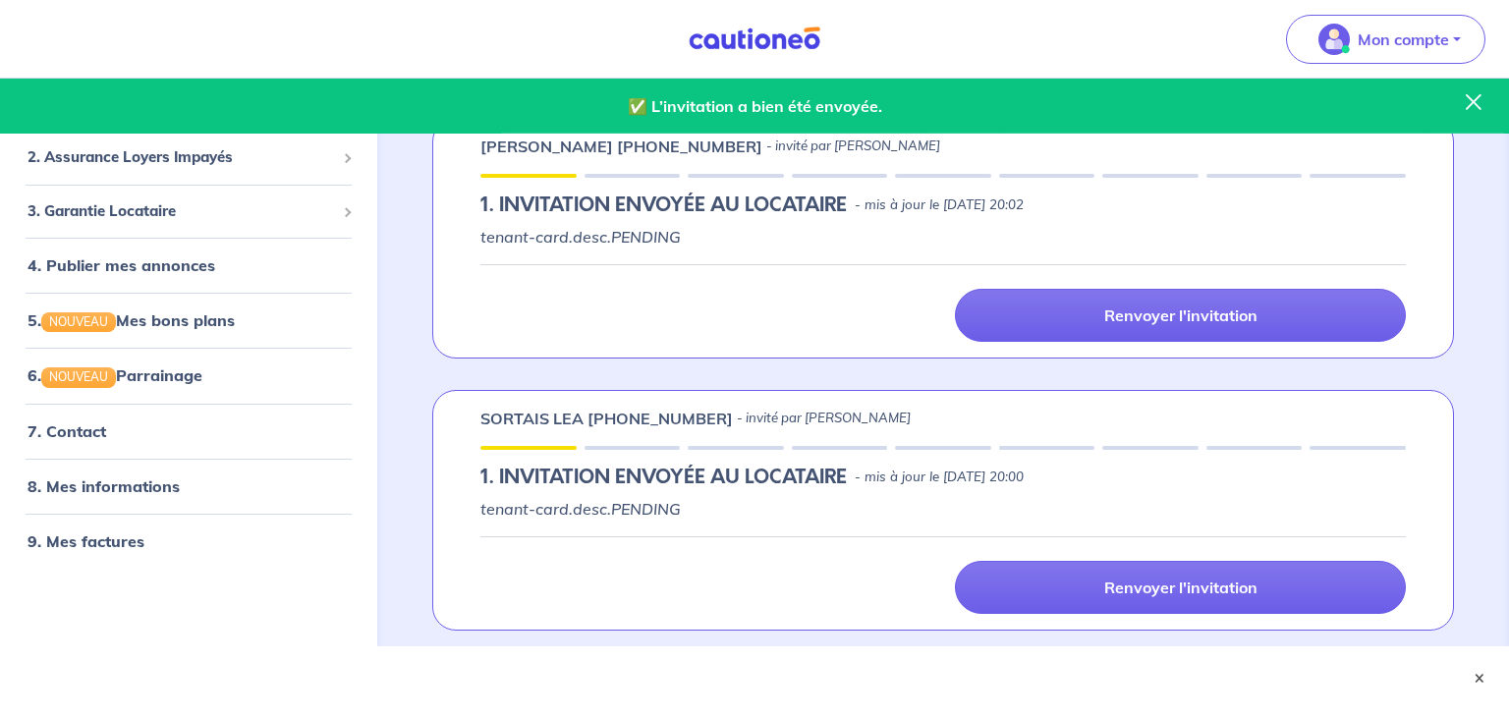
scroll to position [364, 0]
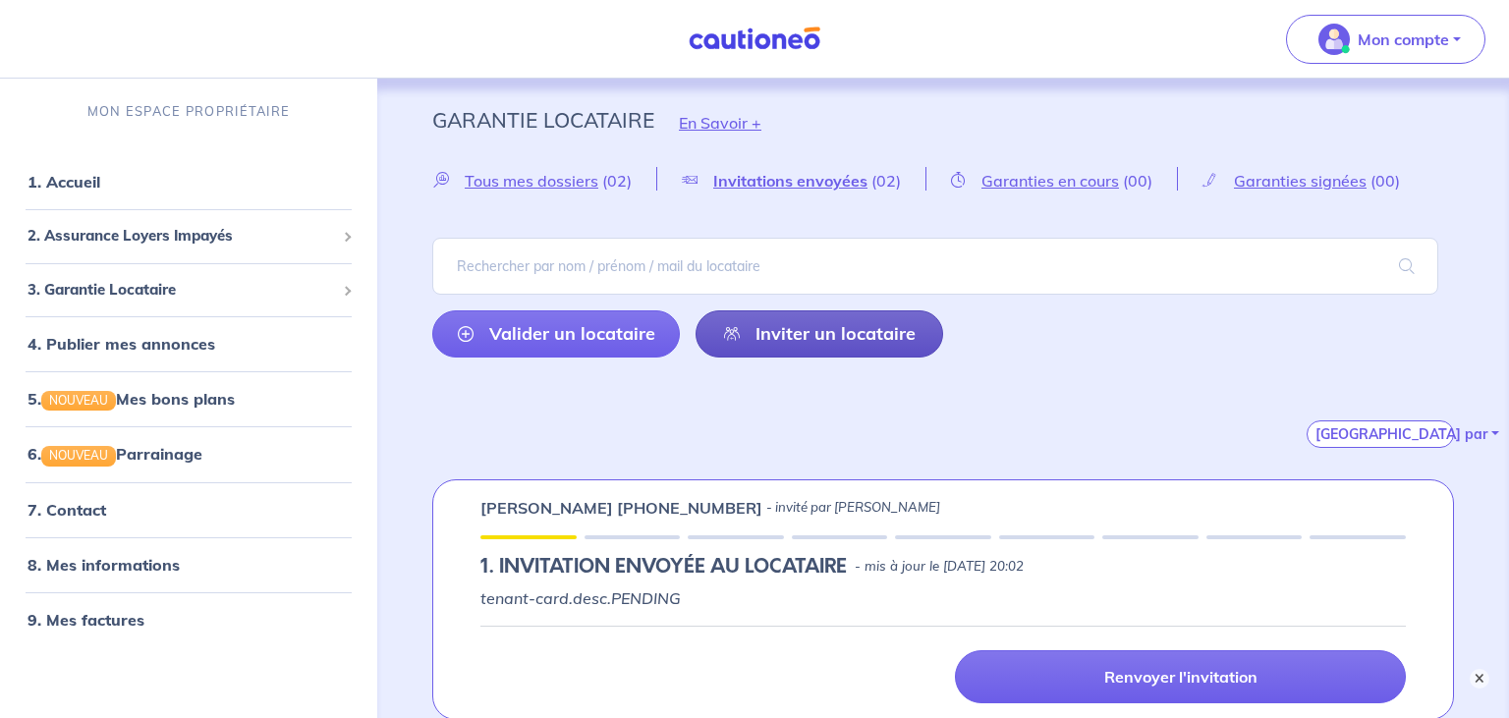
click at [827, 339] on link "Inviter un locataire" at bounding box center [818, 333] width 247 height 47
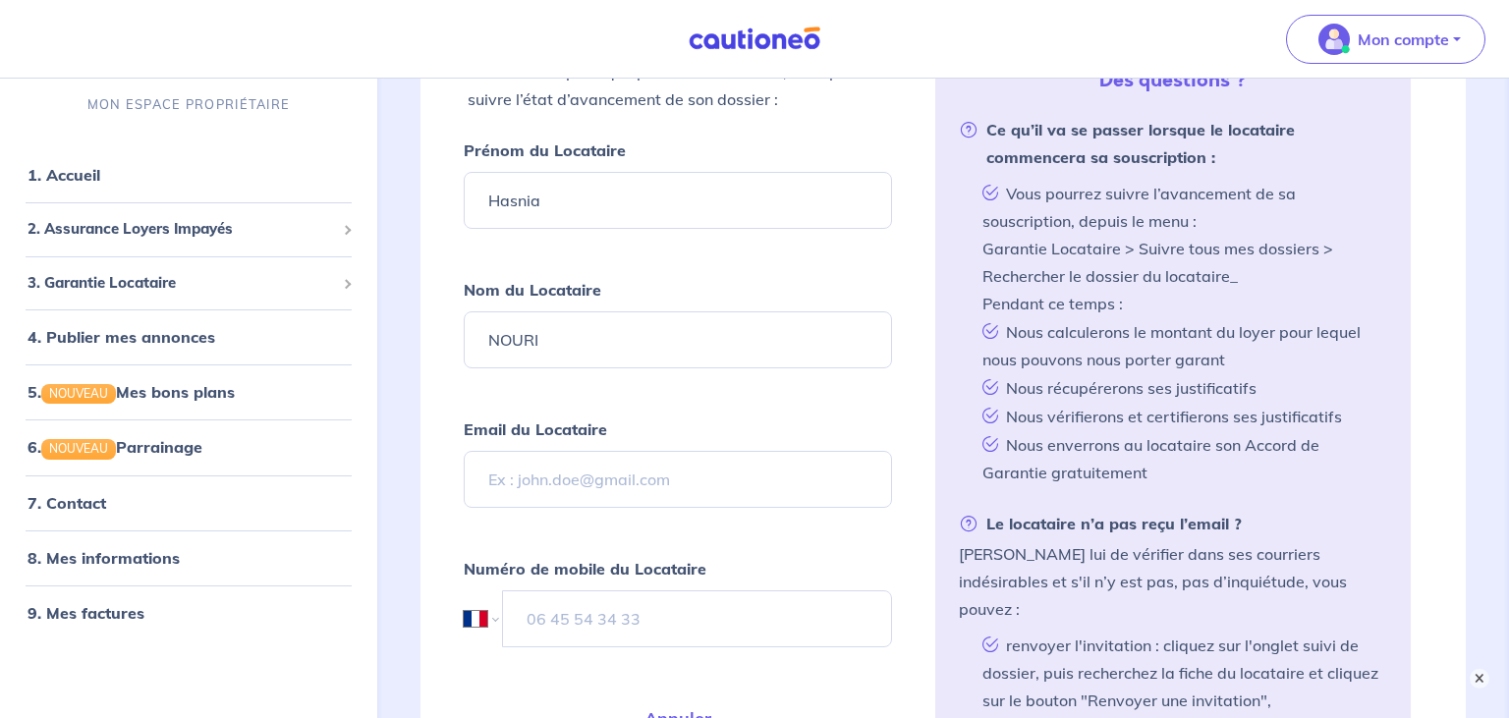
scroll to position [773, 0]
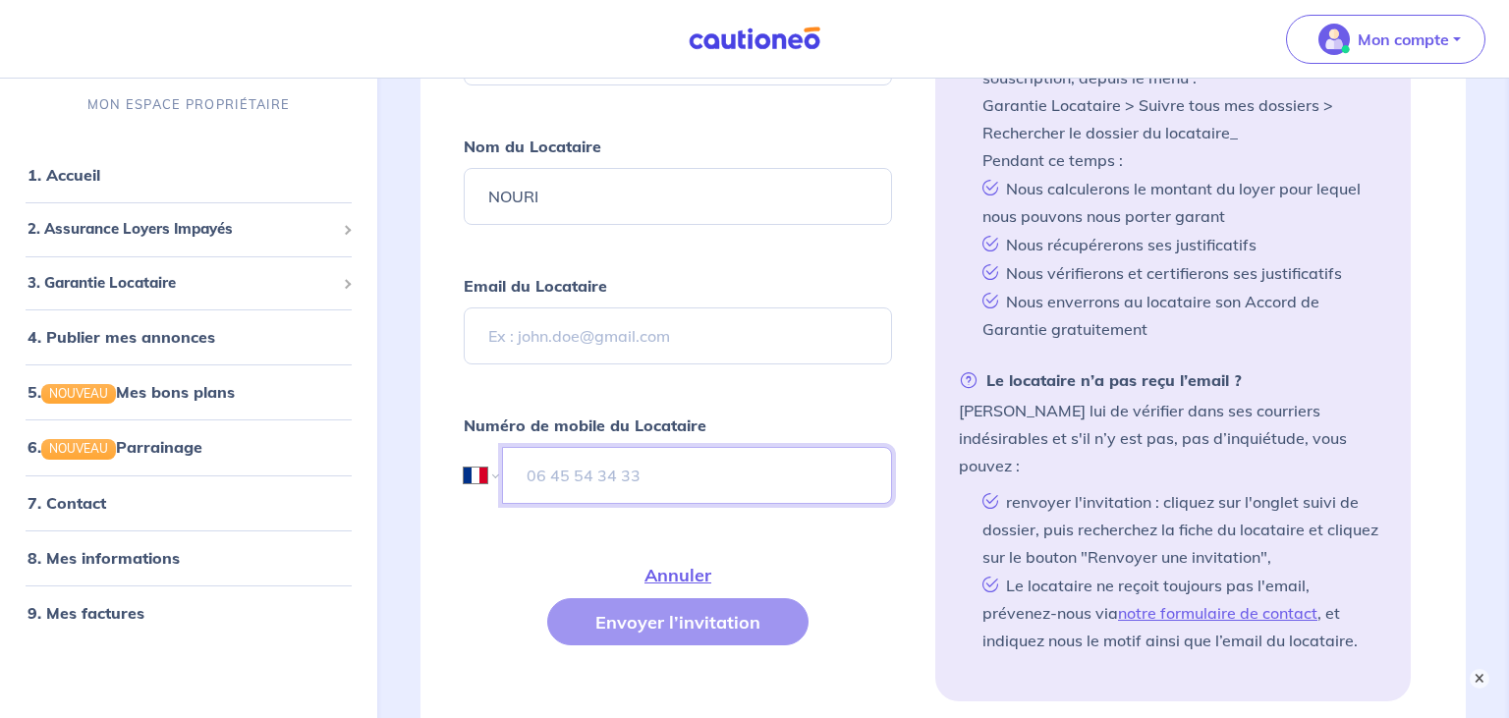
click at [635, 474] on input "tel" at bounding box center [697, 475] width 390 height 57
paste input "06 64 90 37 23"
type input "06 64 90 37 23"
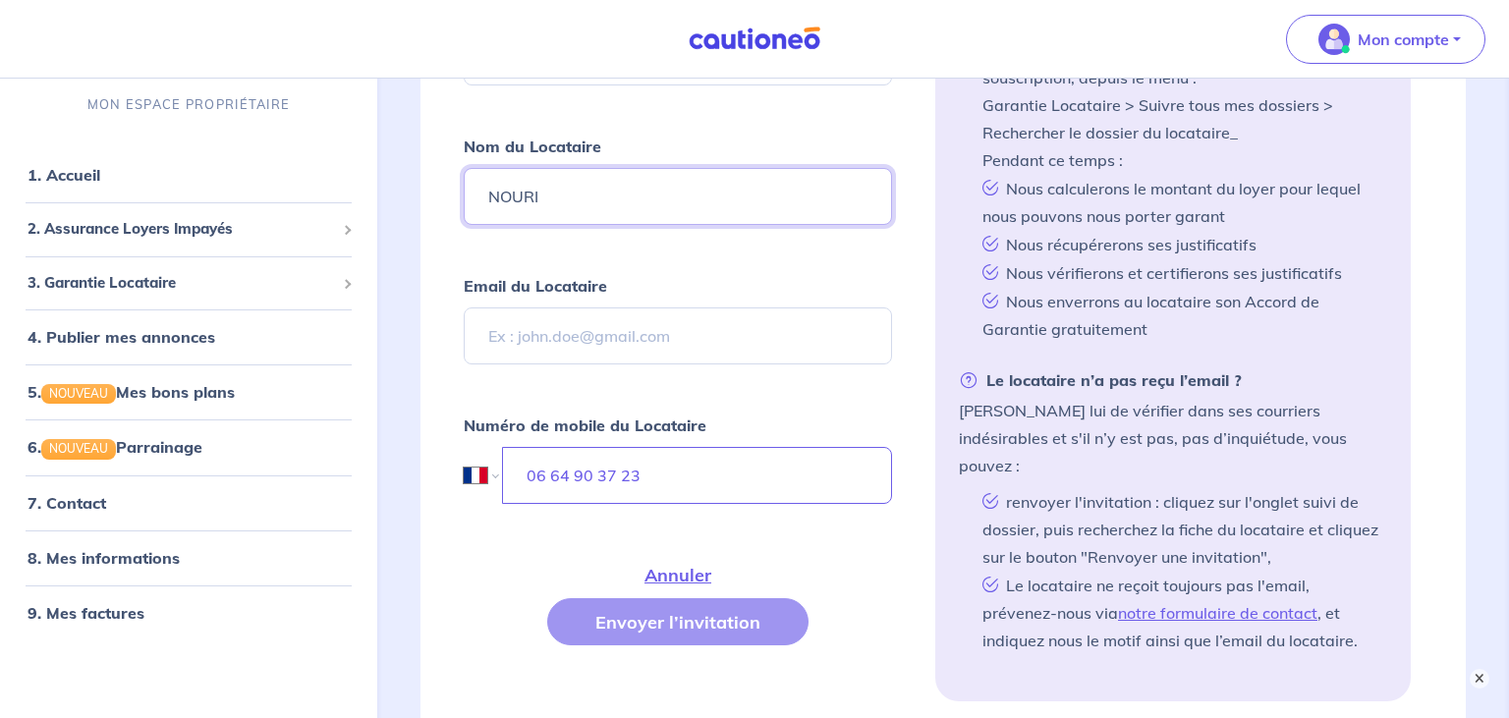
click at [658, 174] on input "NOURI" at bounding box center [678, 196] width 428 height 57
type input "teddy"
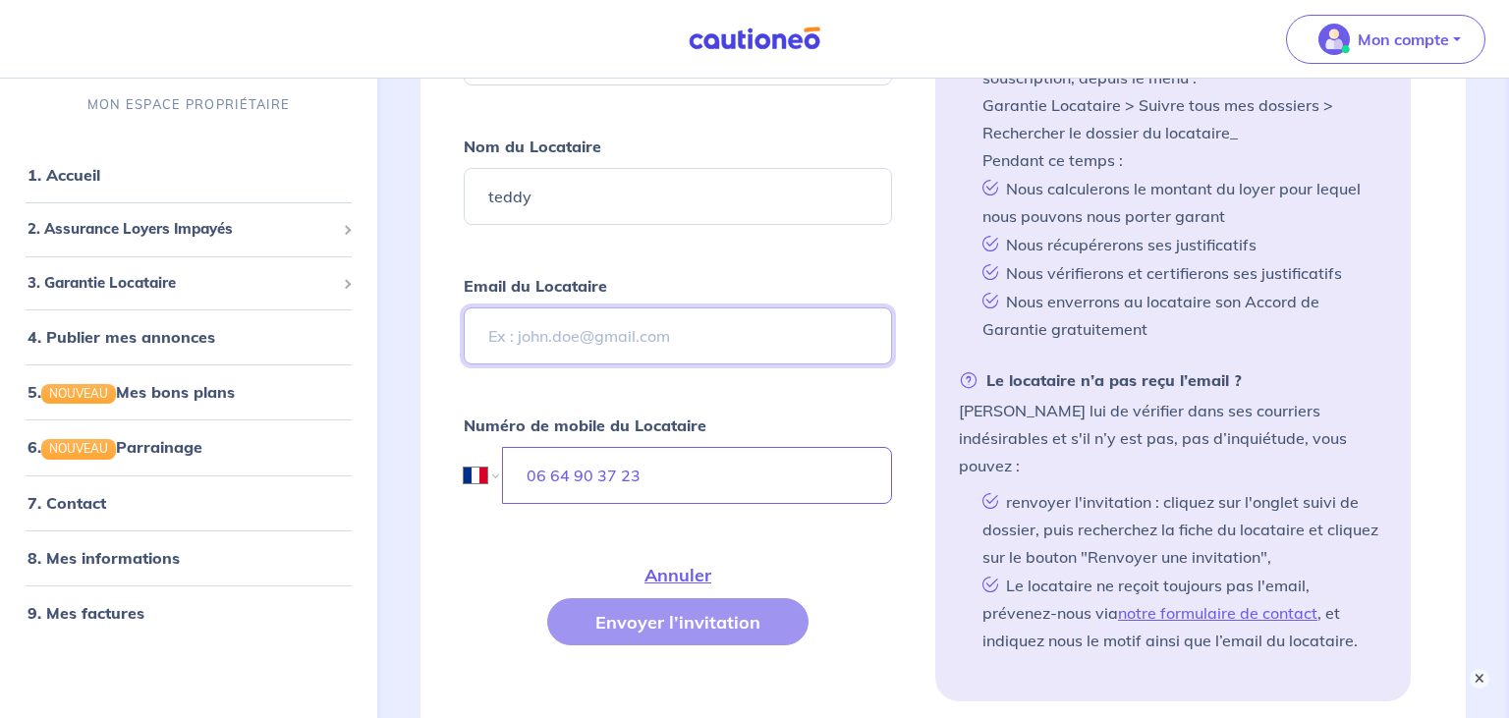
paste input "Macaud"
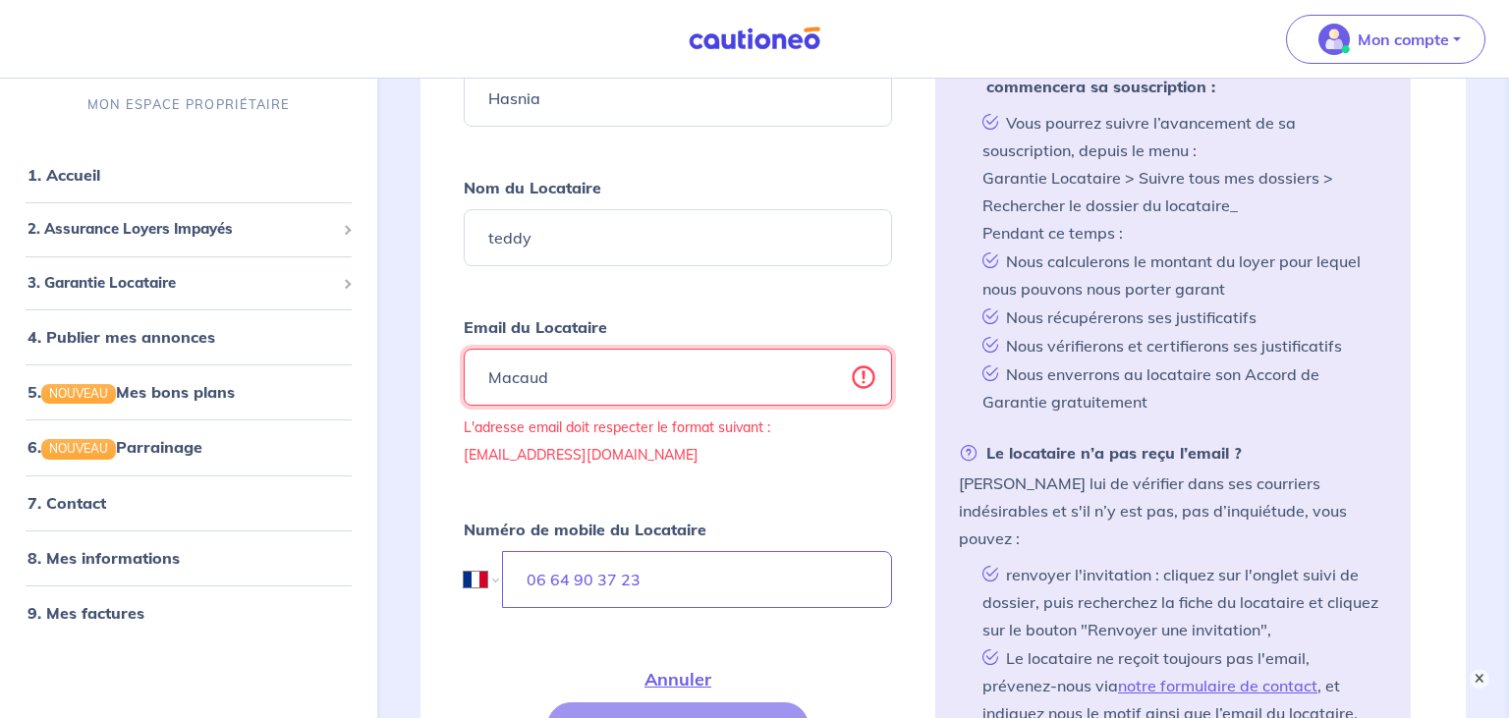
scroll to position [669, 0]
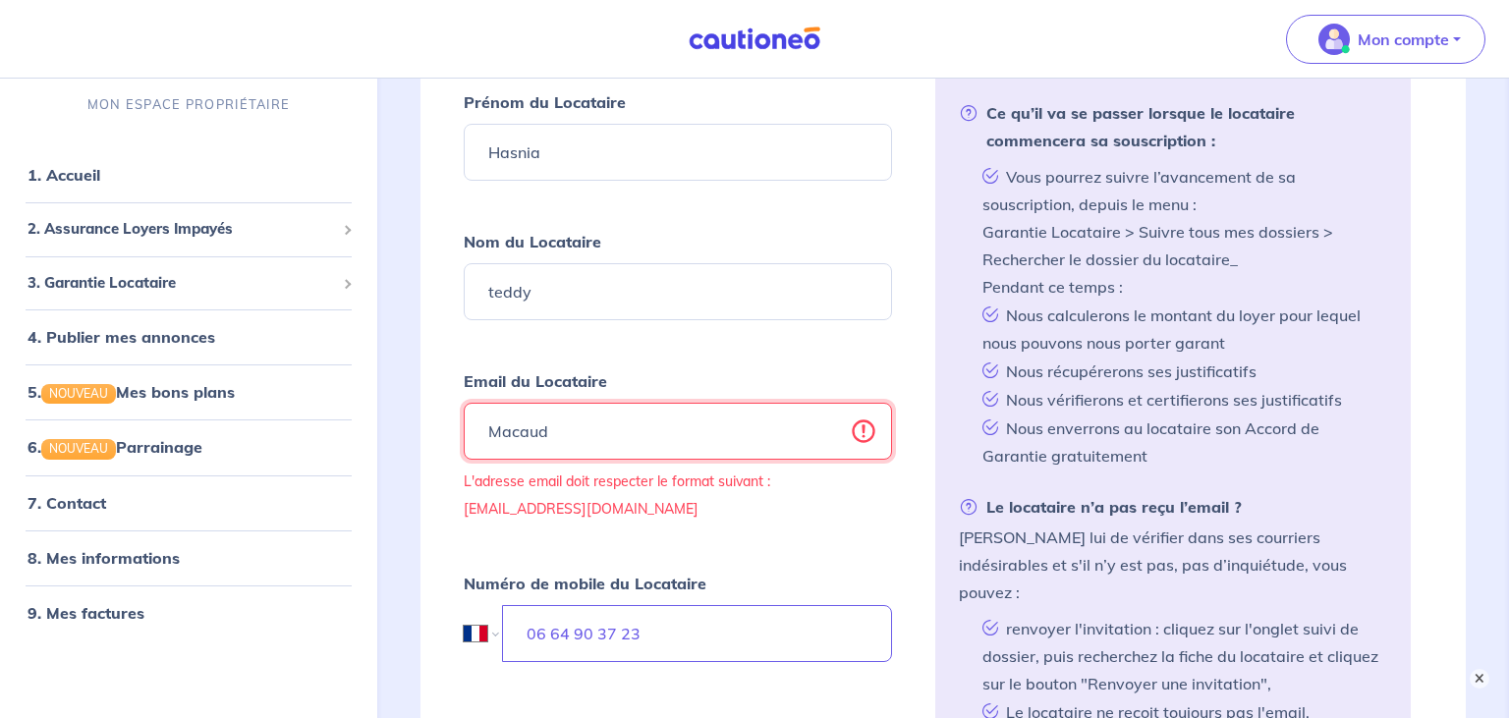
type input "Macaud"
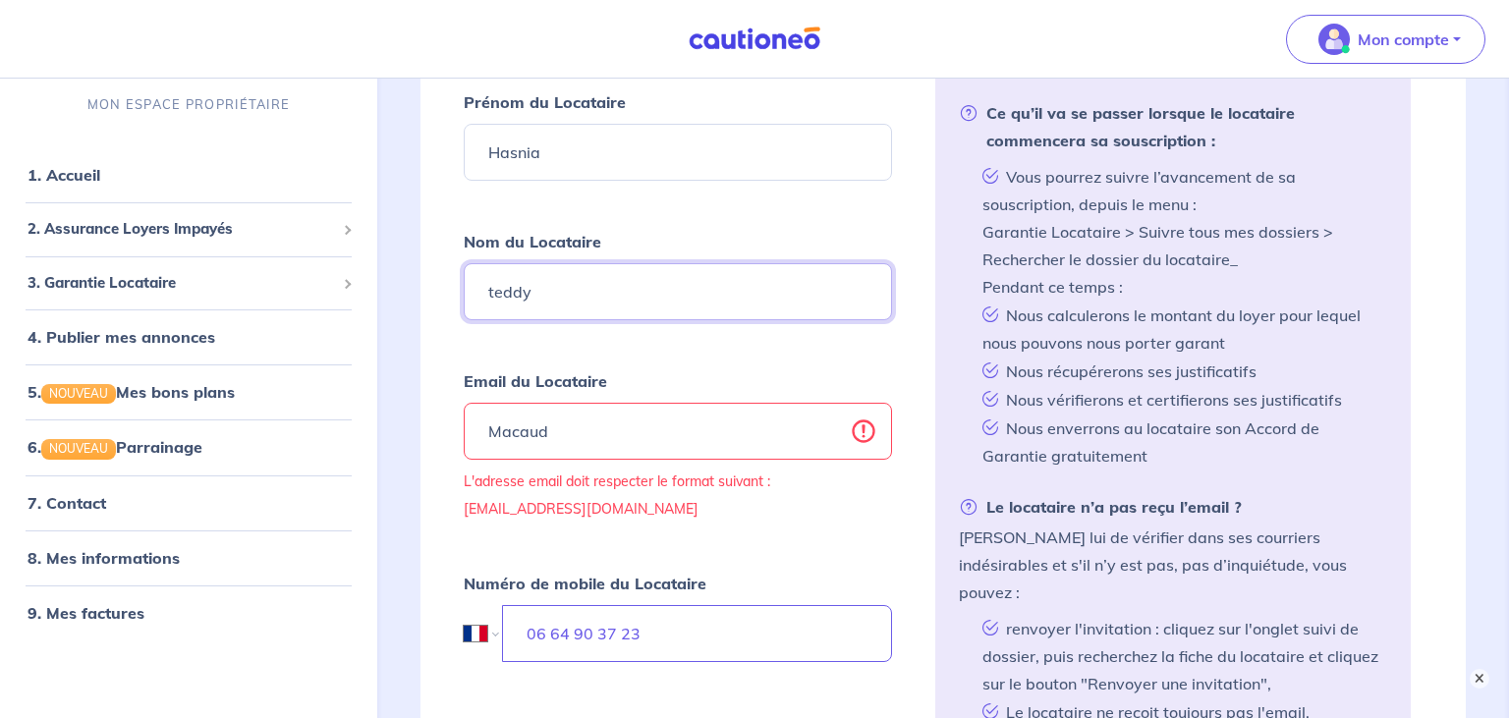
drag, startPoint x: 555, startPoint y: 289, endPoint x: 379, endPoint y: 289, distance: 175.8
click at [464, 289] on input "teddy" at bounding box center [678, 291] width 428 height 57
paste input "Macaud"
type input "Macaud"
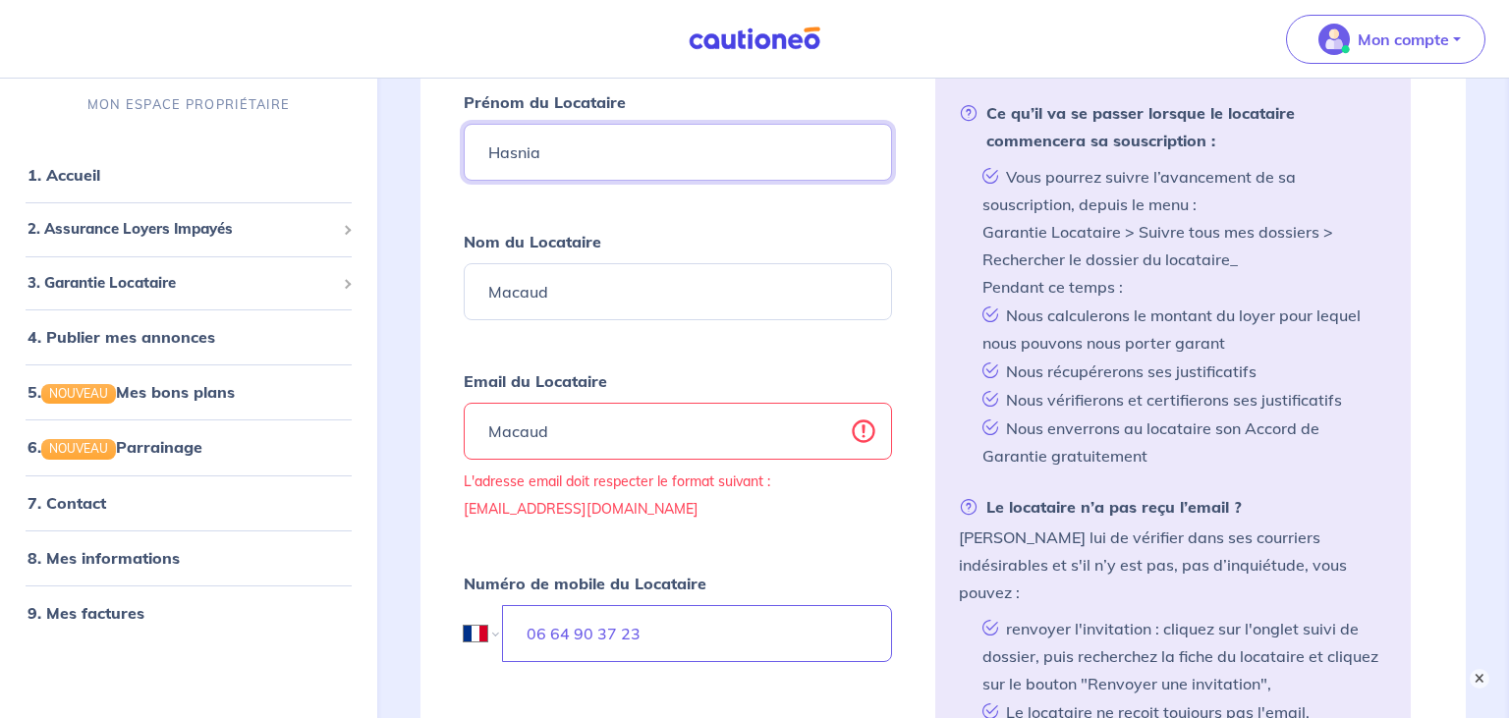
click at [524, 151] on input "Hasnia" at bounding box center [678, 152] width 428 height 57
type input "Teddy"
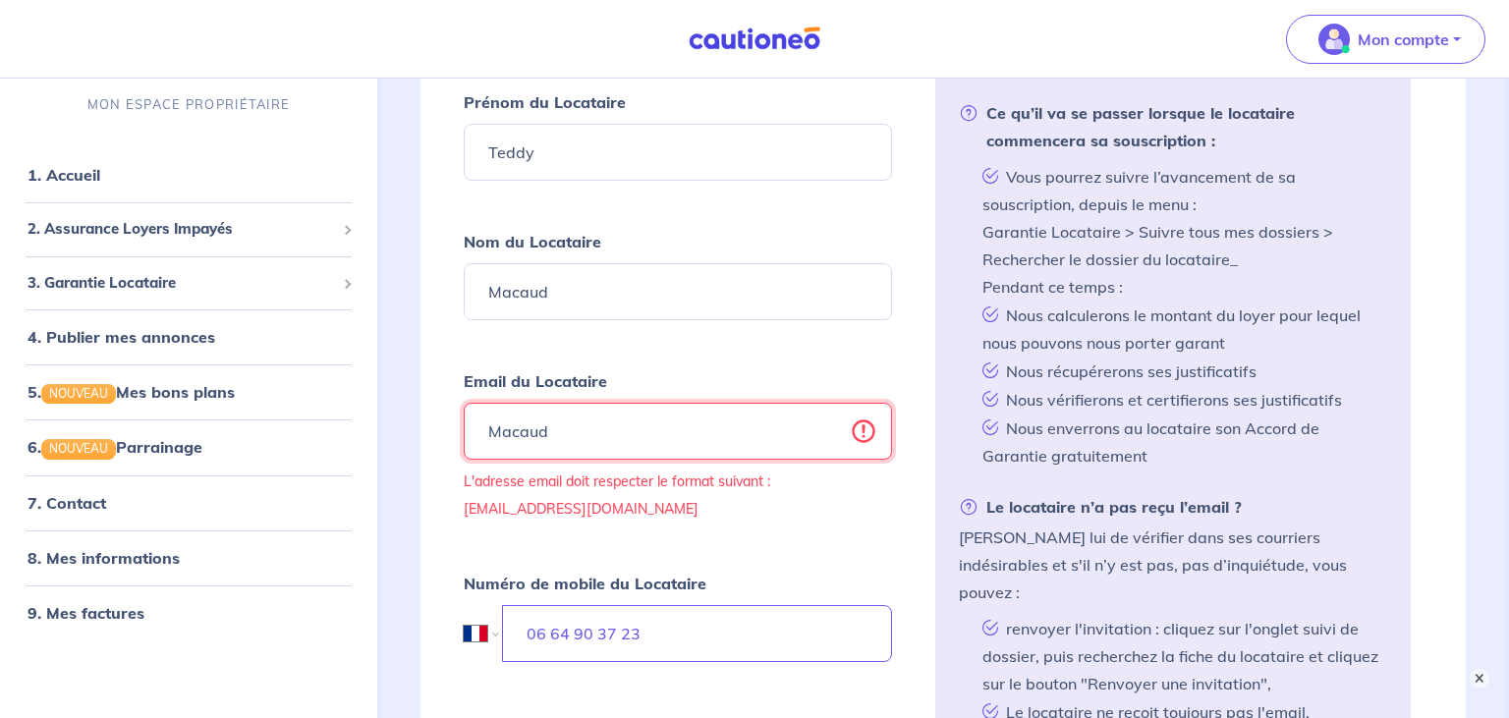
drag, startPoint x: 615, startPoint y: 422, endPoint x: 414, endPoint y: 416, distance: 200.4
click at [464, 416] on input "Macaud" at bounding box center [678, 431] width 428 height 57
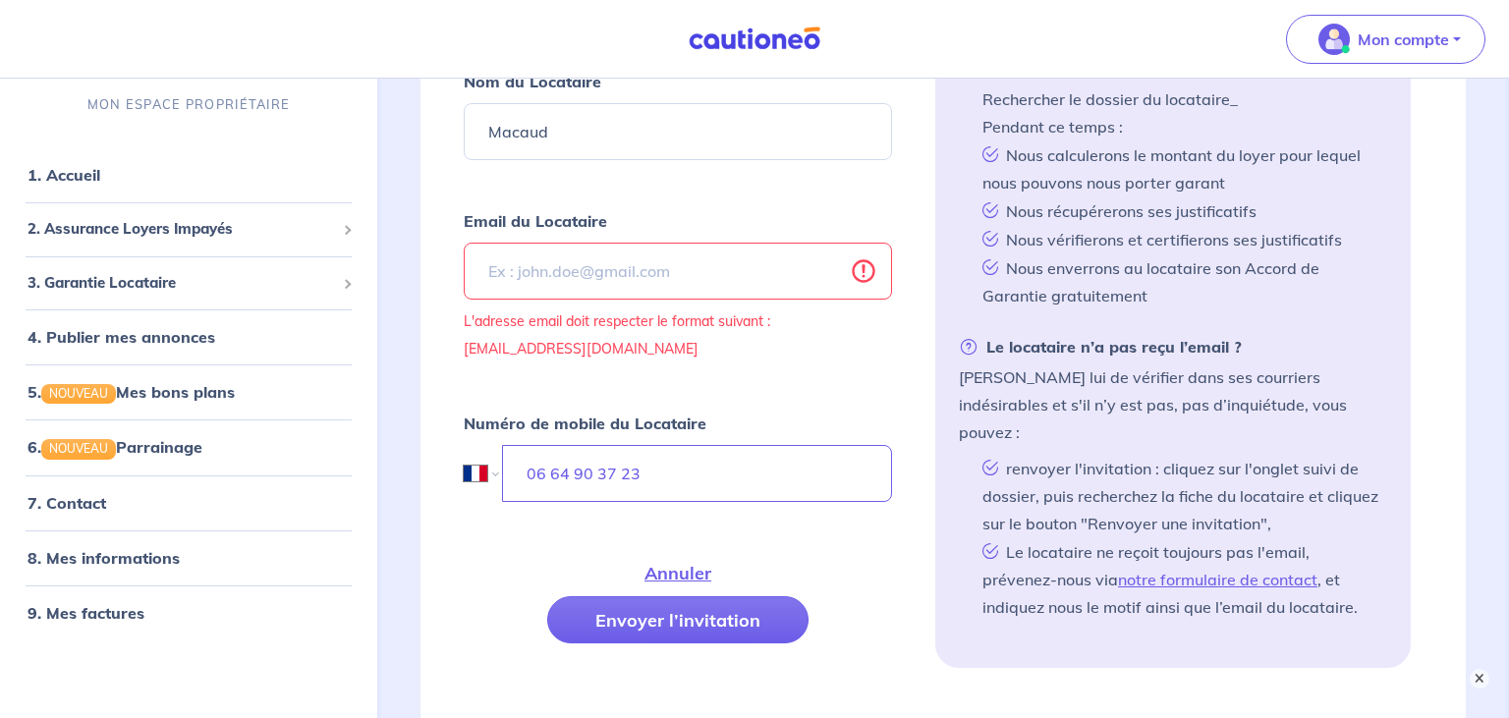
scroll to position [876, 0]
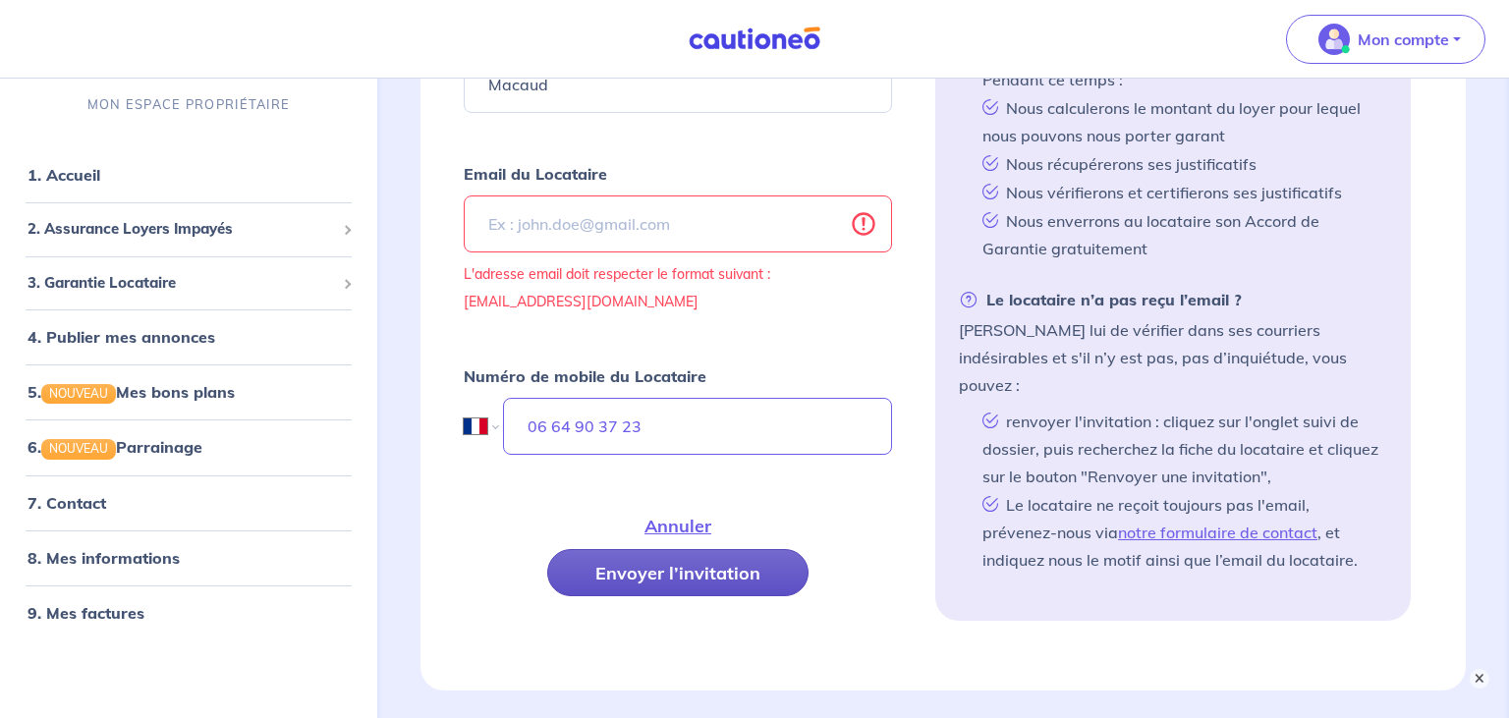
click at [684, 576] on button "Envoyer l’invitation" at bounding box center [677, 572] width 261 height 47
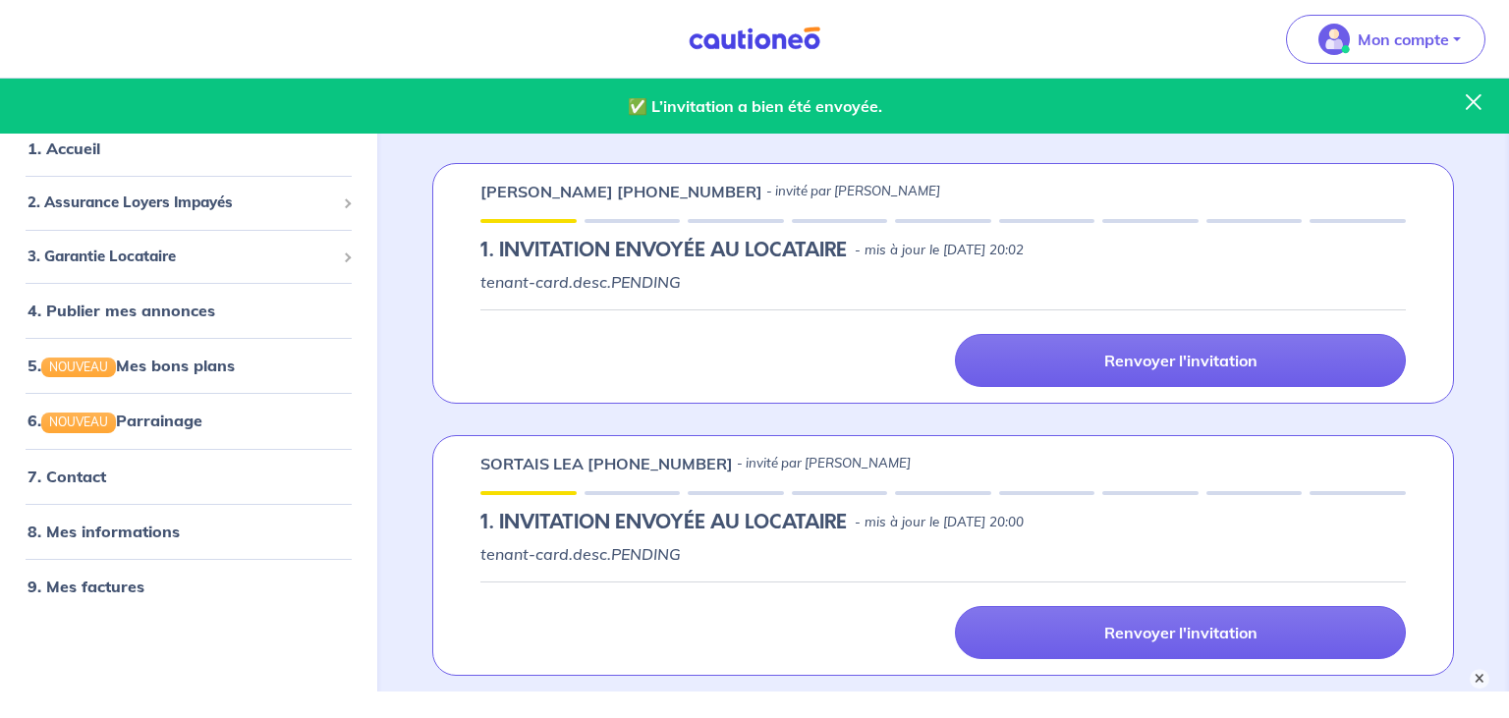
scroll to position [635, 0]
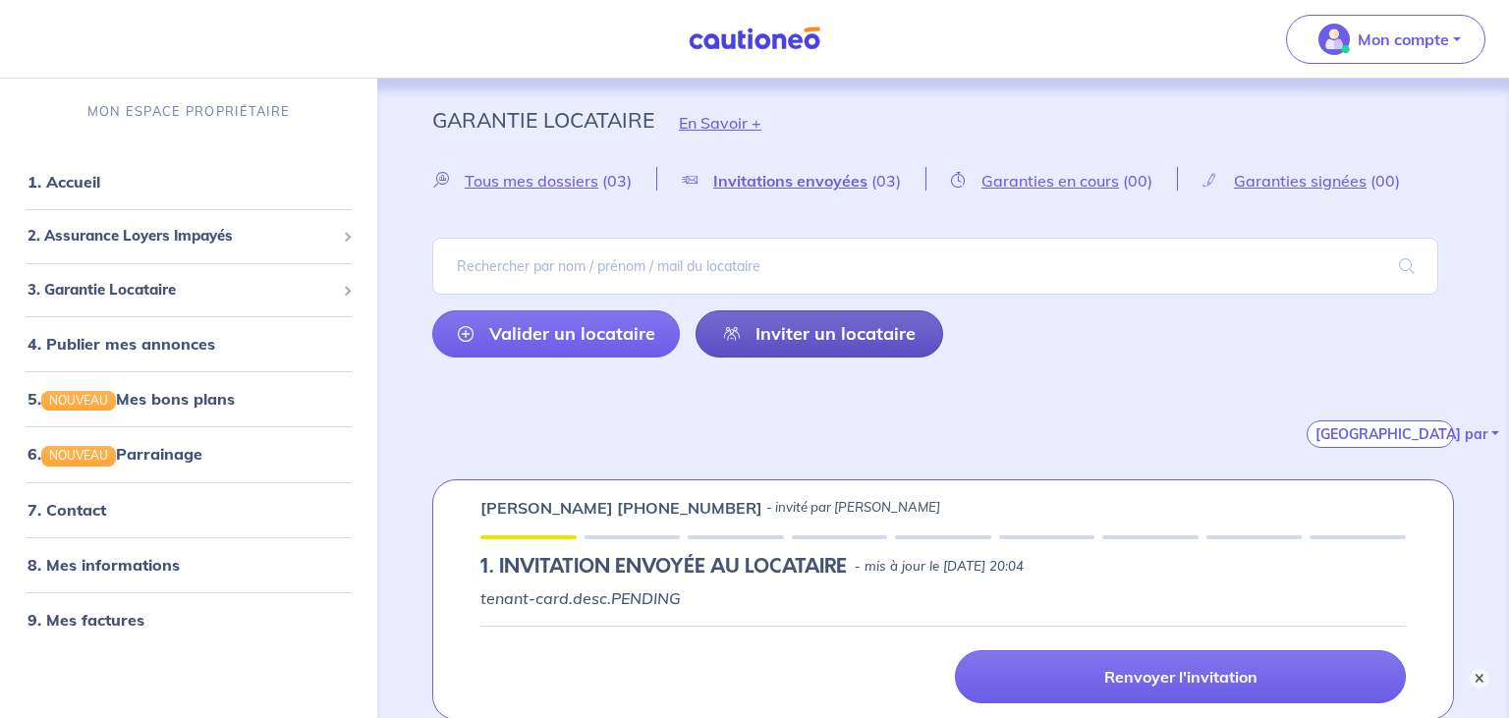
click at [819, 344] on link "Inviter un locataire" at bounding box center [818, 333] width 247 height 47
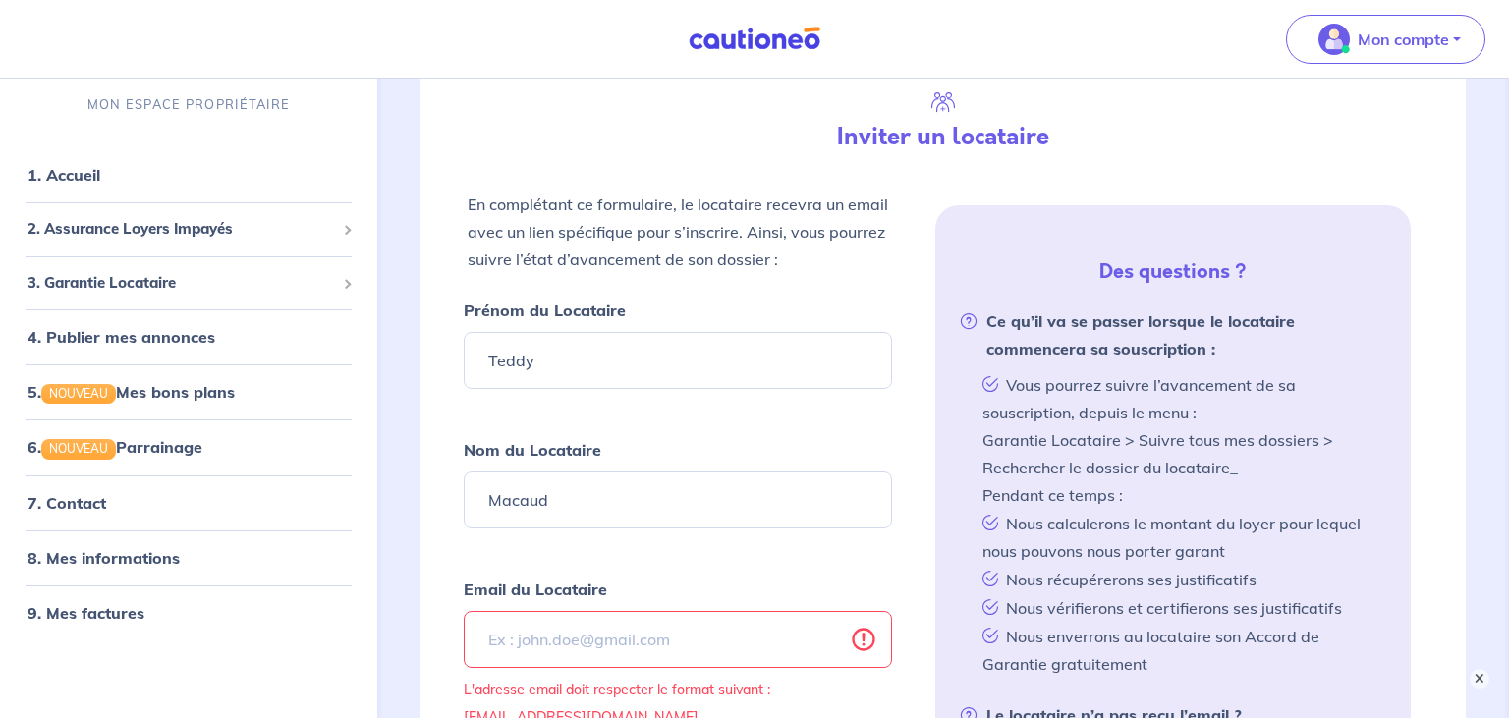
scroll to position [462, 0]
click at [794, 356] on input "Teddy" at bounding box center [678, 359] width 428 height 57
type input "Emilie"
type input "BOCQUEL"
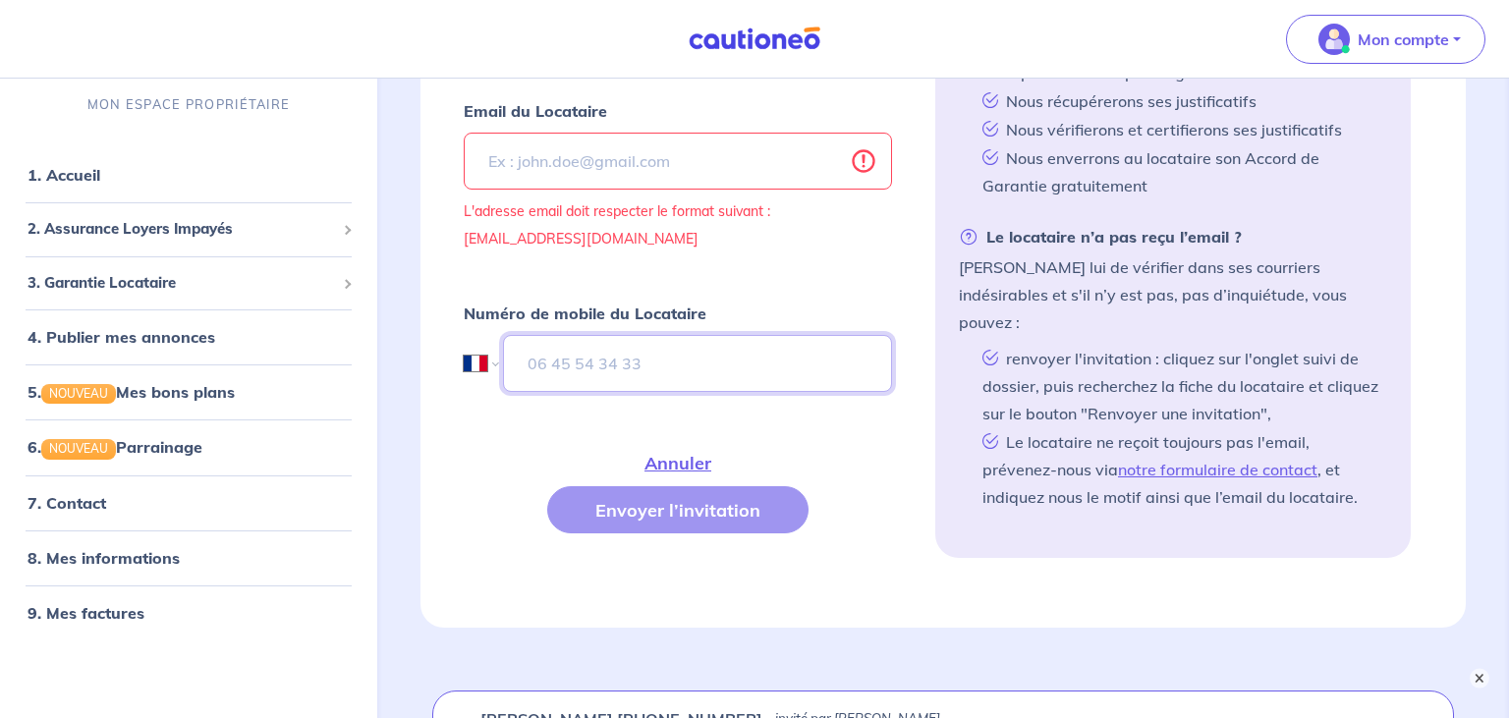
paste input "06 60 07 52 76"
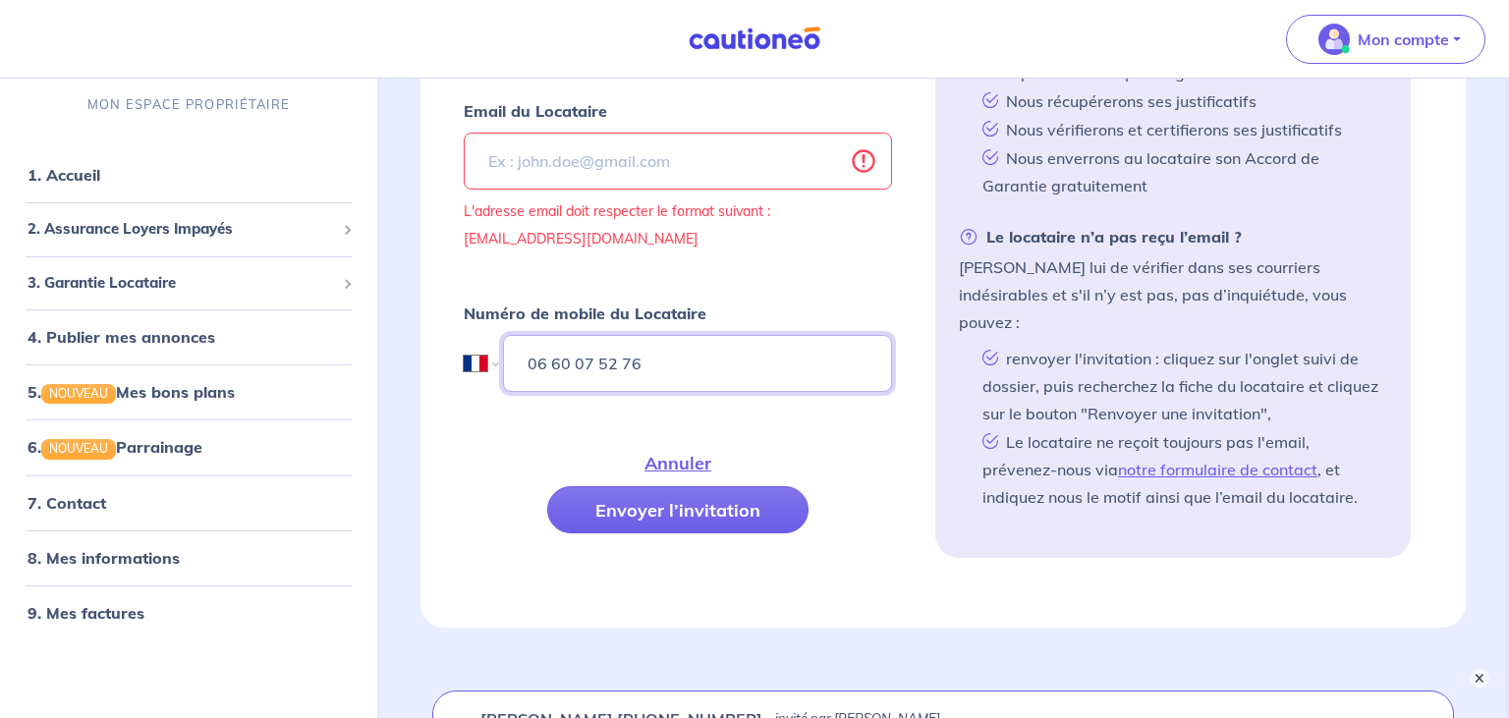
type input "06 60 07 52 76"
click at [599, 165] on input "Email du Locataire" at bounding box center [678, 160] width 428 height 57
paste input "emilie.bocquel@yahoo.fr"
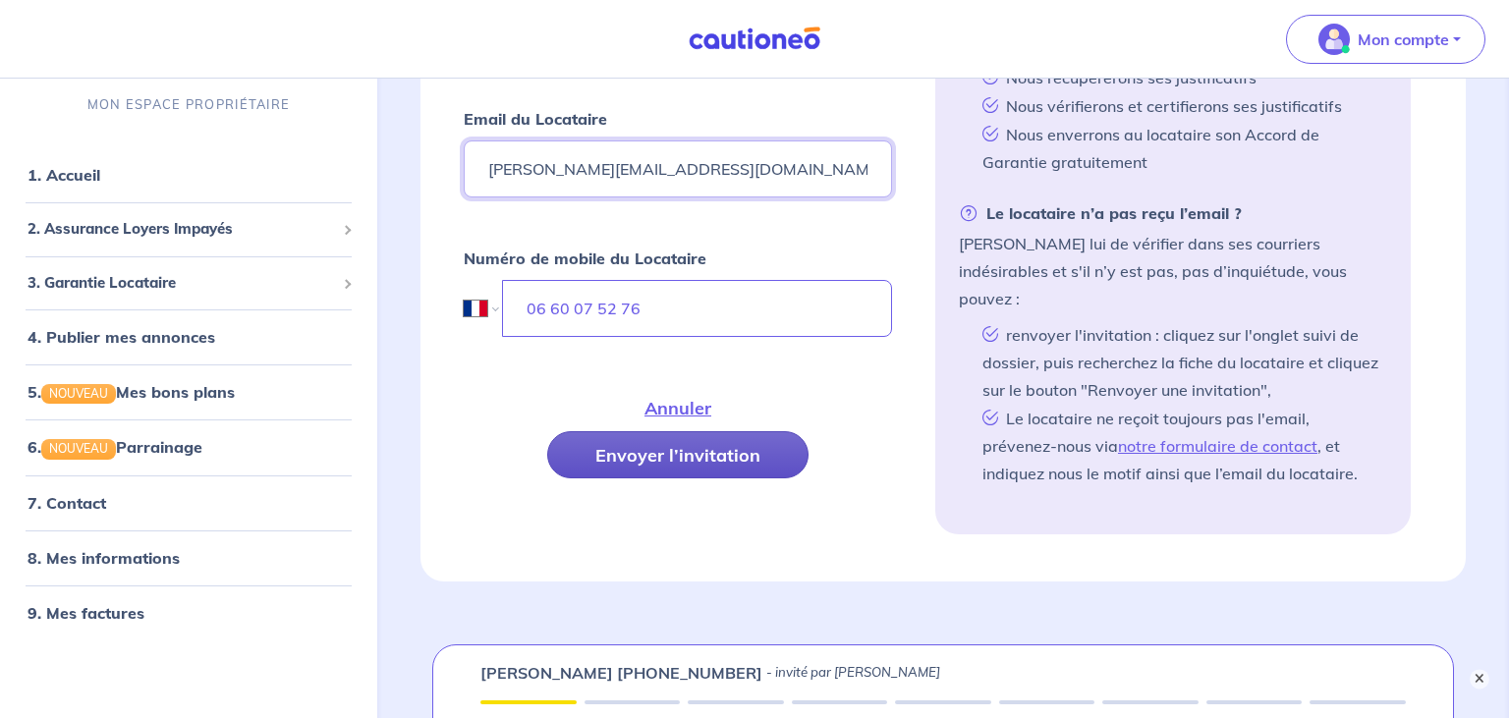
type input "emilie.bocquel@yahoo.fr"
click at [705, 448] on button "Envoyer l’invitation" at bounding box center [677, 454] width 261 height 47
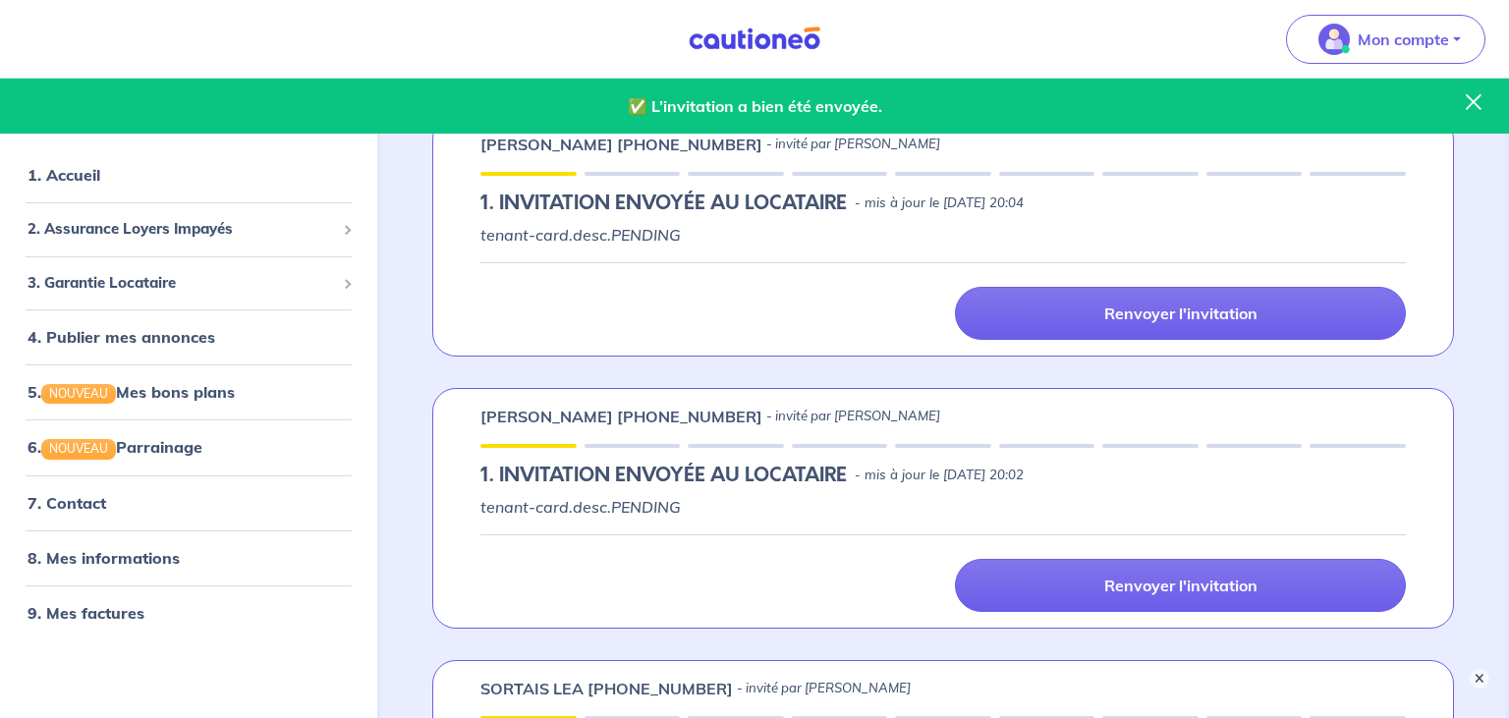
scroll to position [220, 0]
